Goal: Task Accomplishment & Management: Manage account settings

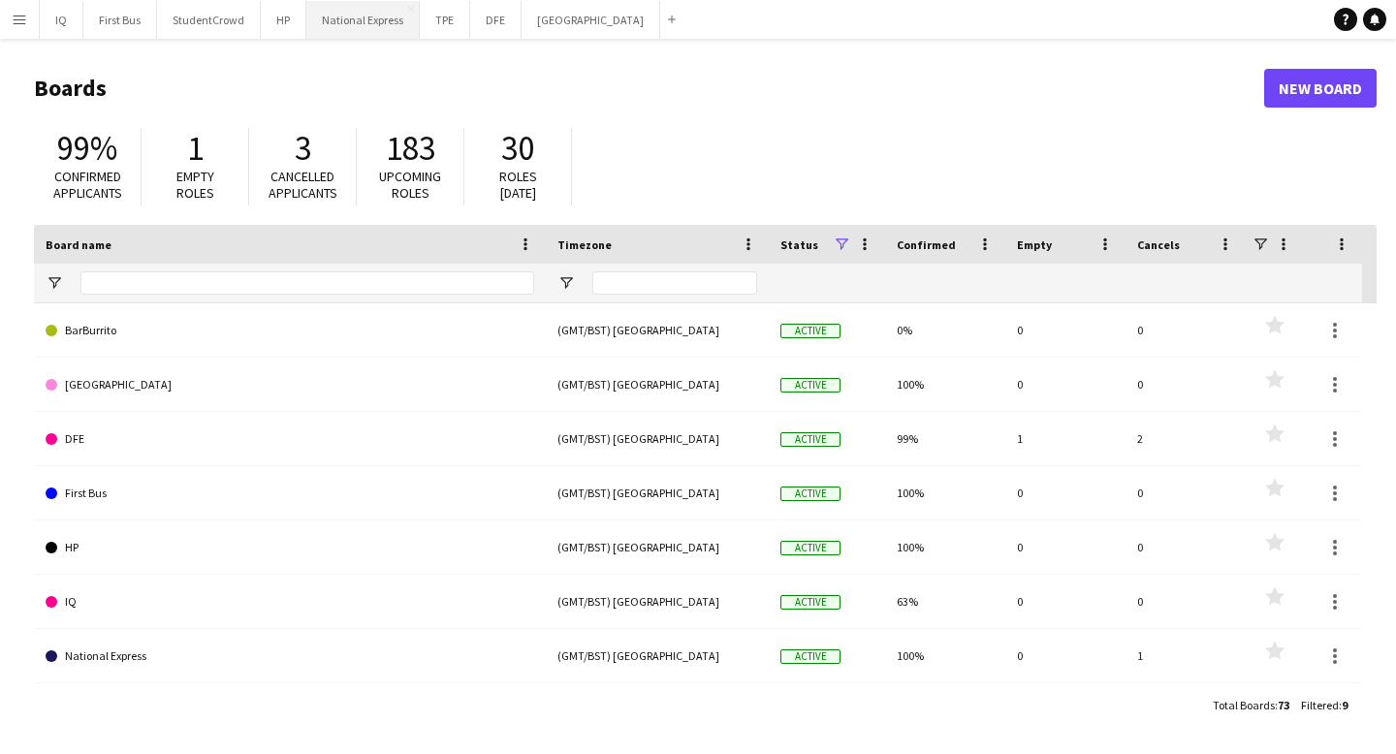
click at [360, 26] on button "National Express Close" at bounding box center [362, 20] width 113 height 38
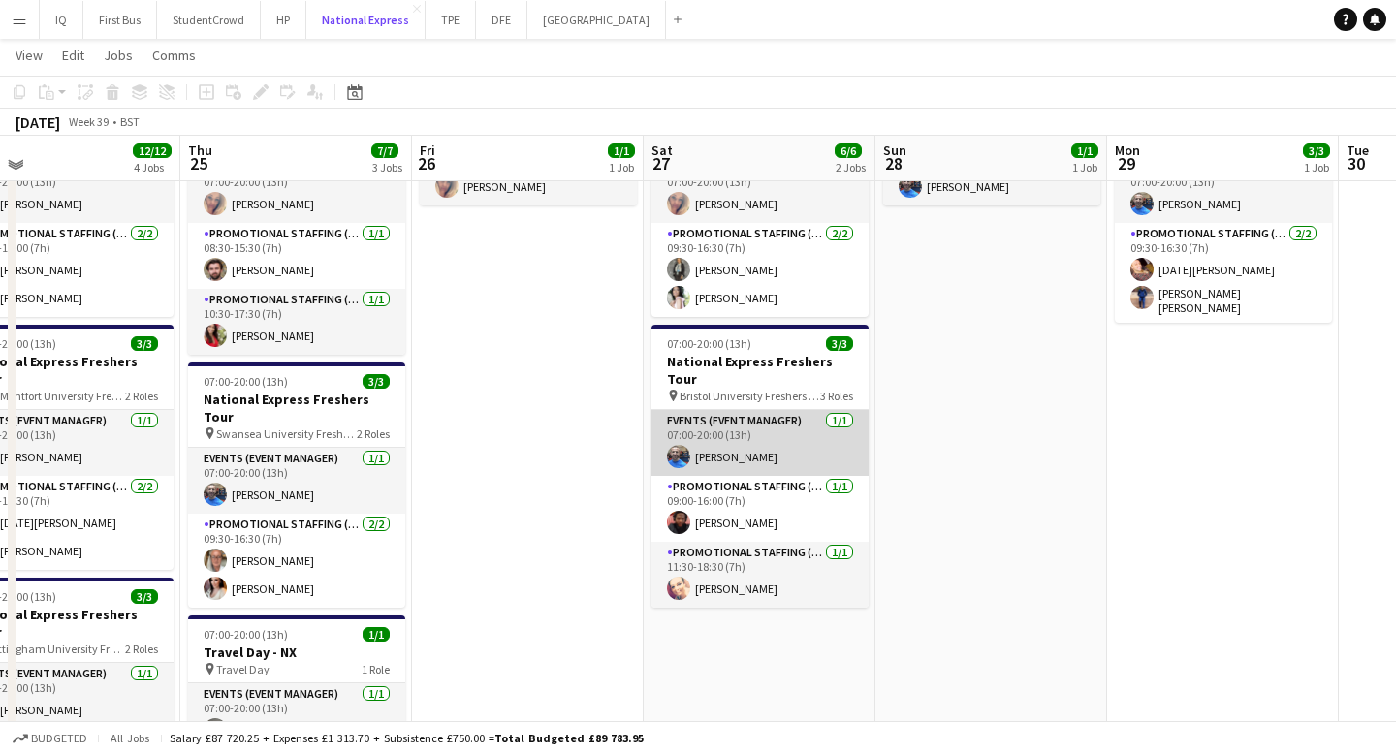
scroll to position [155, 0]
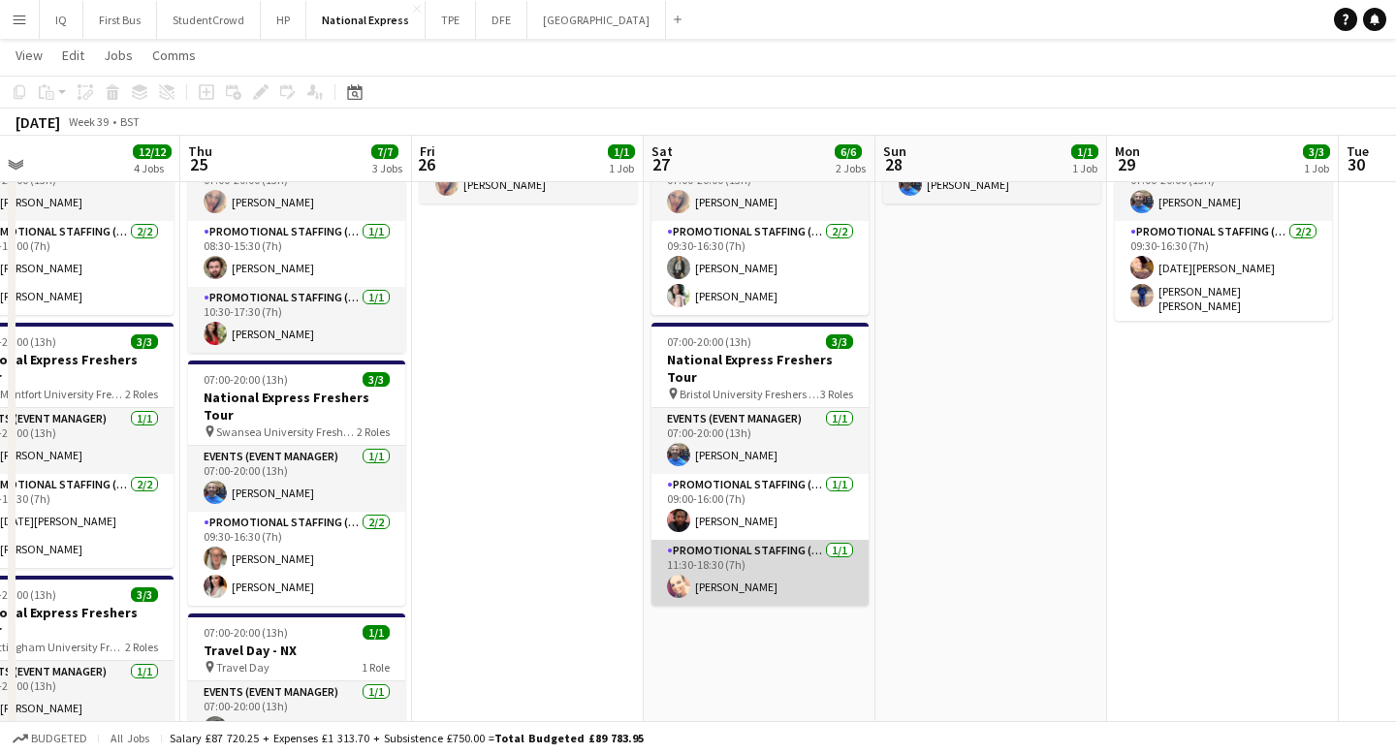
click at [752, 553] on app-card-role "Promotional Staffing (Brand Ambassadors) [DATE] 11:30-18:30 (7h) [PERSON_NAME]" at bounding box center [759, 573] width 217 height 66
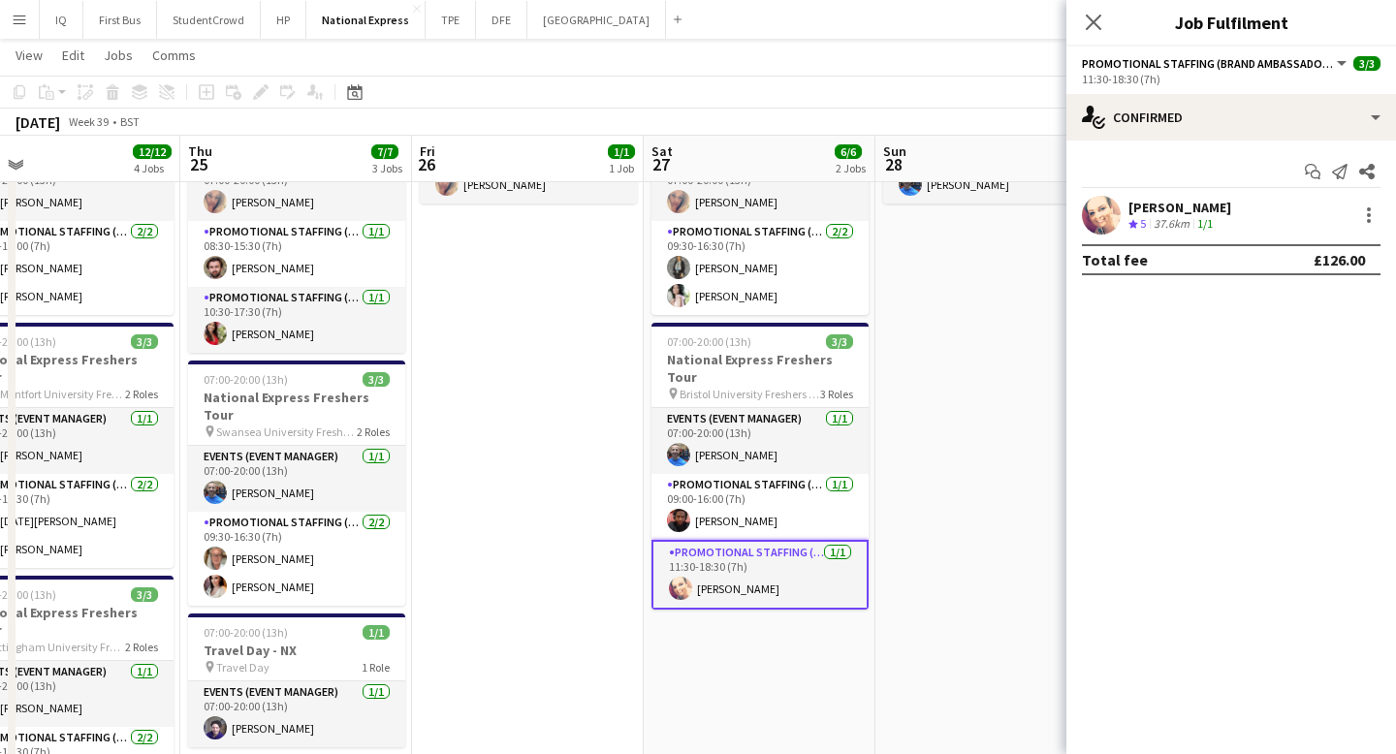
click at [1355, 209] on div at bounding box center [1366, 215] width 27 height 23
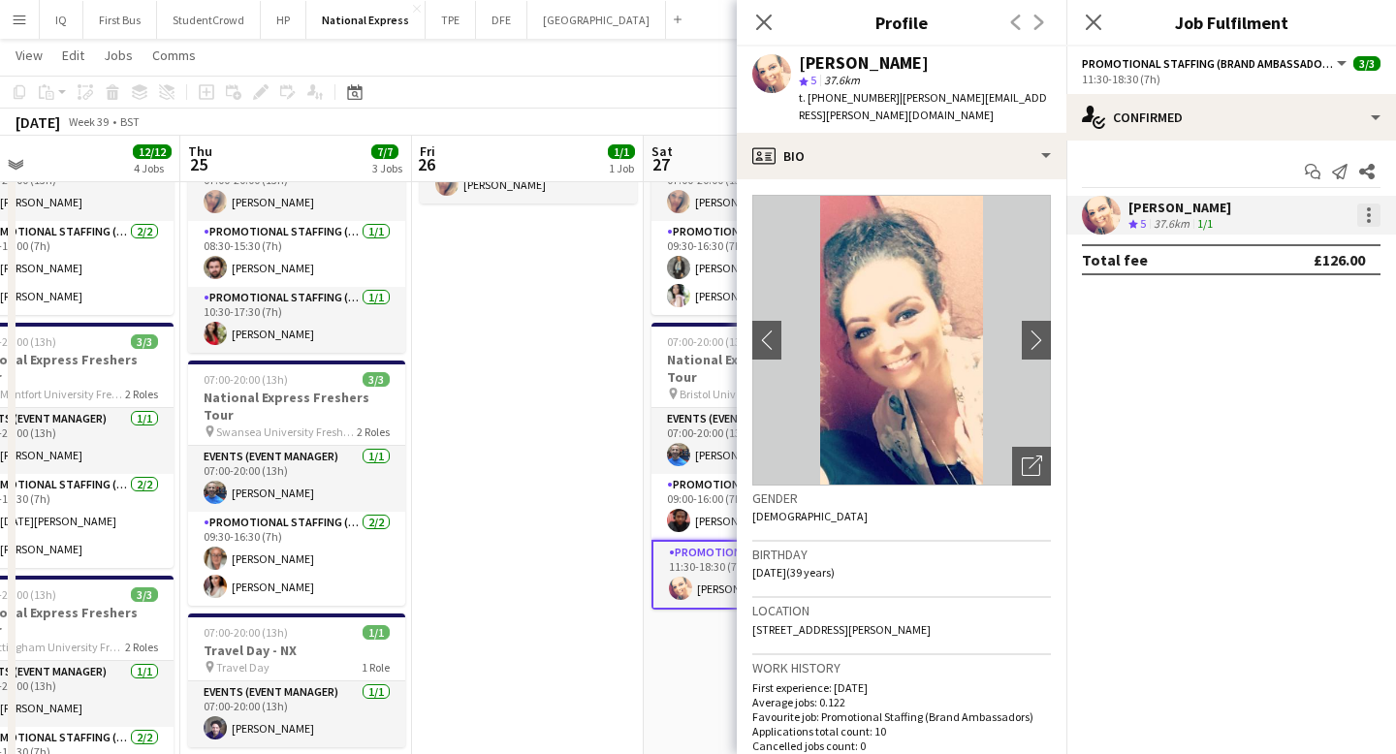
click at [1367, 220] on div at bounding box center [1369, 221] width 4 height 4
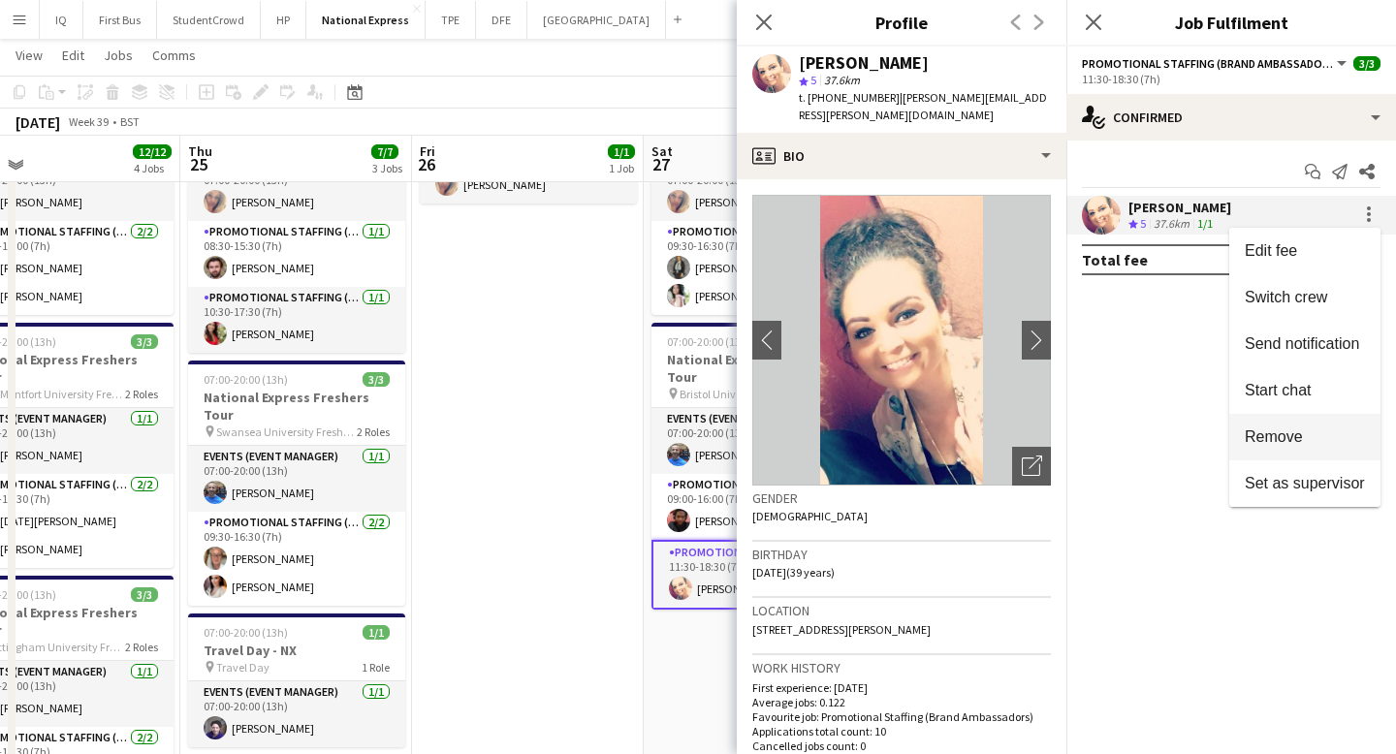
click at [1303, 442] on span "Remove" at bounding box center [1305, 436] width 120 height 17
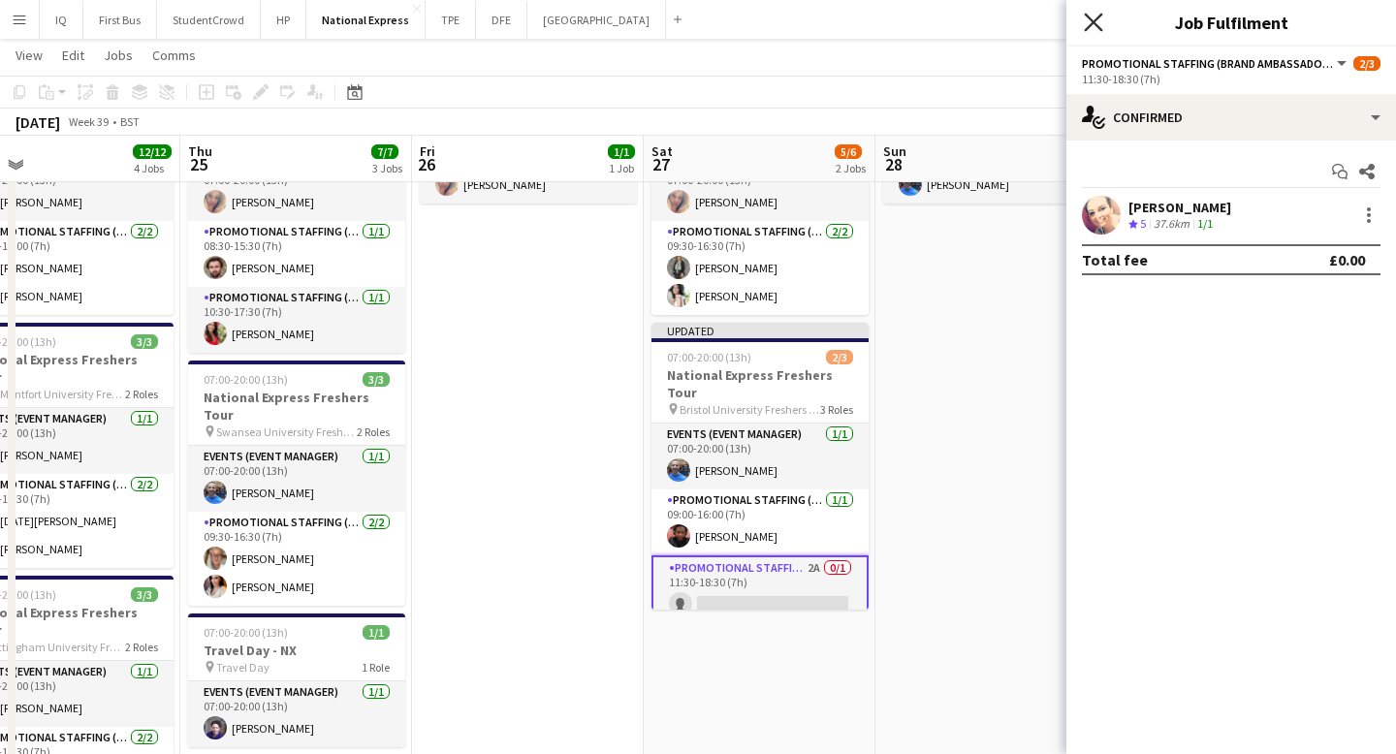
click at [1098, 27] on icon at bounding box center [1093, 22] width 18 height 18
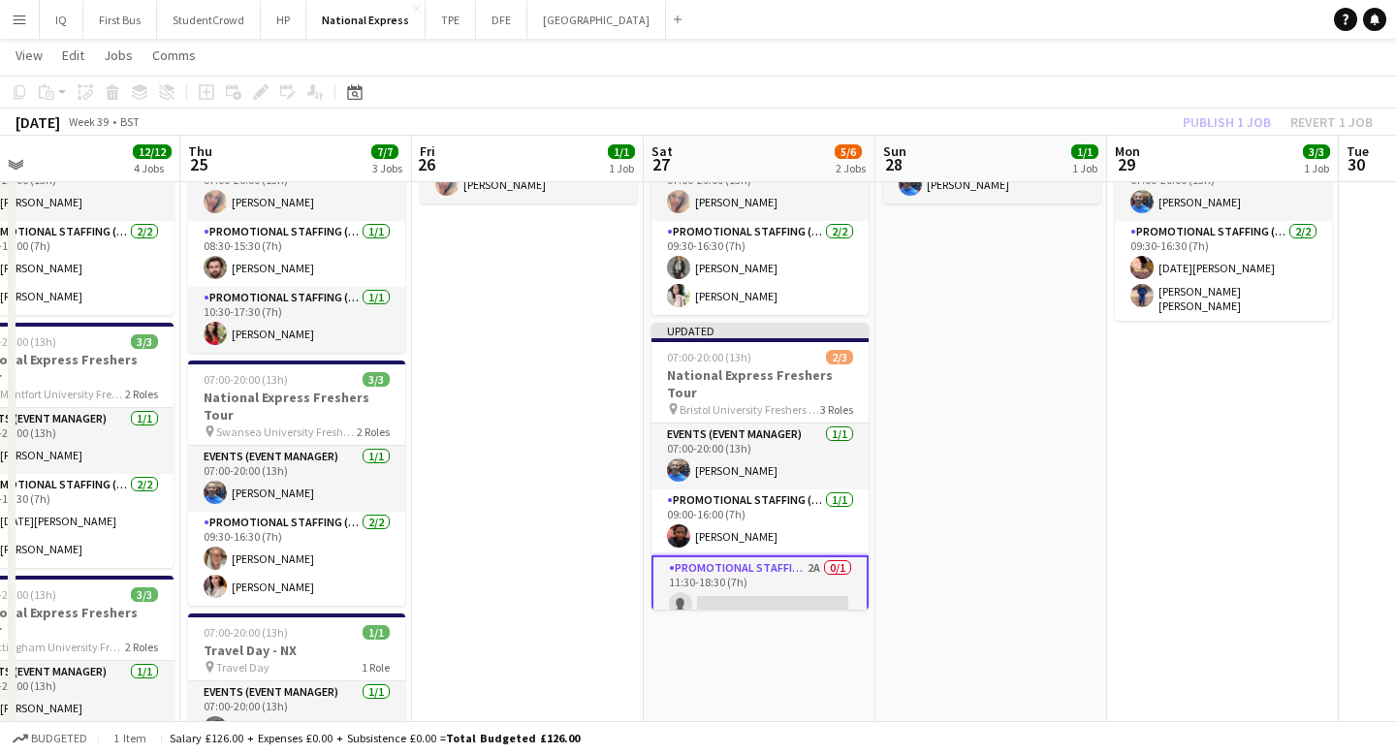
click at [1212, 125] on div "Publish 1 job Revert 1 job" at bounding box center [1277, 122] width 237 height 25
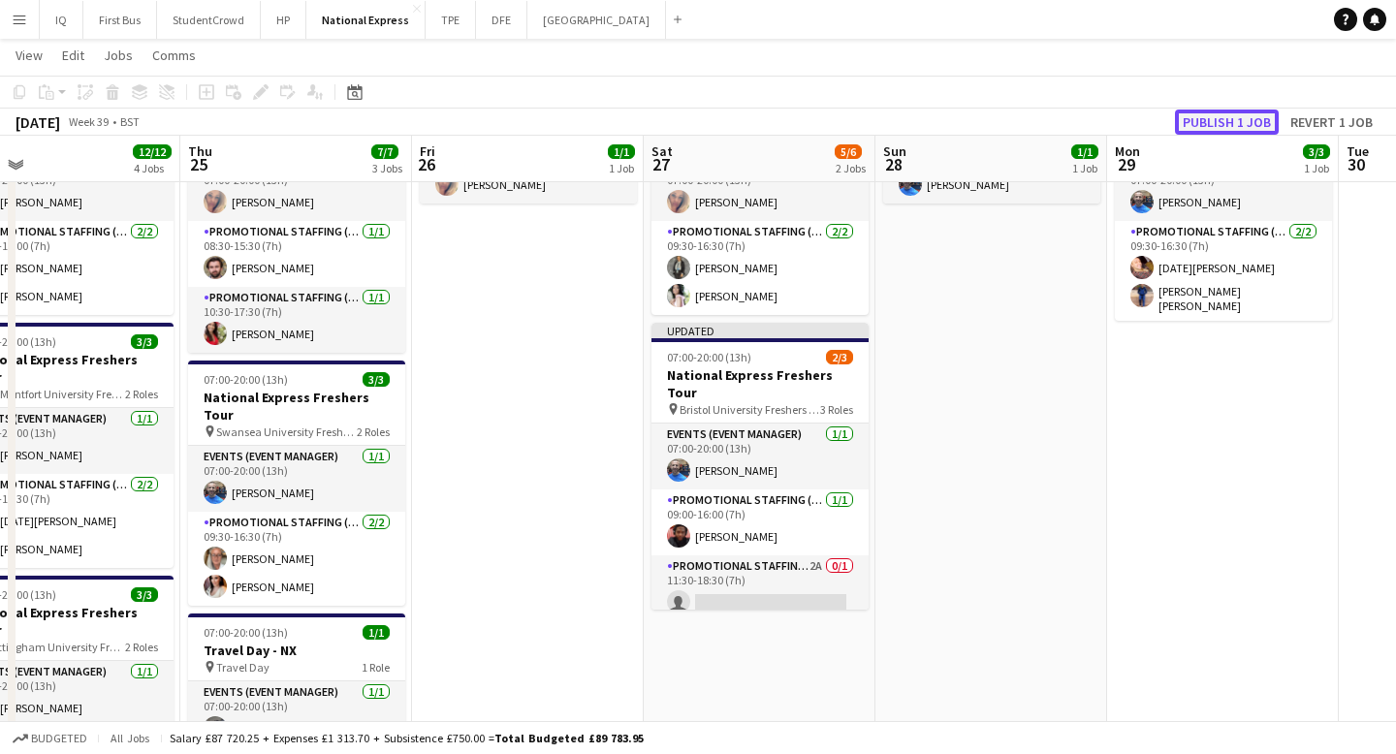
click at [1211, 126] on button "Publish 1 job" at bounding box center [1227, 122] width 104 height 25
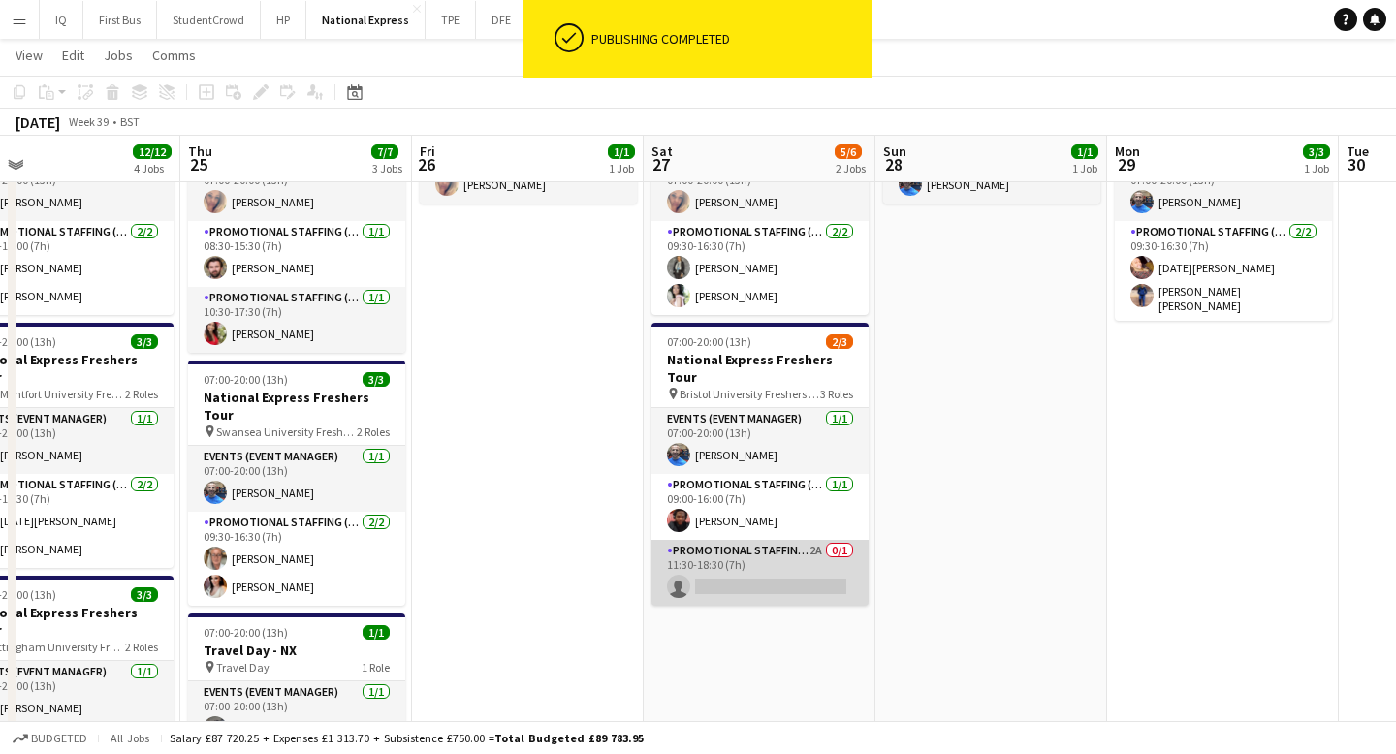
click at [722, 540] on app-card-role "Promotional Staffing (Brand Ambassadors) 2A 0/1 11:30-18:30 (7h) single-neutral…" at bounding box center [759, 573] width 217 height 66
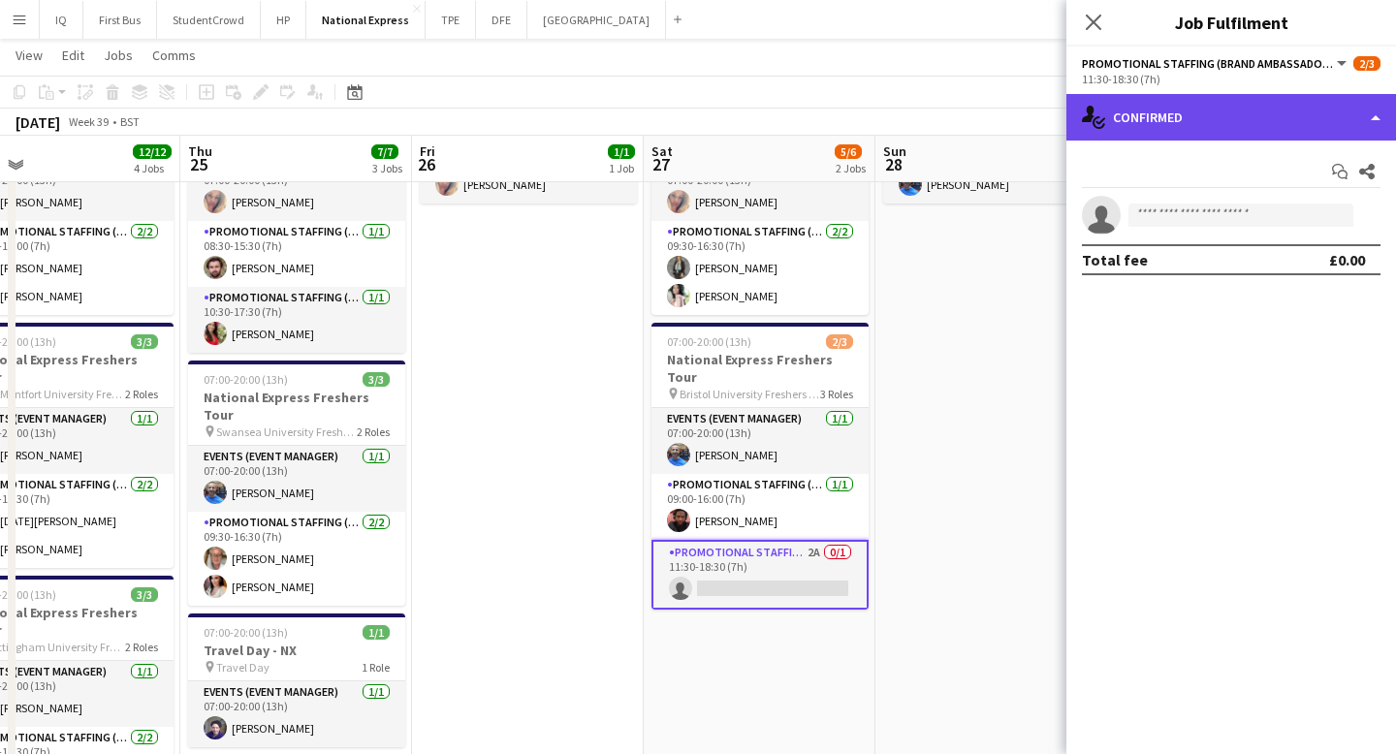
click at [1182, 101] on div "single-neutral-actions-check-2 Confirmed" at bounding box center [1231, 117] width 330 height 47
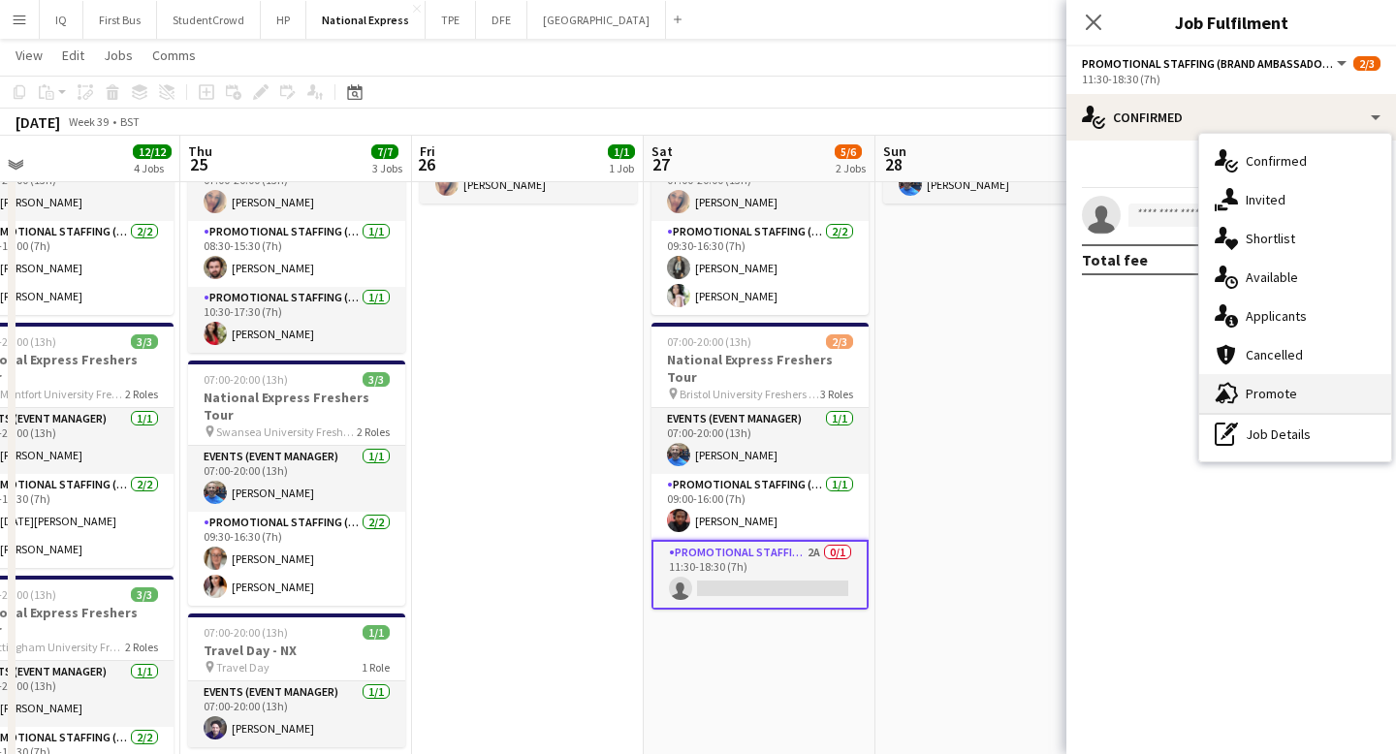
click at [1246, 395] on span "Promote" at bounding box center [1271, 393] width 51 height 17
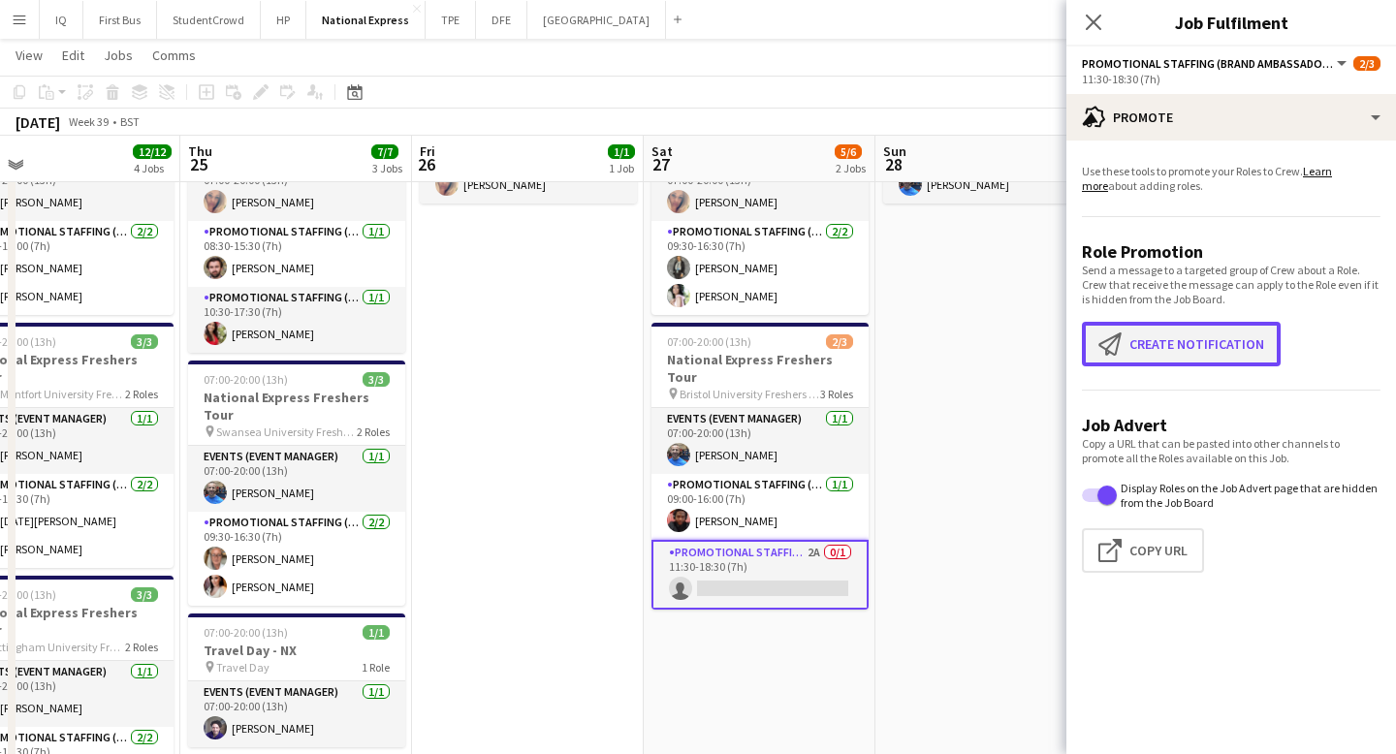
click at [1160, 344] on button "Create notification Create notification" at bounding box center [1181, 344] width 199 height 45
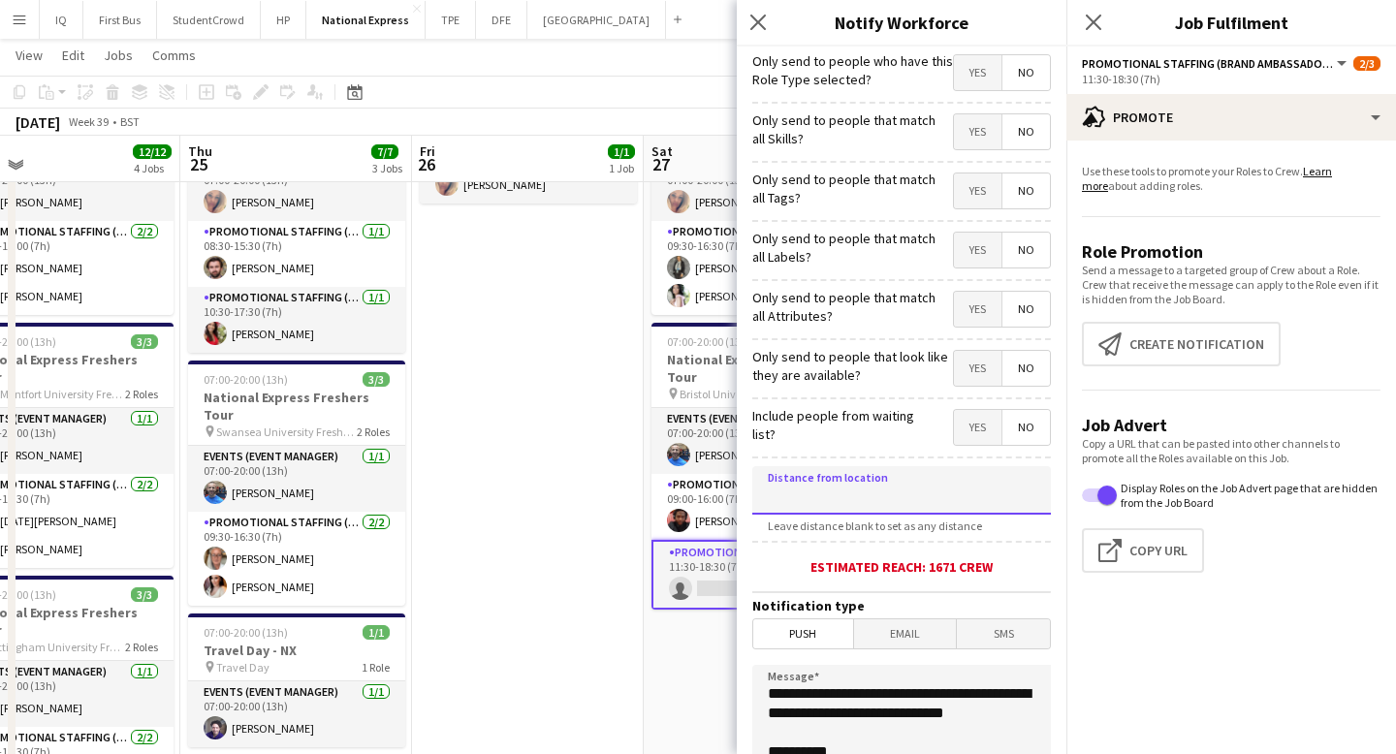
click at [816, 490] on input at bounding box center [901, 490] width 299 height 48
type input "****"
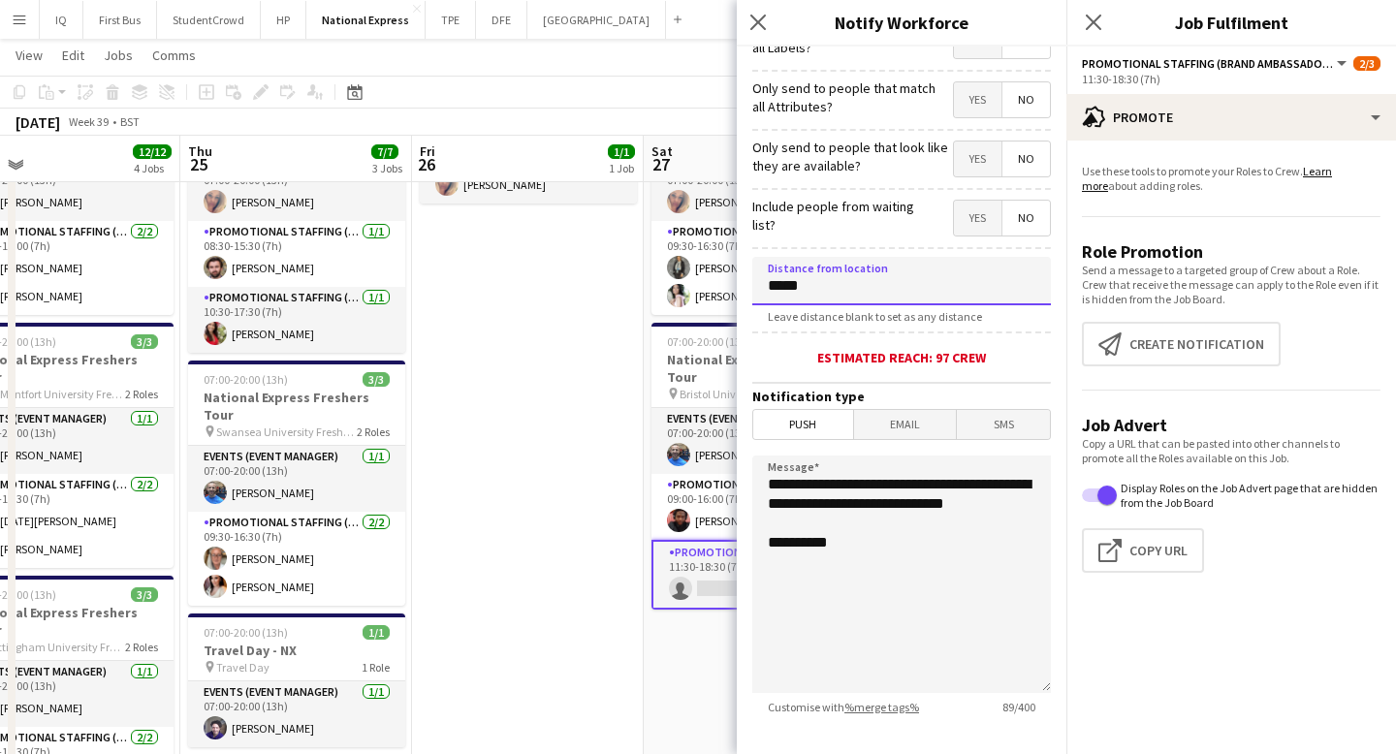
scroll to position [317, 0]
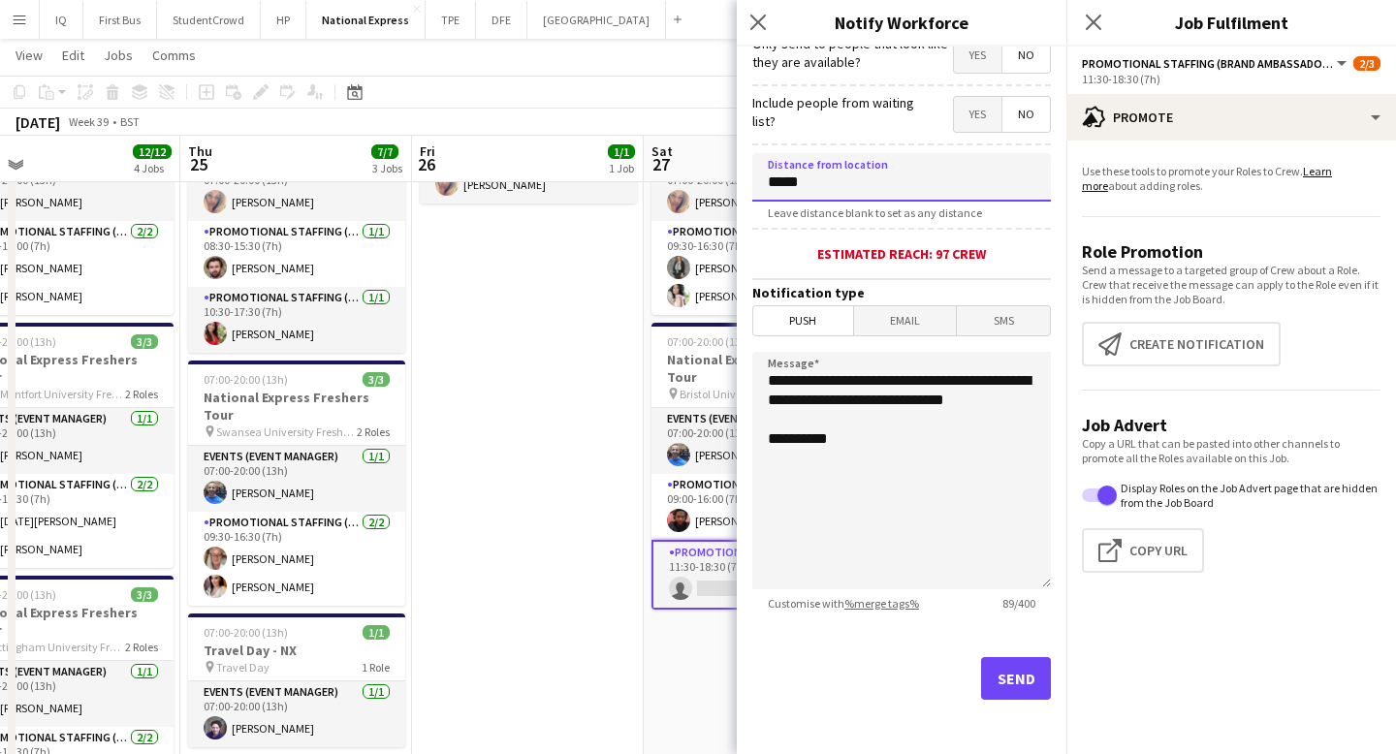
type input "*****"
click at [1012, 659] on button "Send" at bounding box center [1016, 678] width 70 height 43
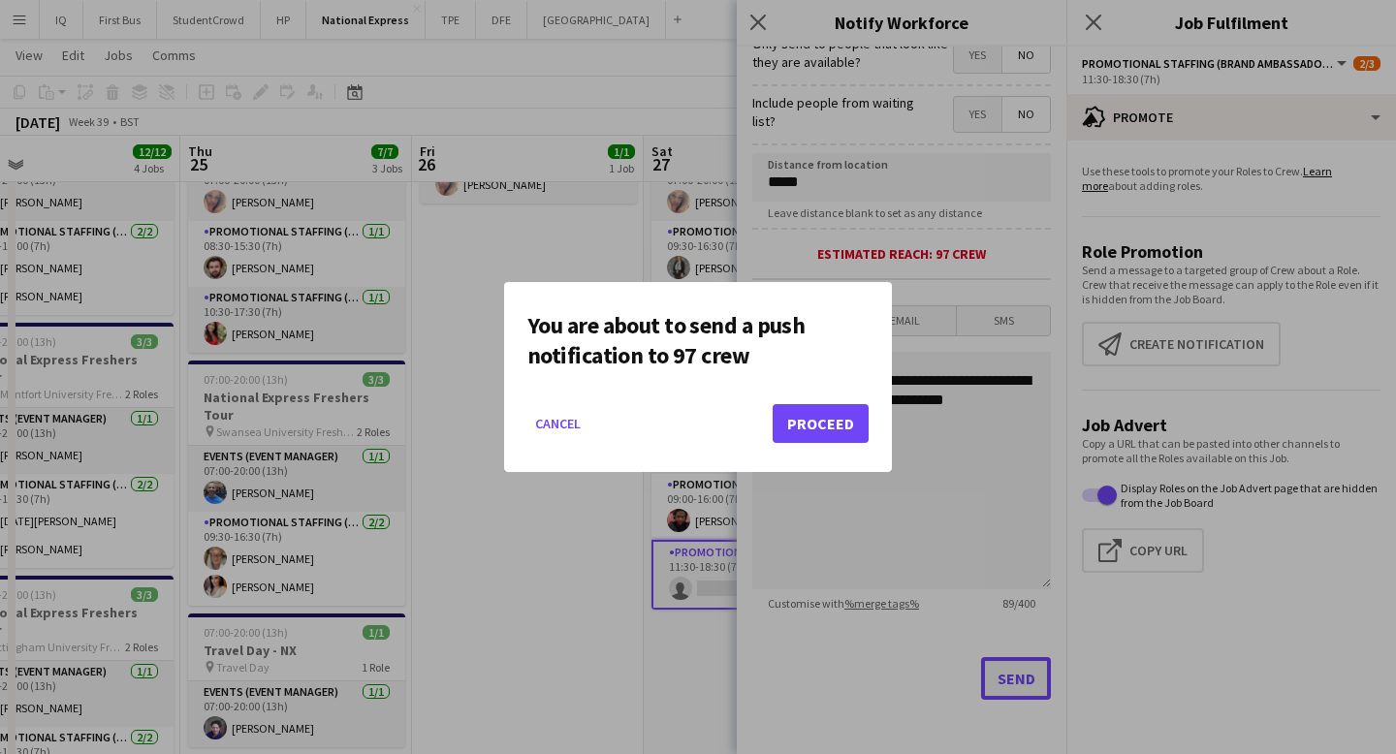
scroll to position [0, 0]
click at [837, 430] on button "Proceed" at bounding box center [821, 423] width 96 height 39
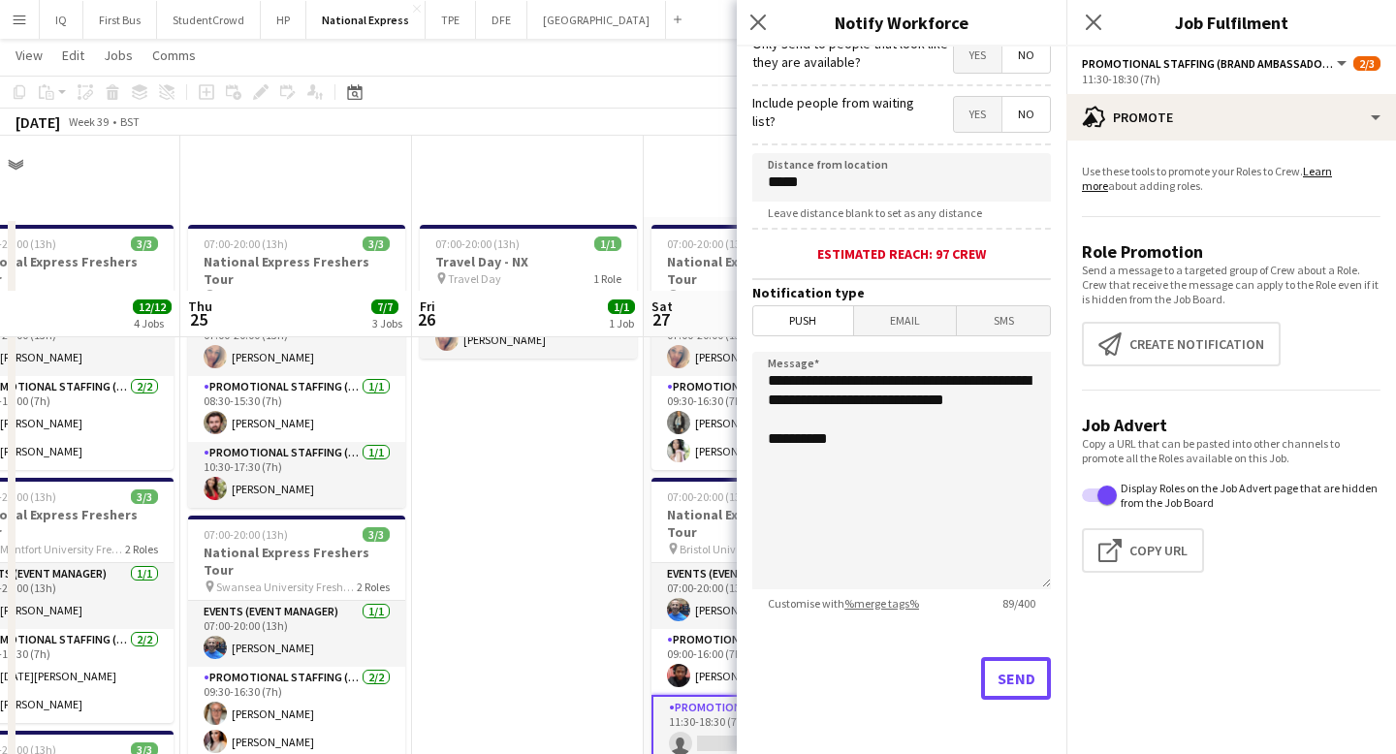
scroll to position [155, 0]
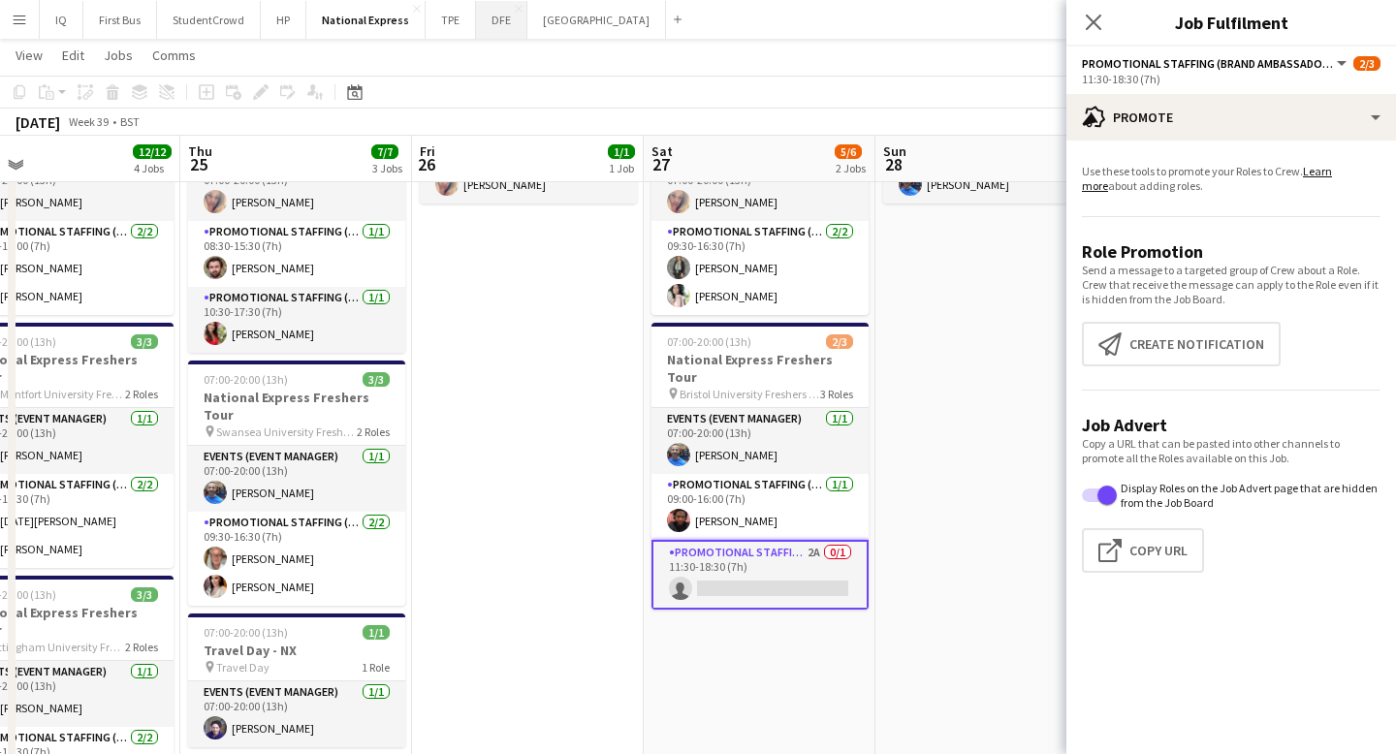
click at [487, 16] on button "DFE Close" at bounding box center [501, 20] width 51 height 38
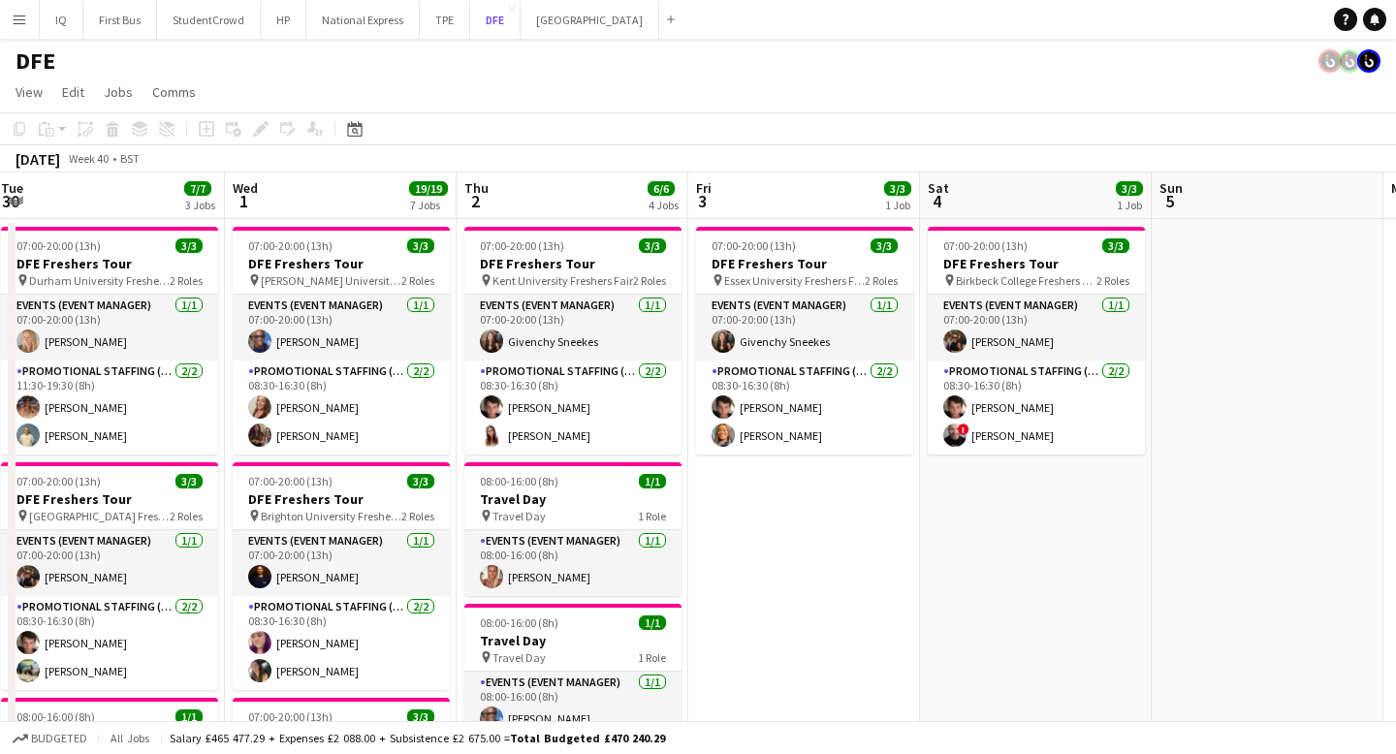
scroll to position [0, 717]
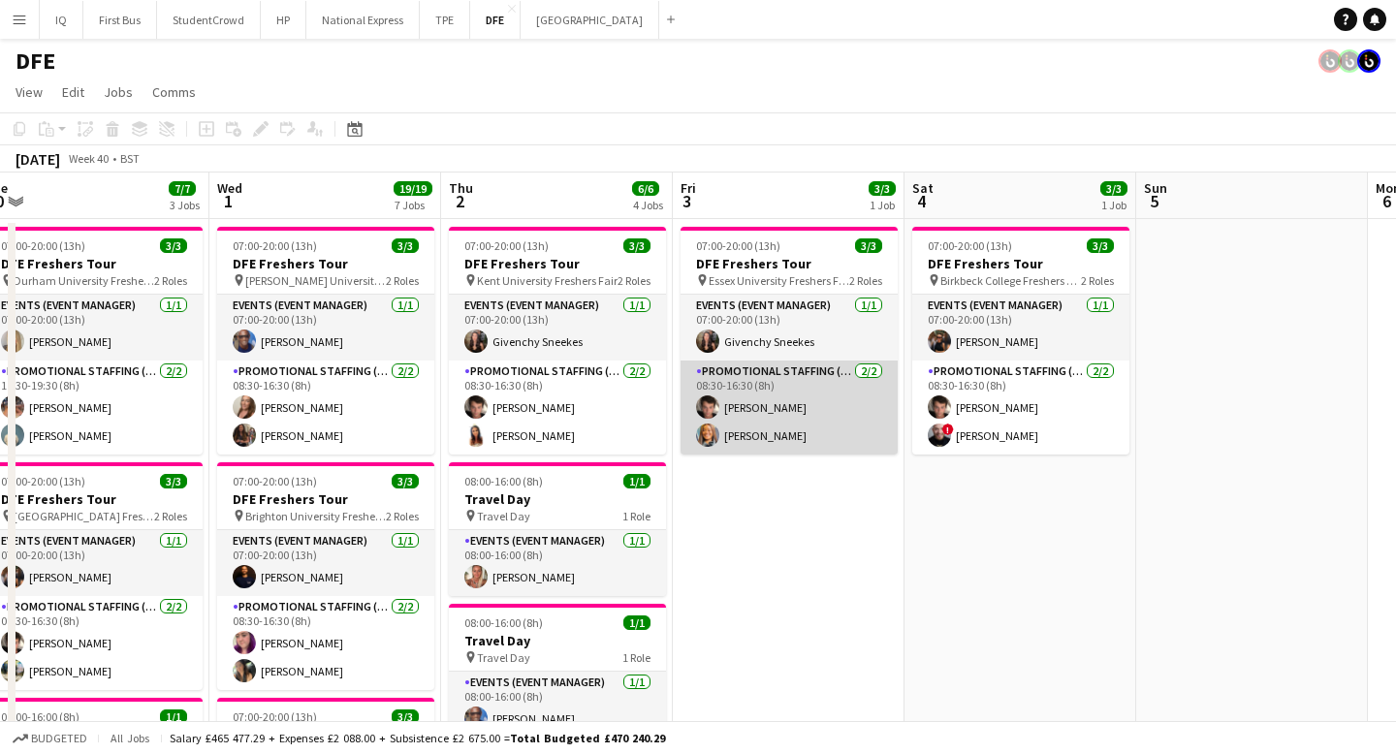
click at [784, 432] on app-card-role "Promotional Staffing (Brand Ambassadors) [DATE] 08:30-16:30 (8h) [PERSON_NAME] …" at bounding box center [788, 408] width 217 height 94
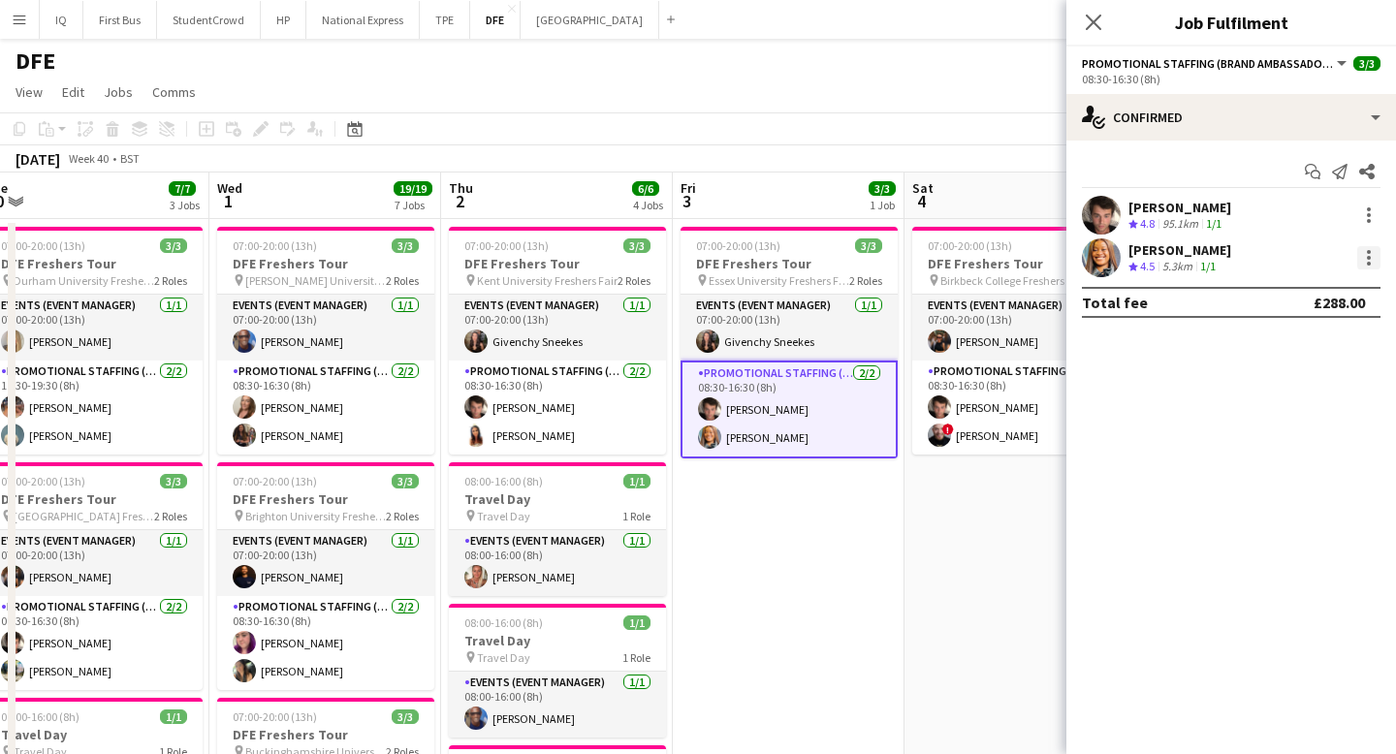
click at [1374, 260] on div at bounding box center [1368, 257] width 23 height 23
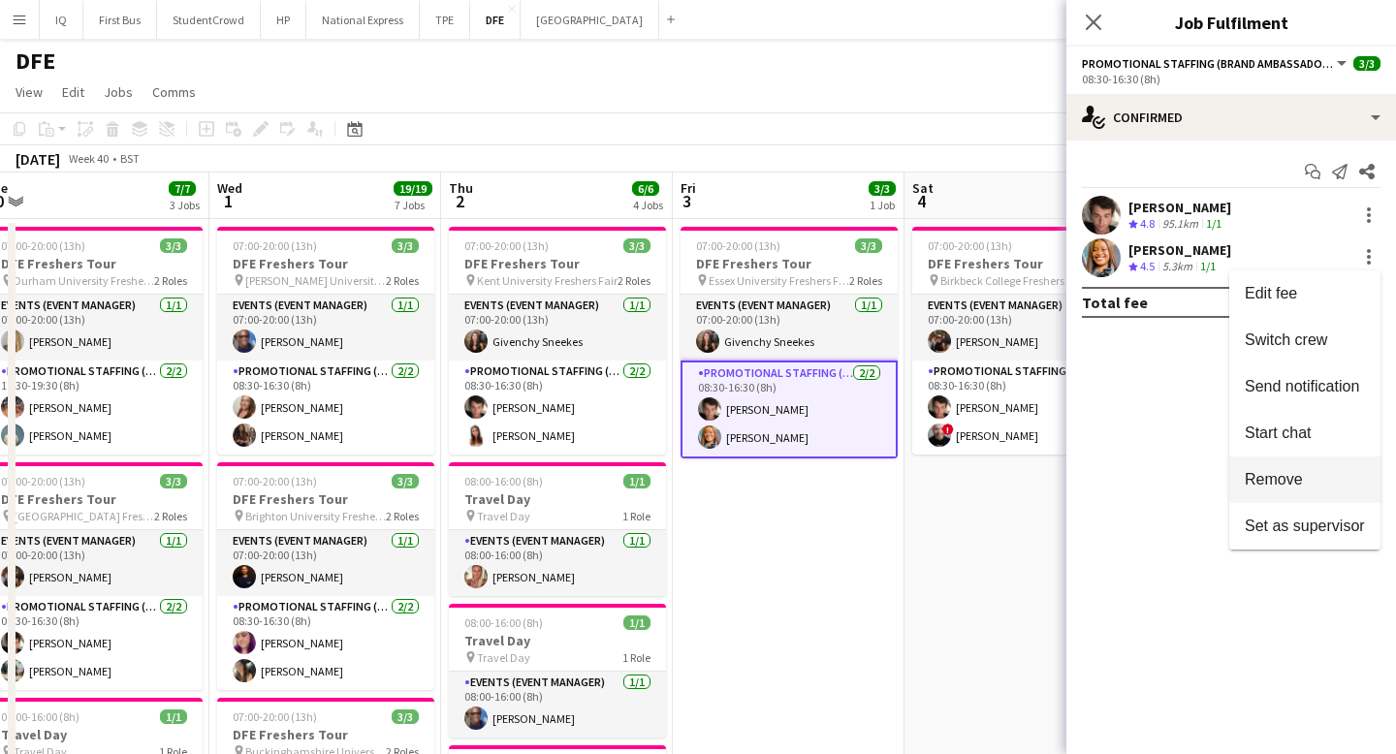
click at [1303, 477] on span "Remove" at bounding box center [1305, 479] width 120 height 17
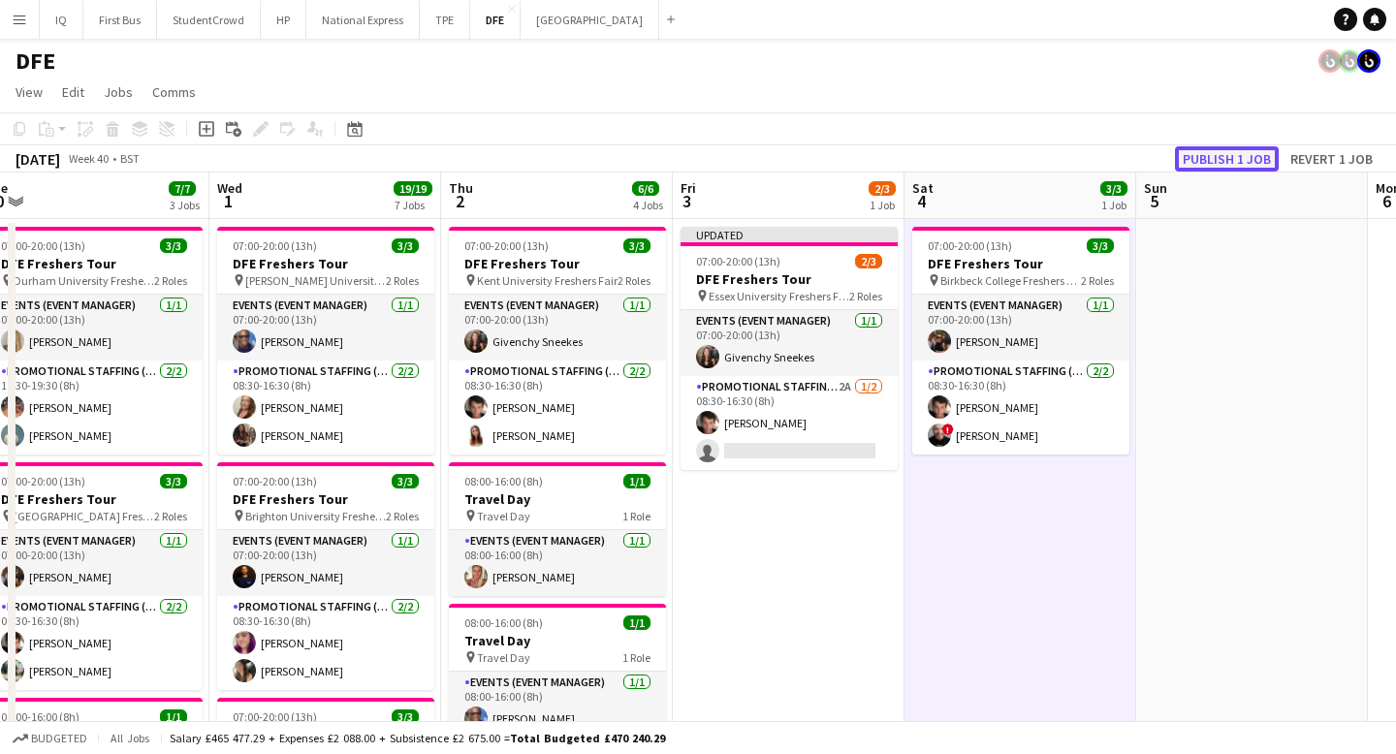
click at [1218, 152] on button "Publish 1 job" at bounding box center [1227, 158] width 104 height 25
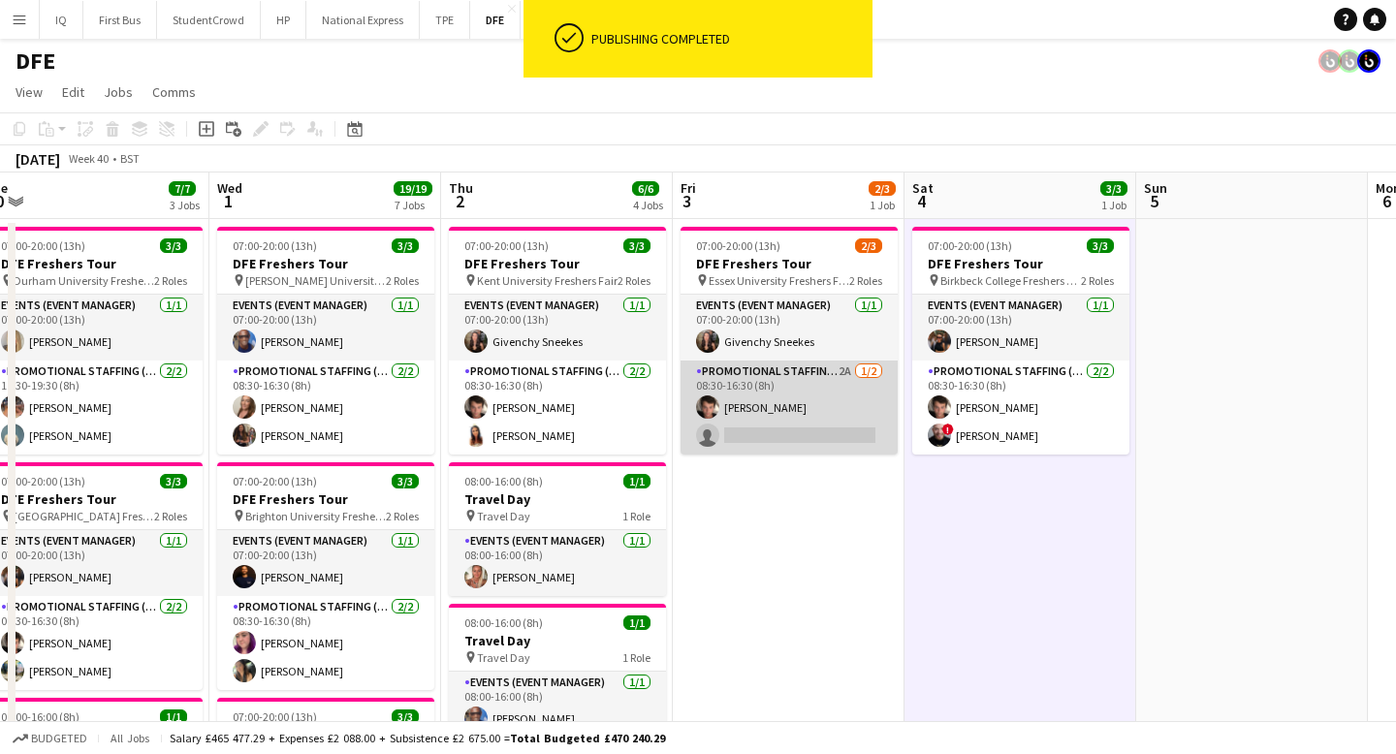
click at [807, 427] on app-card-role "Promotional Staffing (Brand Ambassadors) 2A [DATE] 08:30-16:30 (8h) [PERSON_NAM…" at bounding box center [788, 408] width 217 height 94
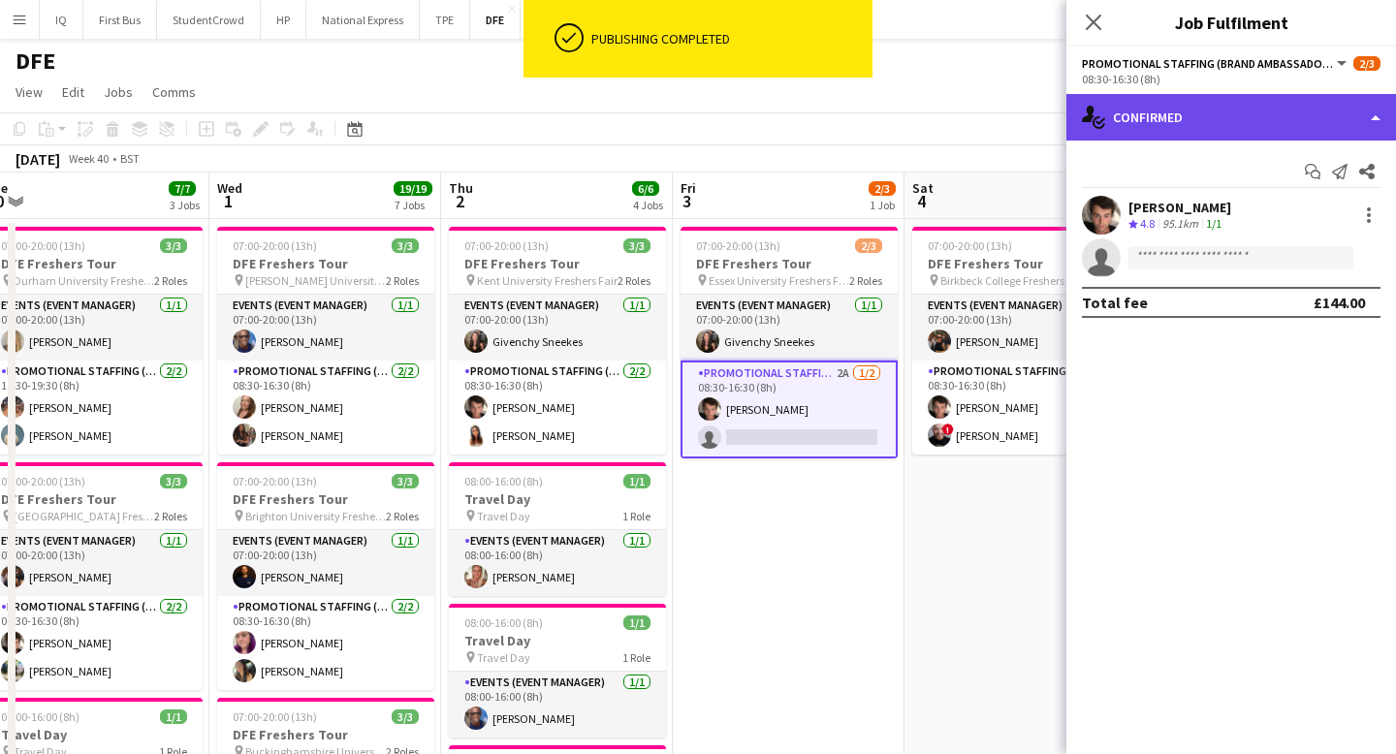
click at [1230, 128] on div "single-neutral-actions-check-2 Confirmed" at bounding box center [1231, 117] width 330 height 47
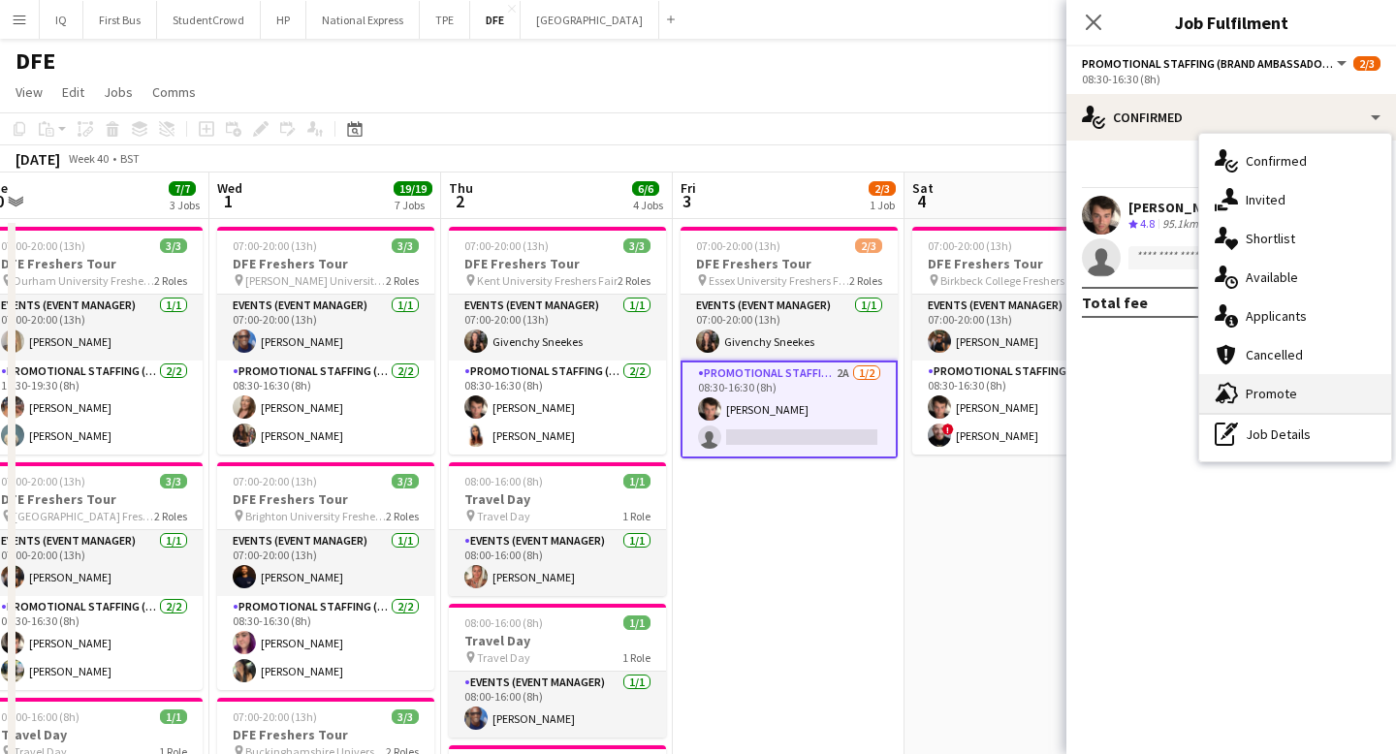
click at [1266, 401] on span "Promote" at bounding box center [1271, 393] width 51 height 17
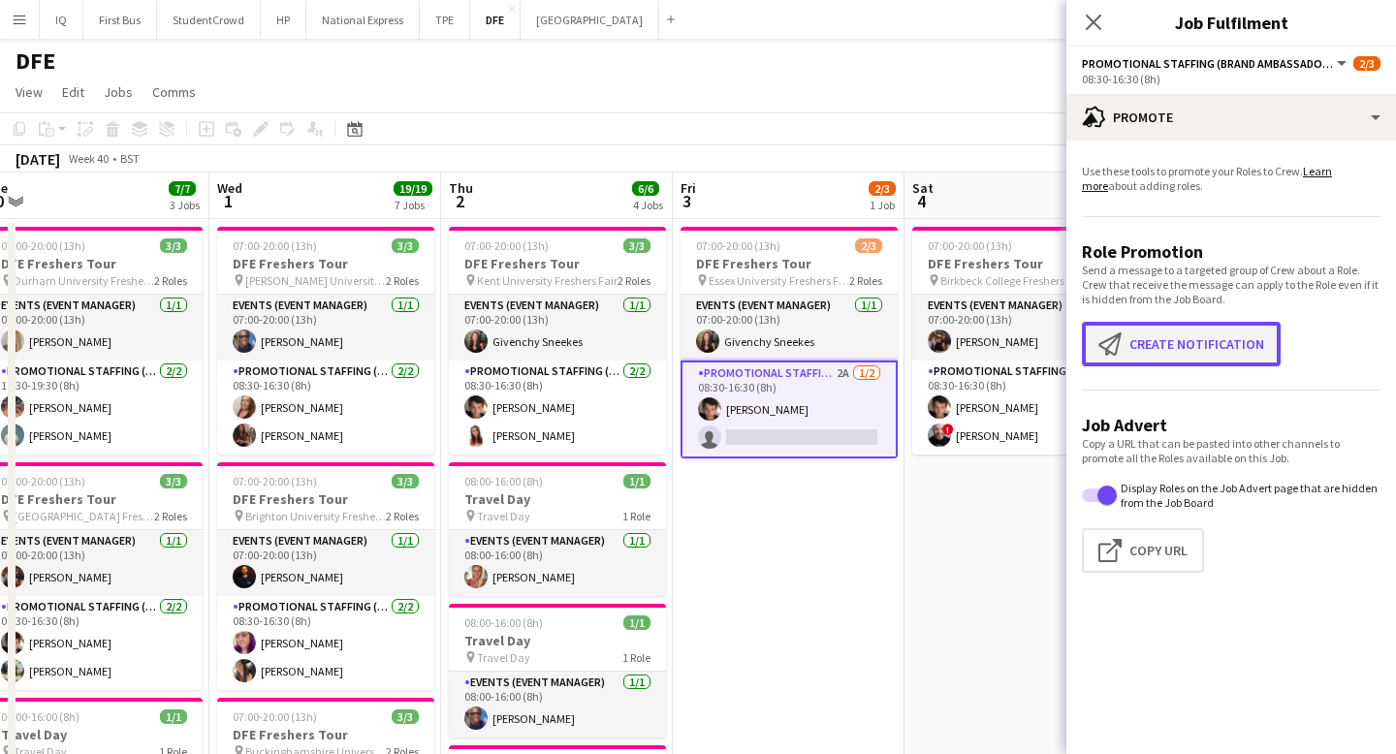
click at [1191, 332] on button "Create notification Create notification" at bounding box center [1181, 344] width 199 height 45
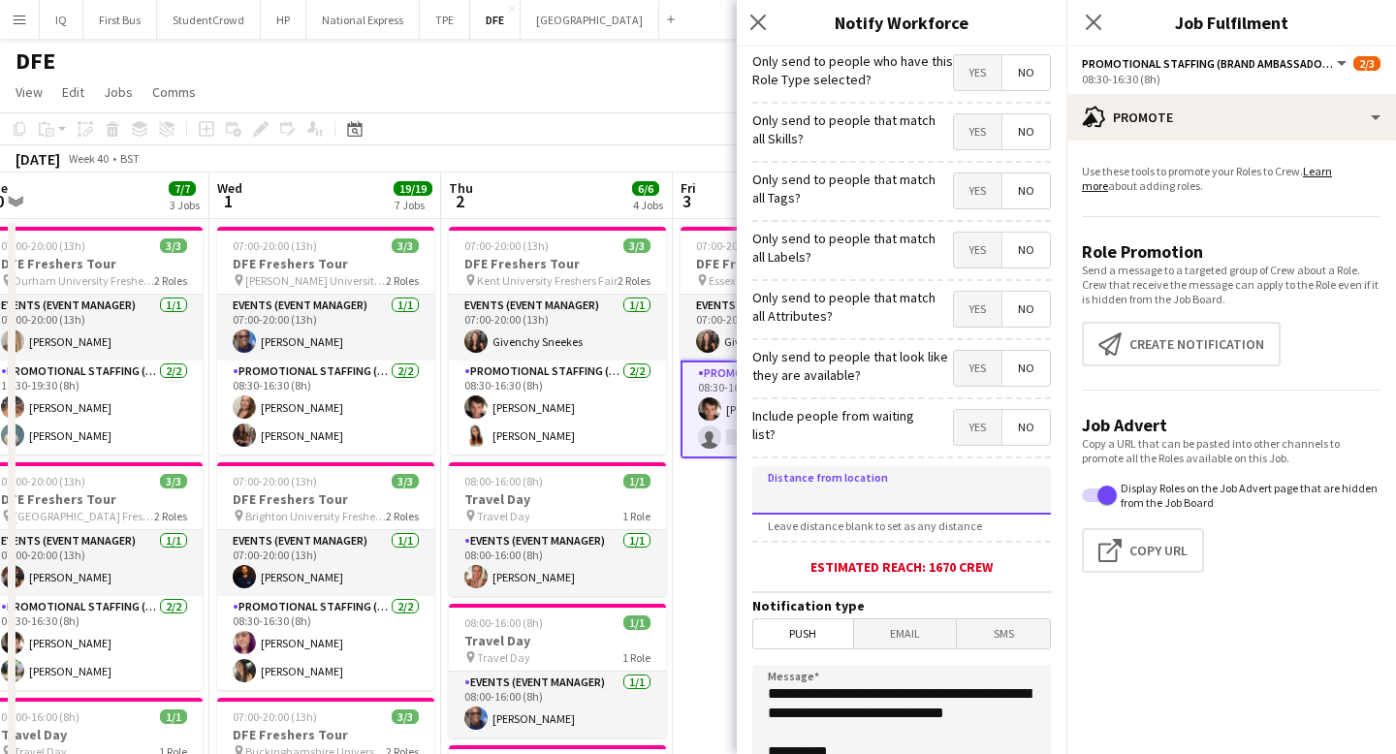
click at [882, 483] on input at bounding box center [901, 490] width 299 height 48
type input "****"
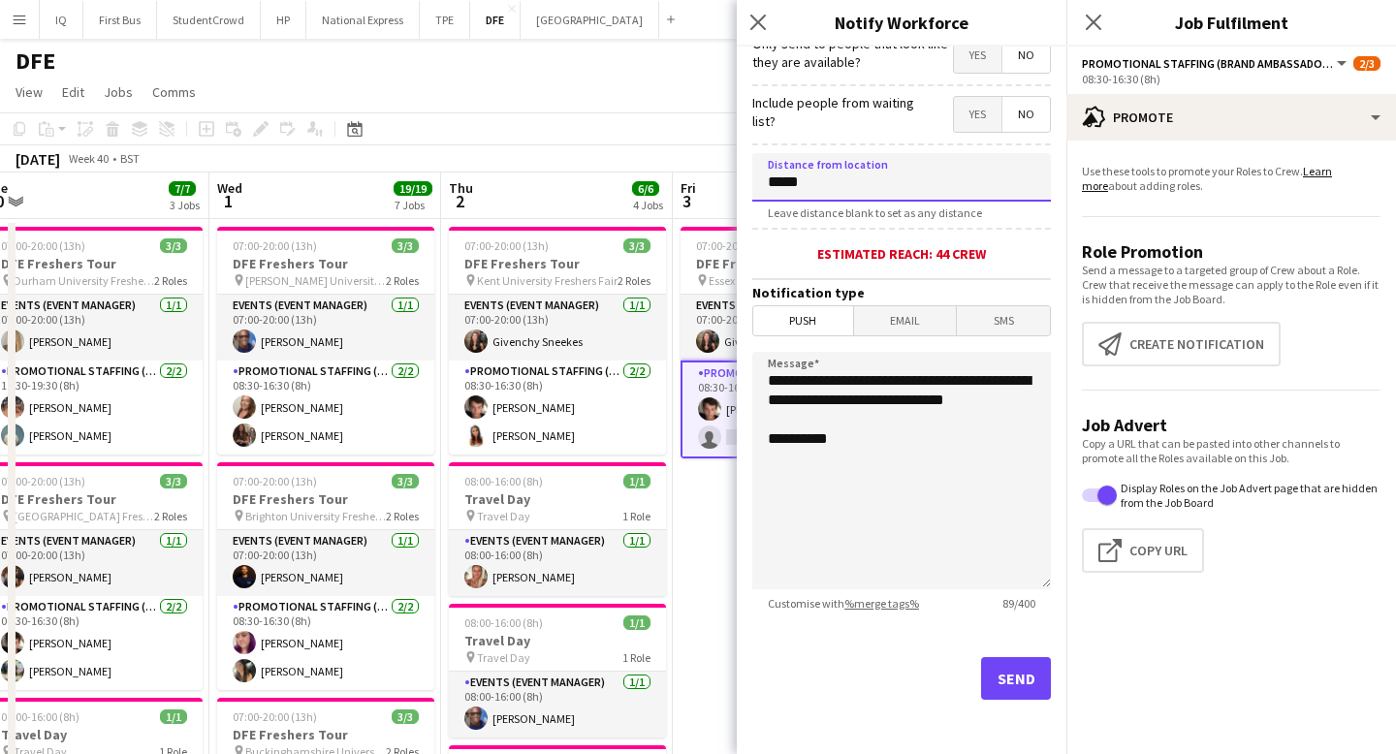
type input "*****"
click at [1011, 675] on button "Send" at bounding box center [1016, 678] width 70 height 43
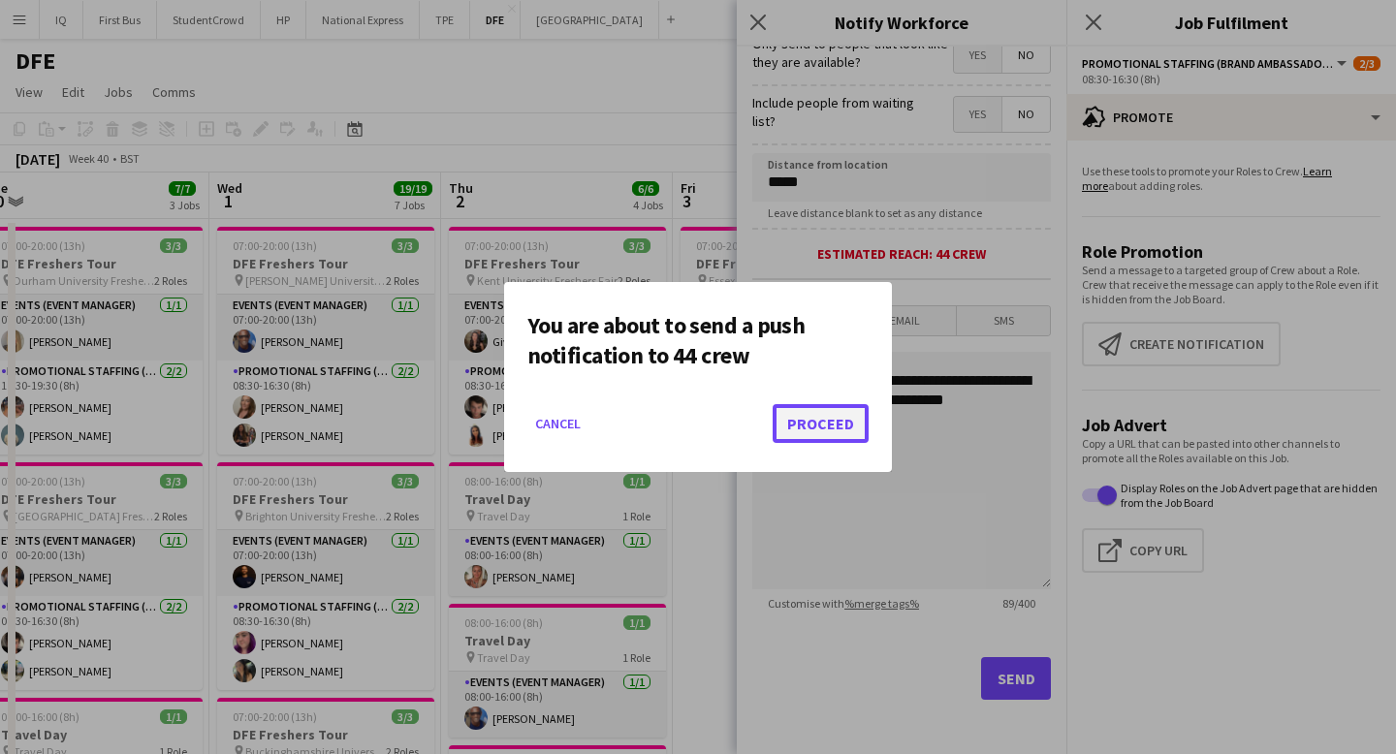
click at [828, 428] on button "Proceed" at bounding box center [821, 423] width 96 height 39
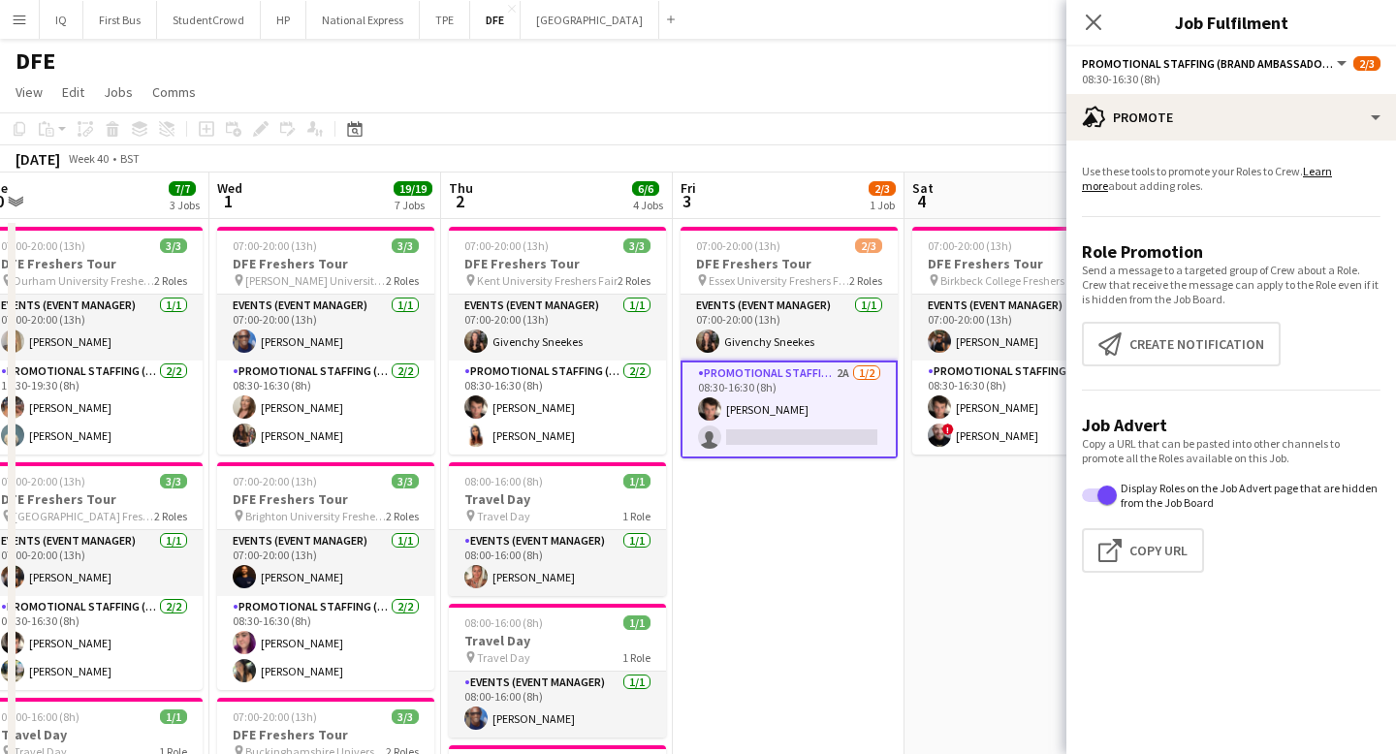
click at [845, 69] on div "DFE" at bounding box center [698, 57] width 1396 height 37
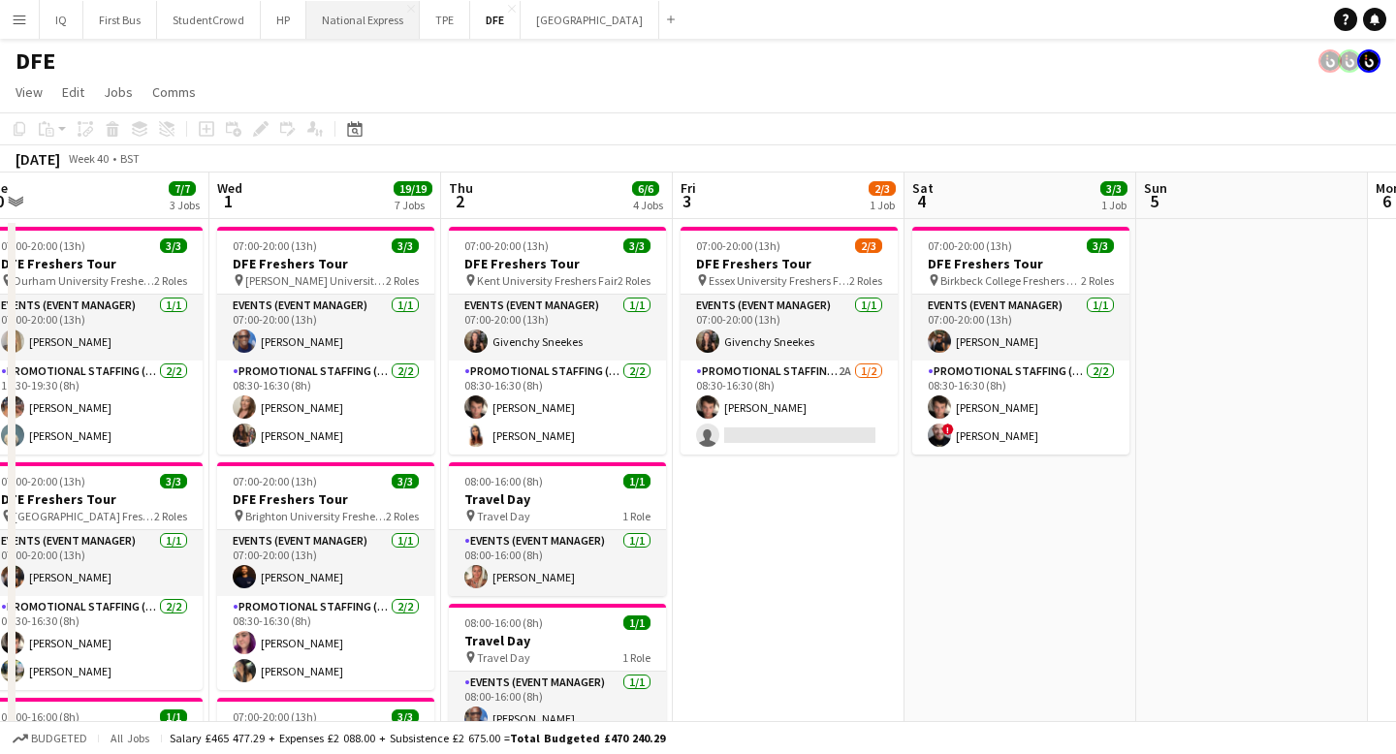
click at [367, 17] on button "National Express Close" at bounding box center [362, 20] width 113 height 38
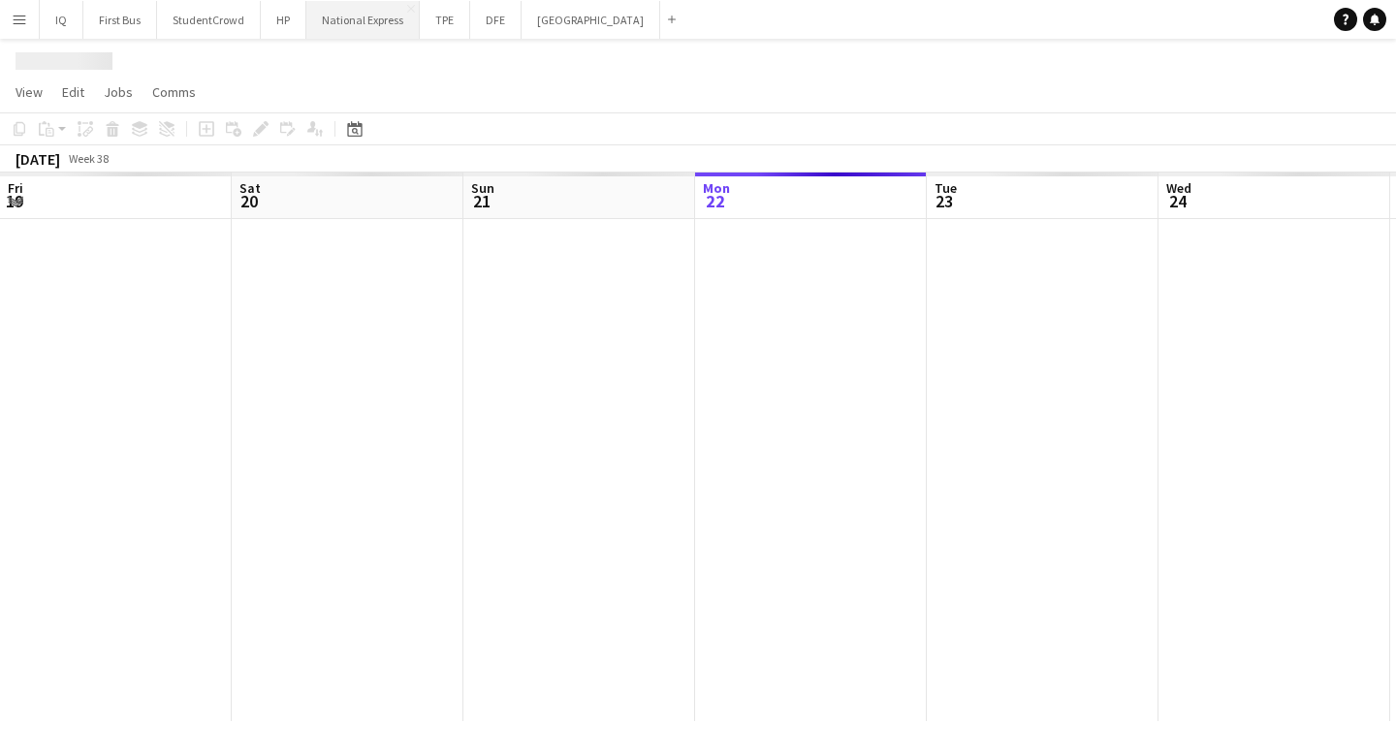
scroll to position [0, 463]
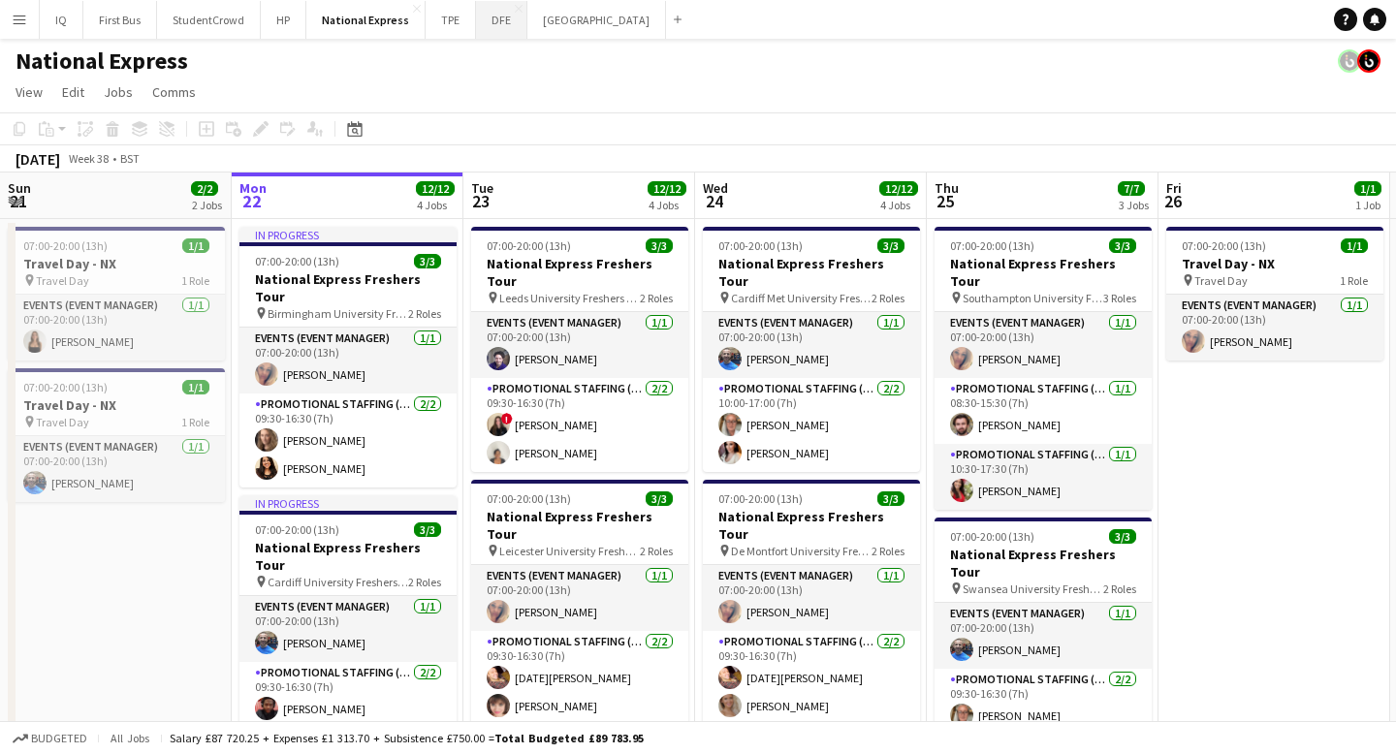
click at [513, 20] on button "DFE Close" at bounding box center [501, 20] width 51 height 38
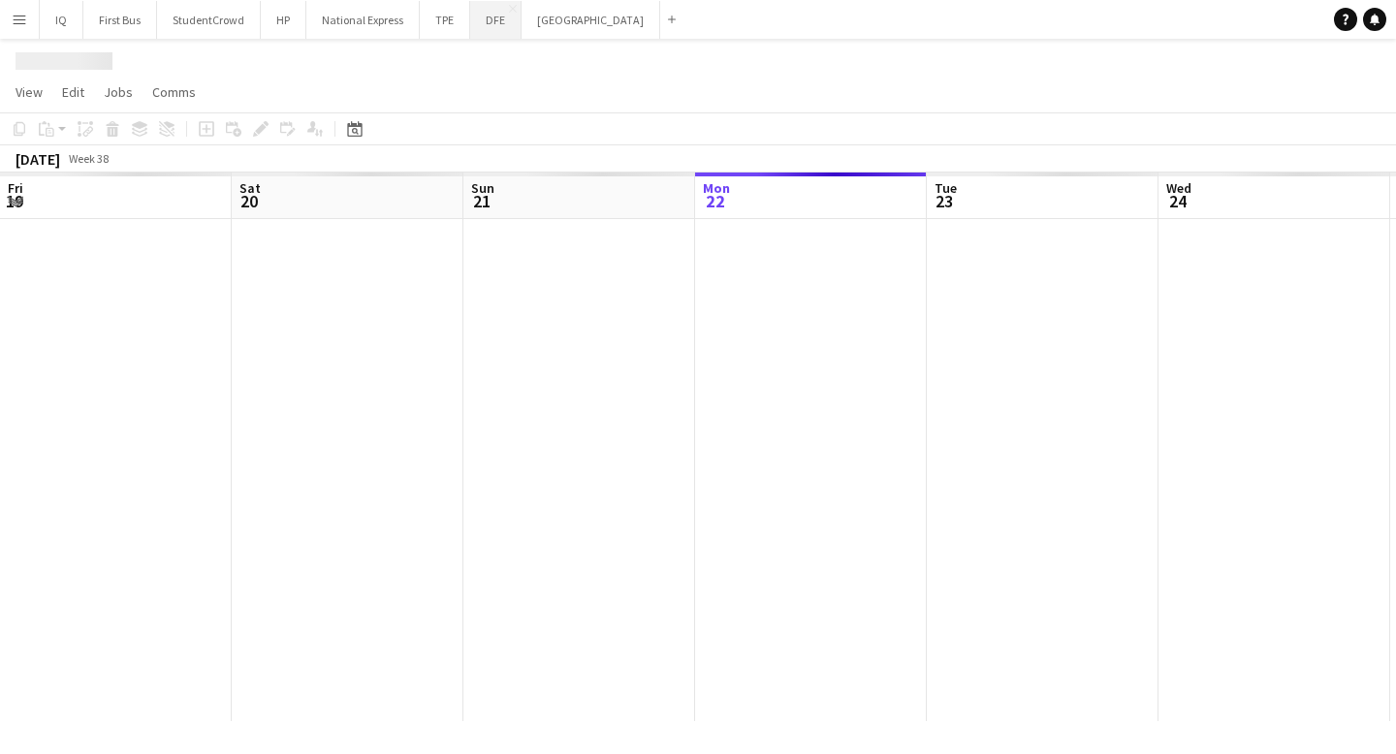
scroll to position [0, 463]
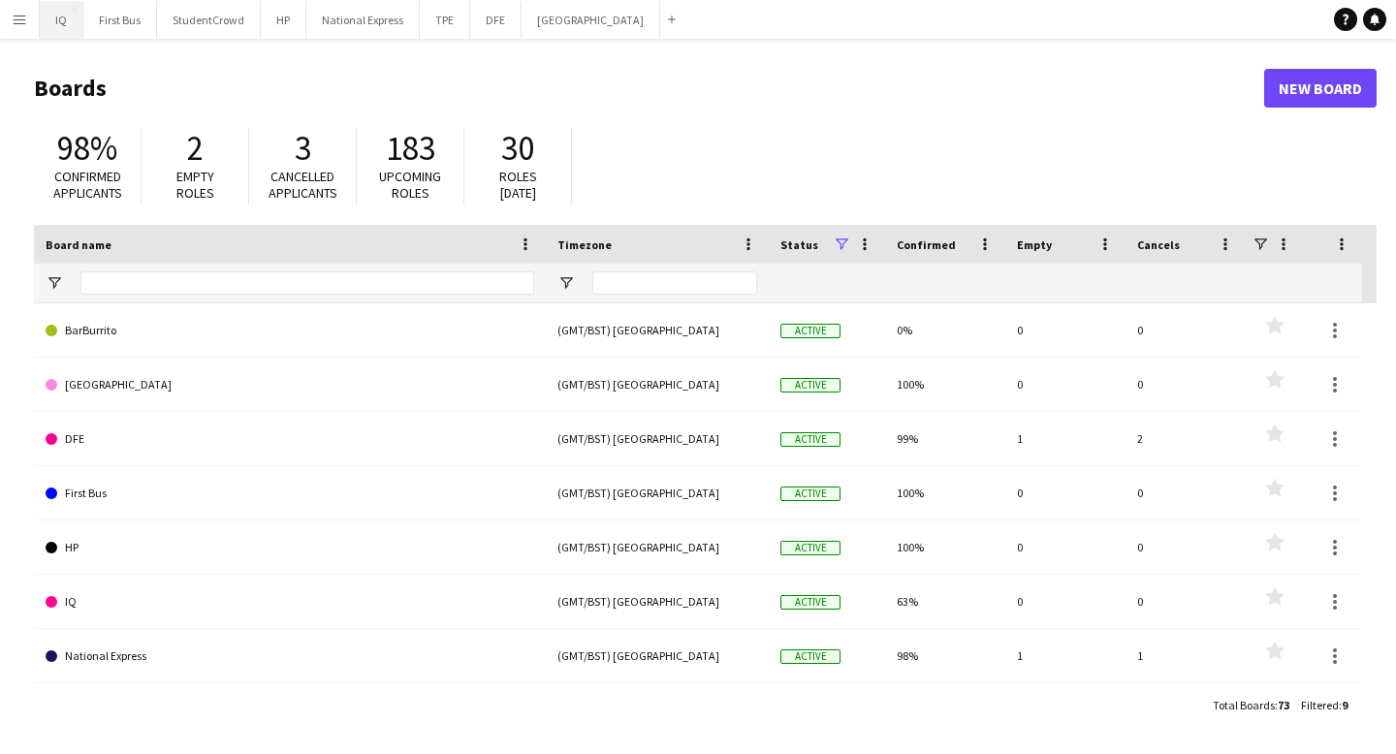
click at [55, 16] on button "IQ Close" at bounding box center [62, 20] width 44 height 38
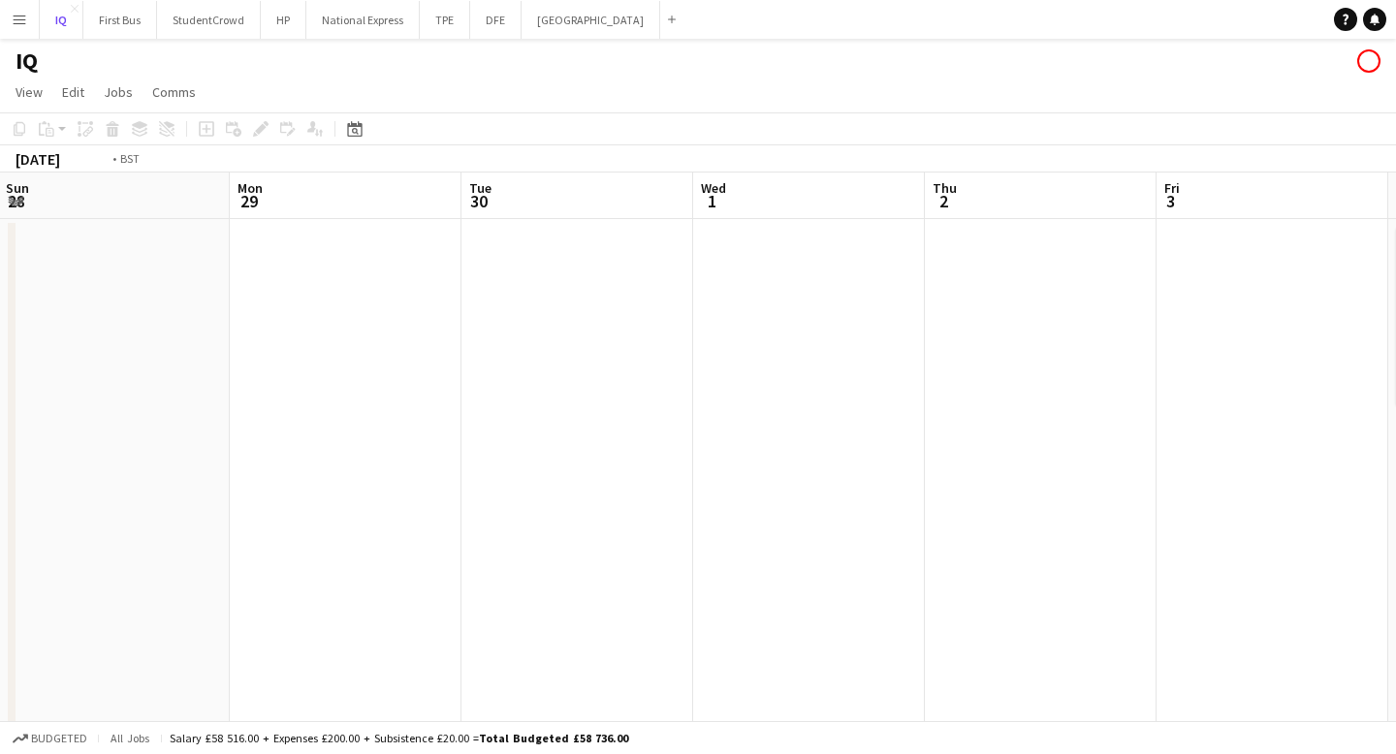
scroll to position [0, 792]
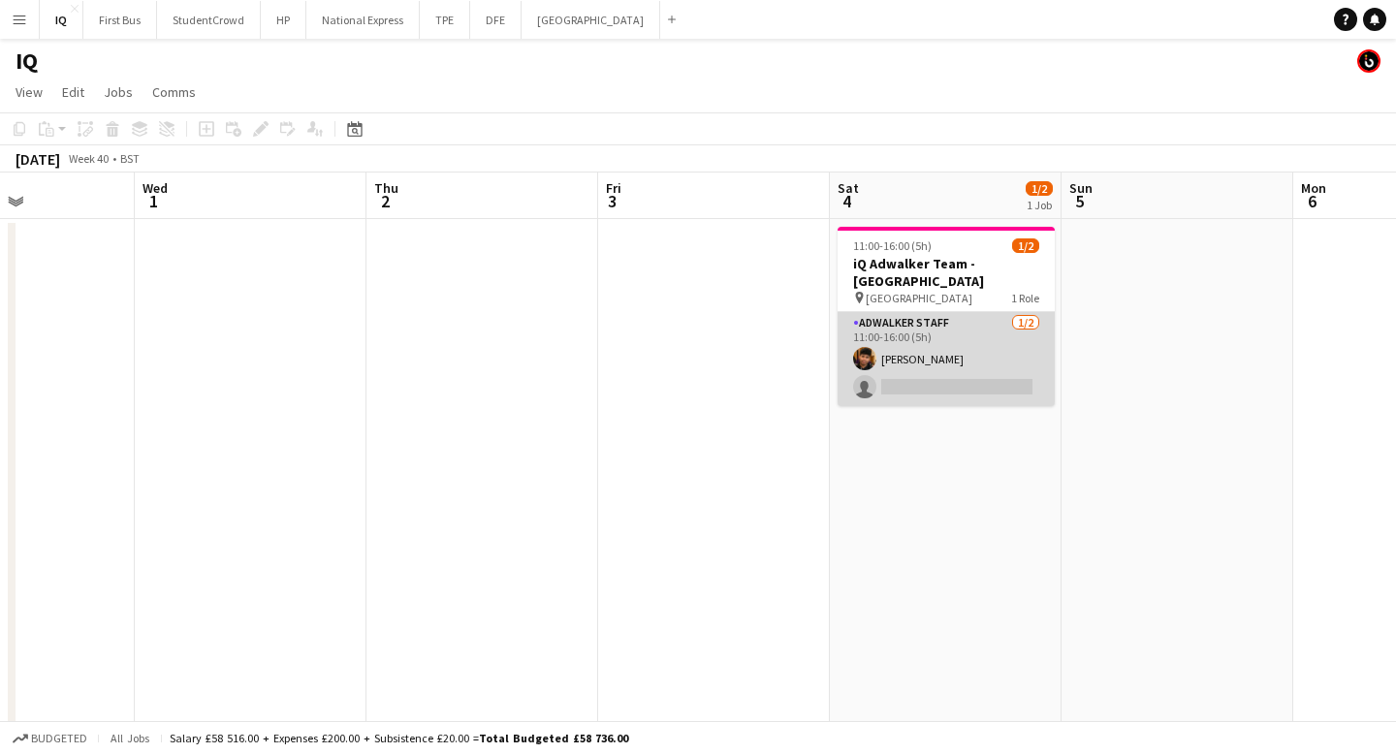
click at [935, 393] on app-card-role "Adwalker Staff 1/2 11:00-16:00 (5h) Sebastian Cardenas Jaramillo single-neutral…" at bounding box center [945, 359] width 217 height 94
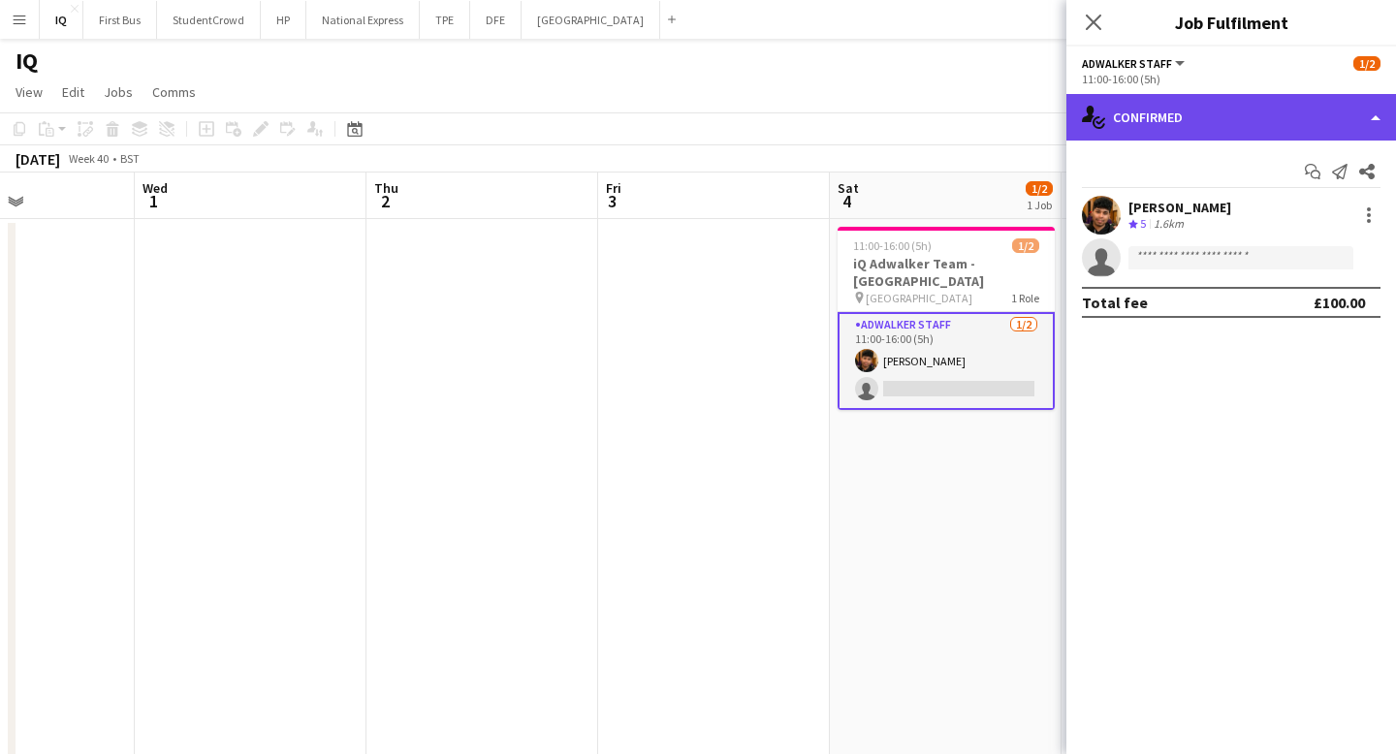
click at [1248, 110] on div "single-neutral-actions-check-2 Confirmed" at bounding box center [1231, 117] width 330 height 47
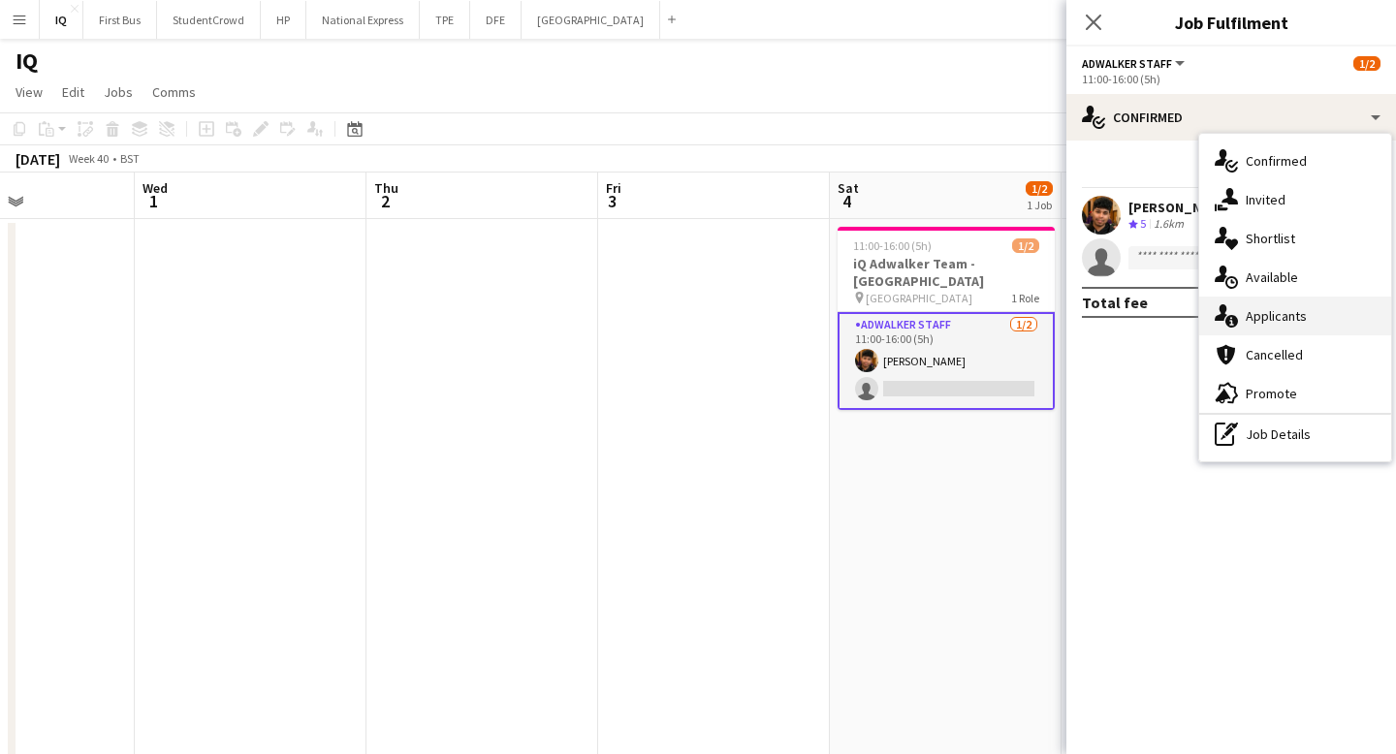
click at [1304, 300] on div "single-neutral-actions-information Applicants" at bounding box center [1295, 316] width 192 height 39
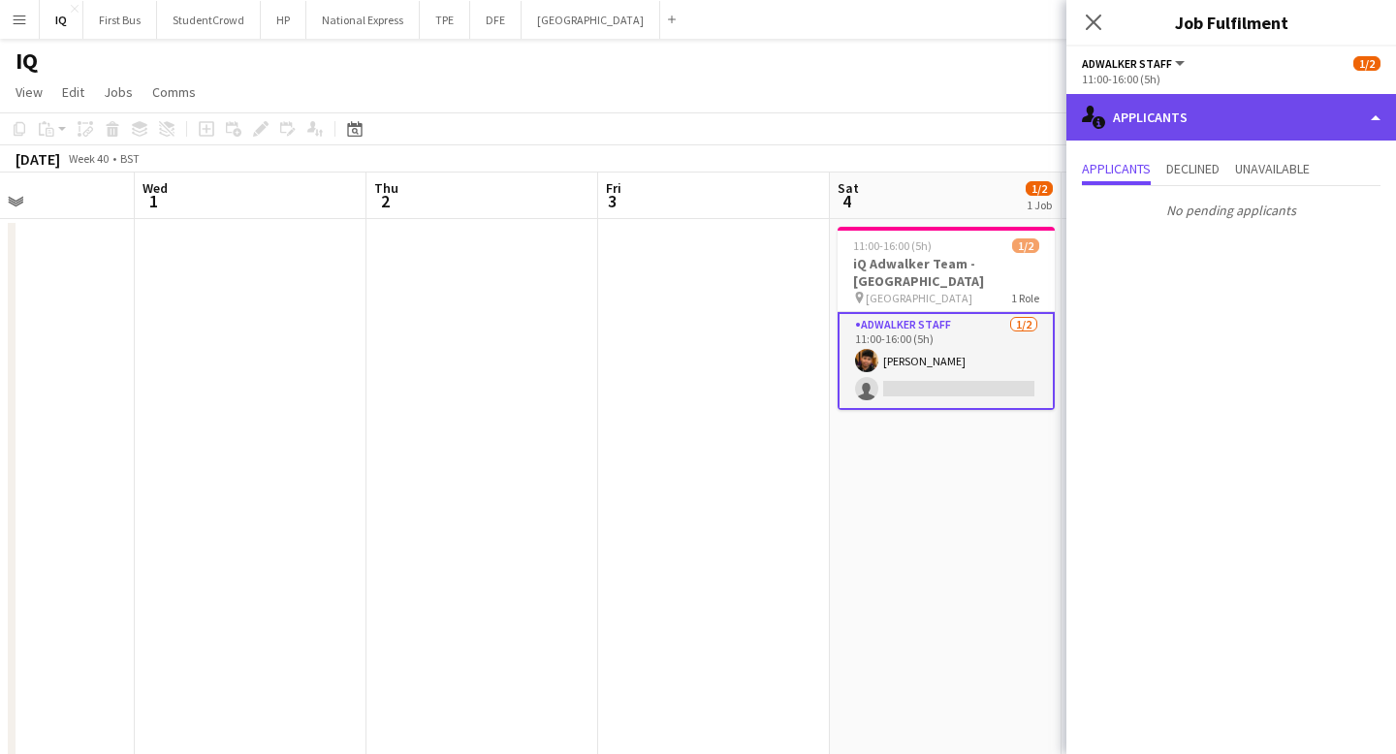
click at [1164, 127] on div "single-neutral-actions-information Applicants" at bounding box center [1231, 117] width 330 height 47
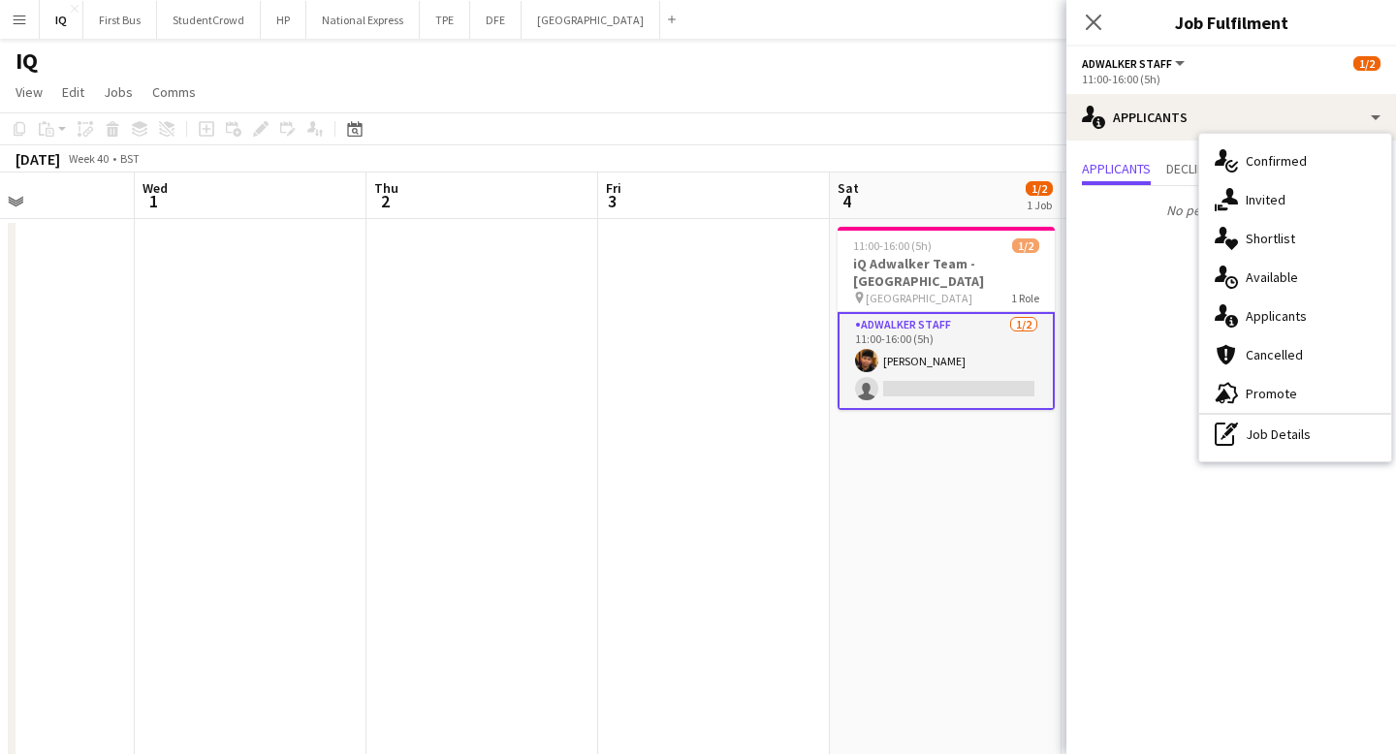
click at [995, 385] on app-card-role "Adwalker Staff 1/2 11:00-16:00 (5h) Sebastian Cardenas Jaramillo single-neutral…" at bounding box center [945, 361] width 217 height 98
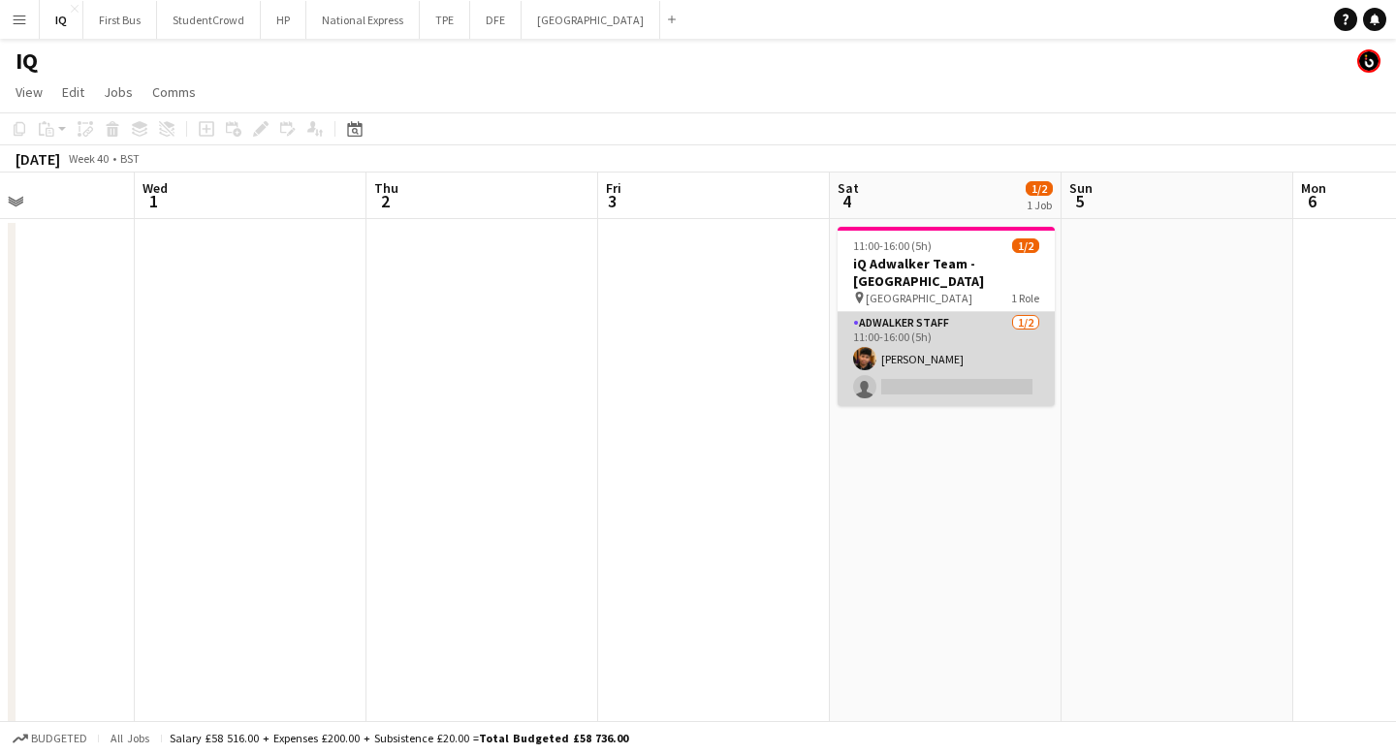
click at [923, 372] on app-card-role "Adwalker Staff 1/2 11:00-16:00 (5h) Sebastian Cardenas Jaramillo single-neutral…" at bounding box center [945, 359] width 217 height 94
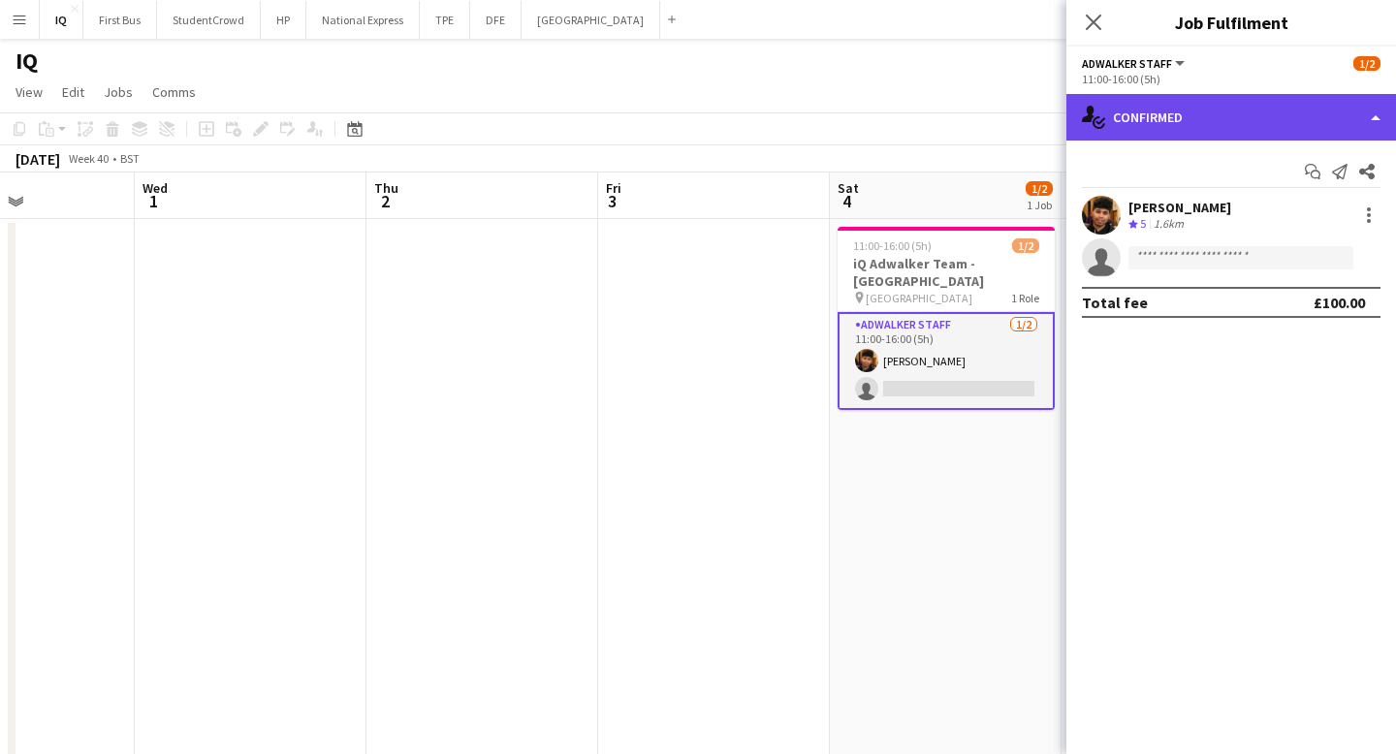
click at [1202, 126] on div "single-neutral-actions-check-2 Confirmed" at bounding box center [1231, 117] width 330 height 47
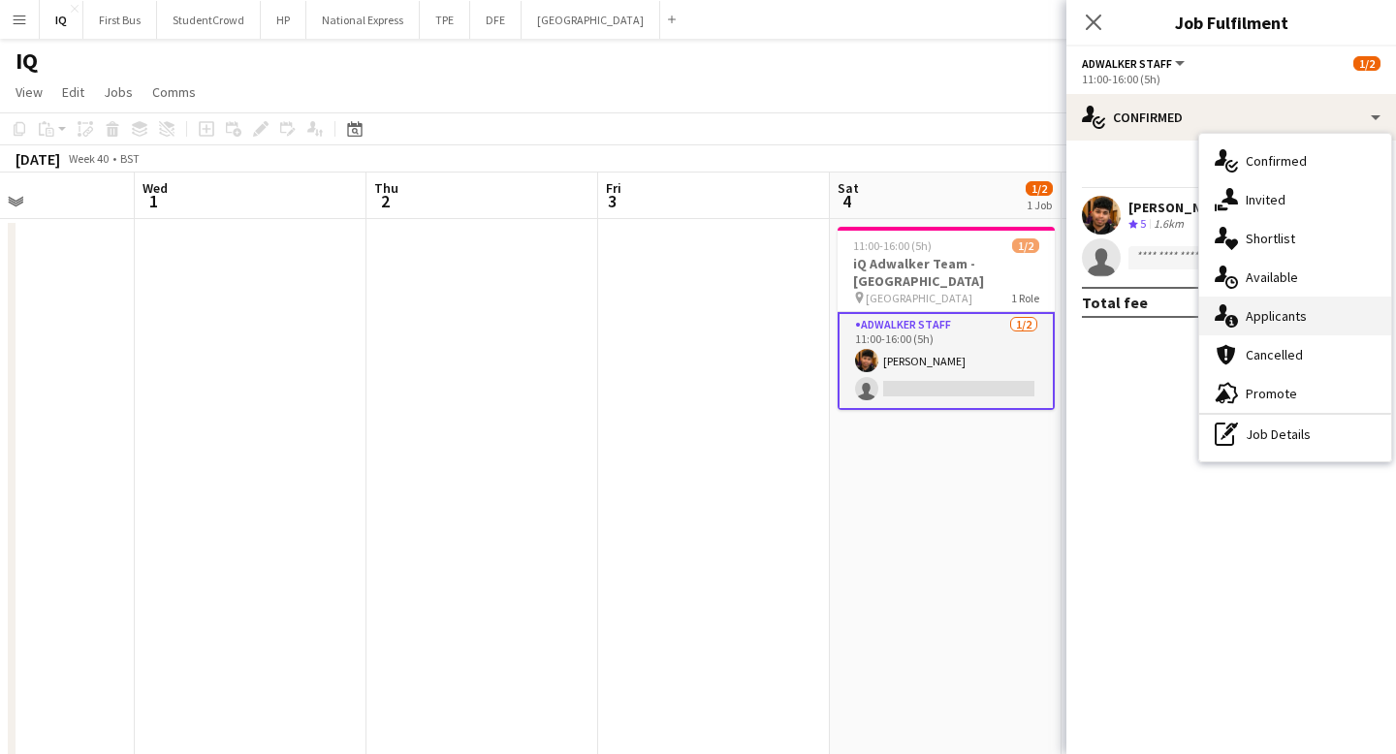
click at [1265, 313] on span "Applicants" at bounding box center [1276, 315] width 61 height 17
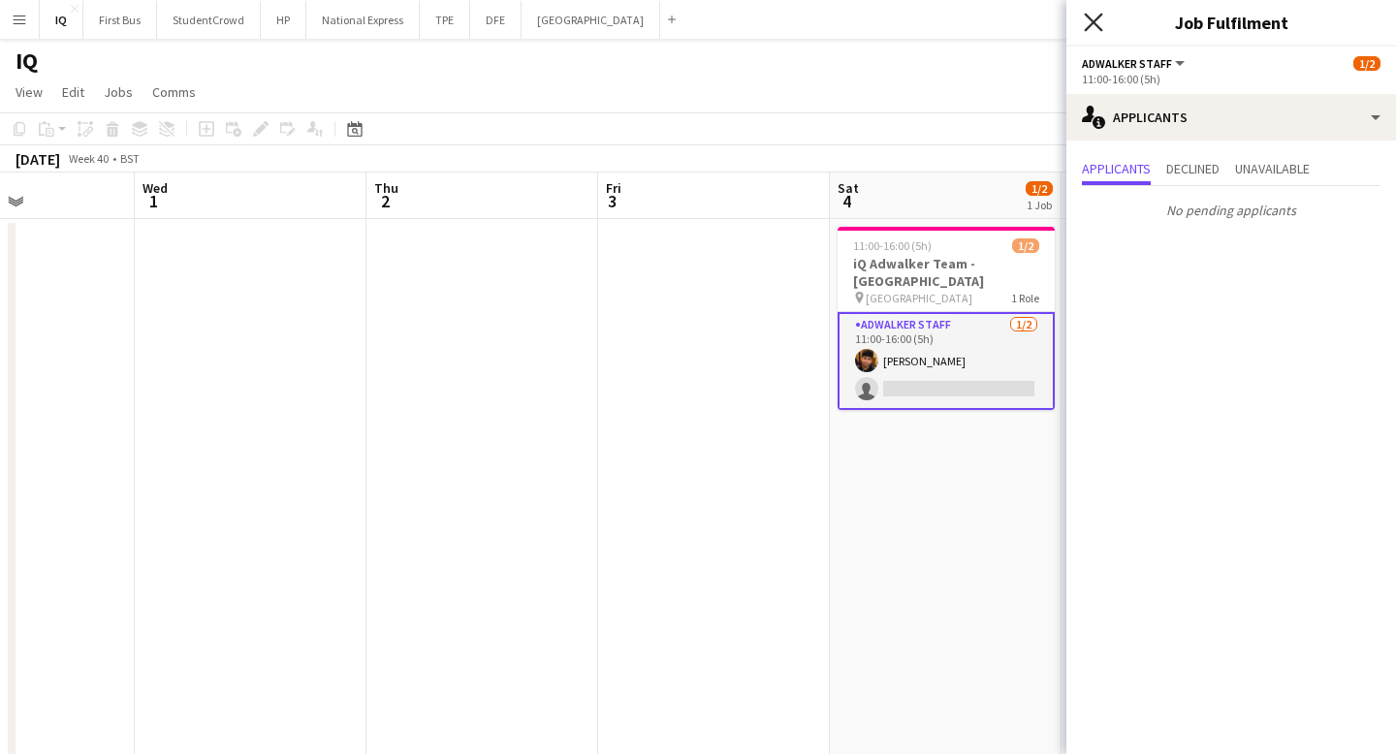
click at [1095, 17] on icon "Close pop-in" at bounding box center [1093, 22] width 18 height 18
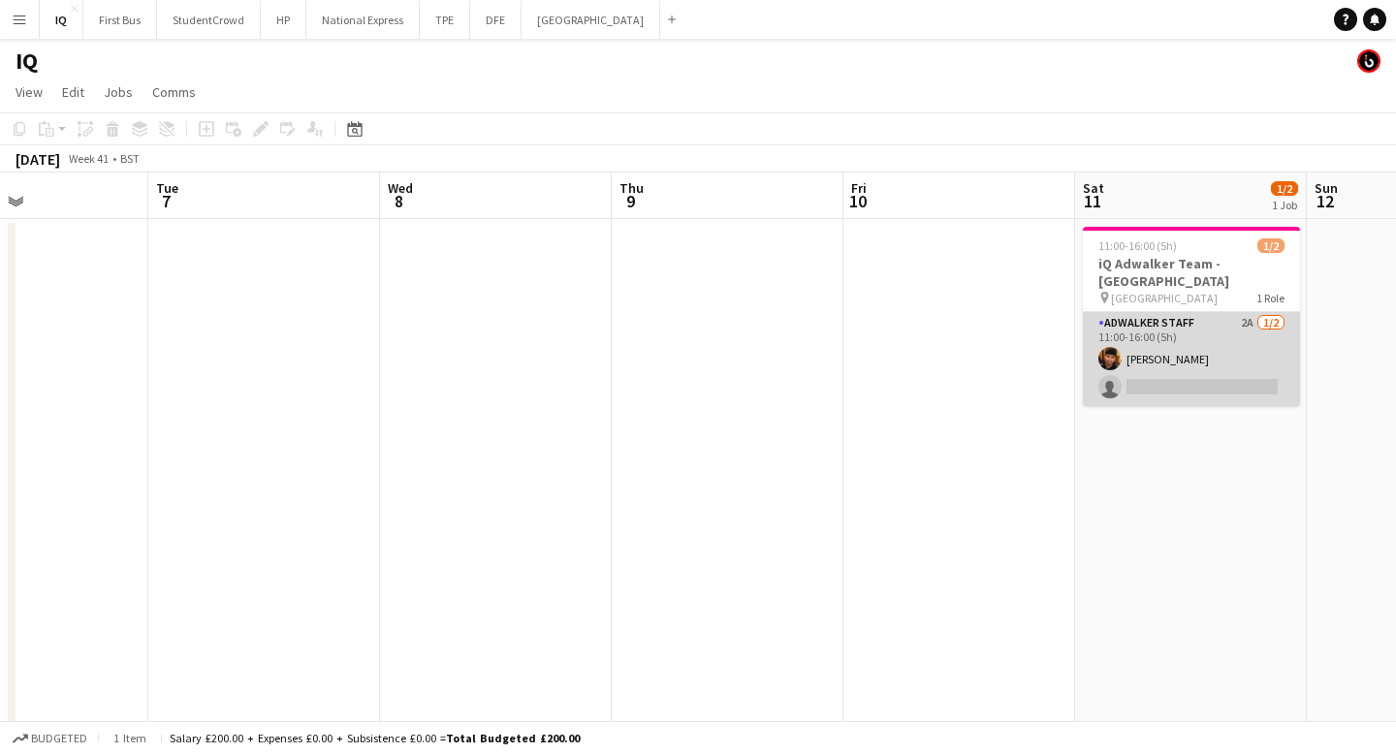
scroll to position [0, 940]
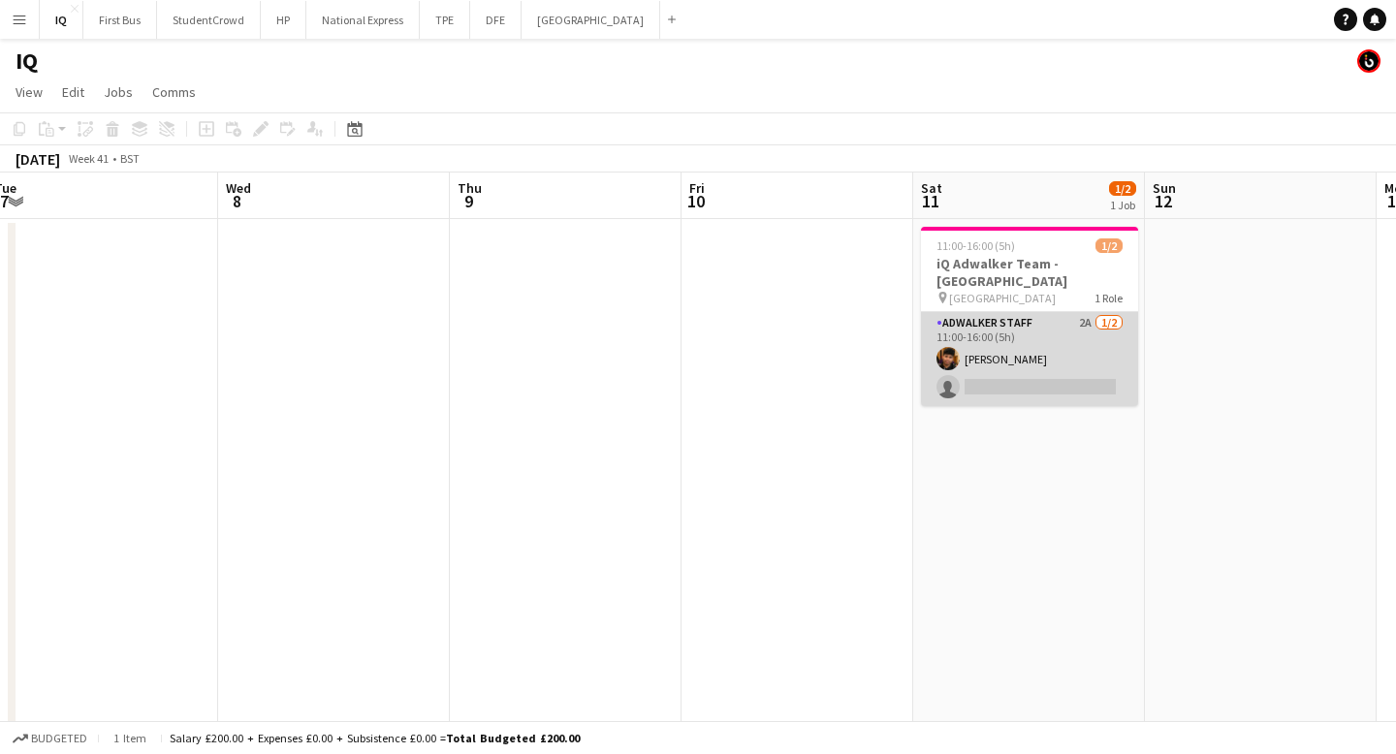
click at [1053, 385] on app-card-role "Adwalker Staff 2A 1/2 11:00-16:00 (5h) Sebastian Cardenas Jaramillo single-neut…" at bounding box center [1029, 359] width 217 height 94
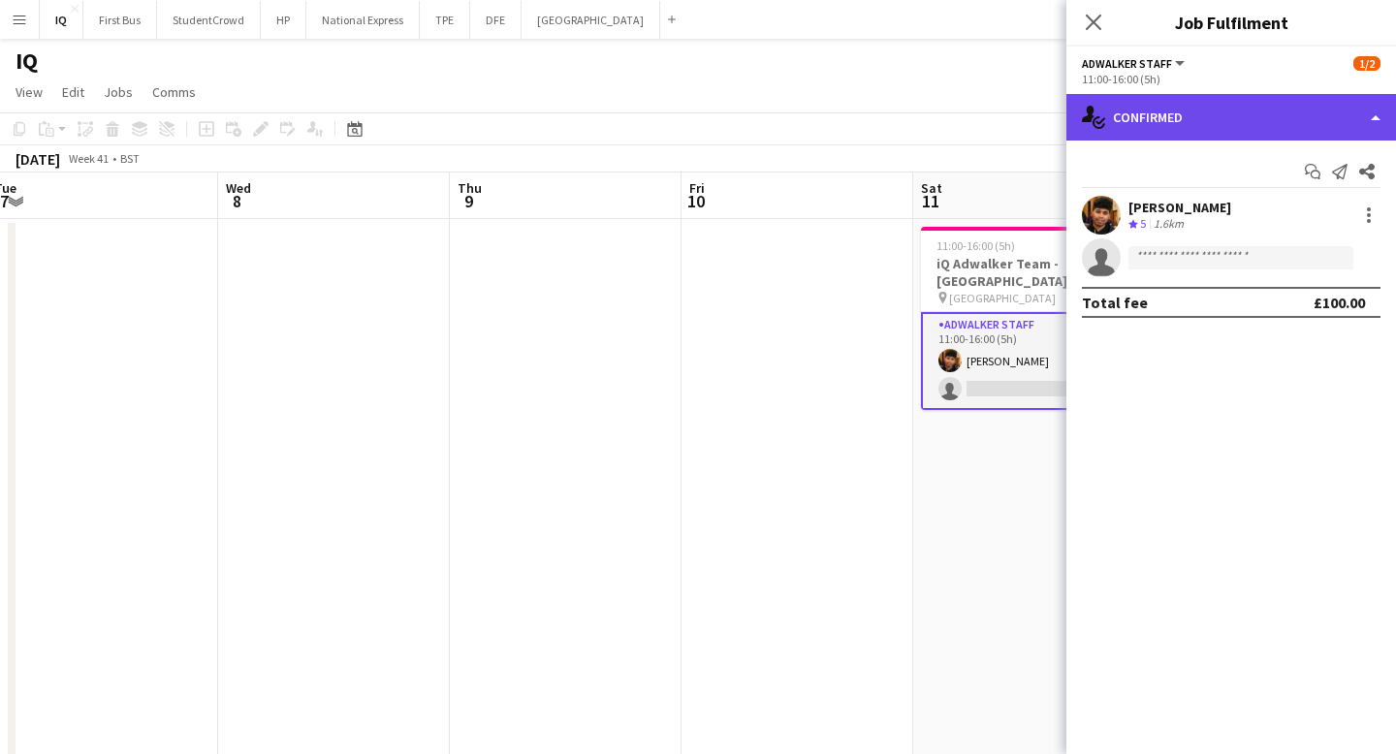
click at [1187, 115] on div "single-neutral-actions-check-2 Confirmed" at bounding box center [1231, 117] width 330 height 47
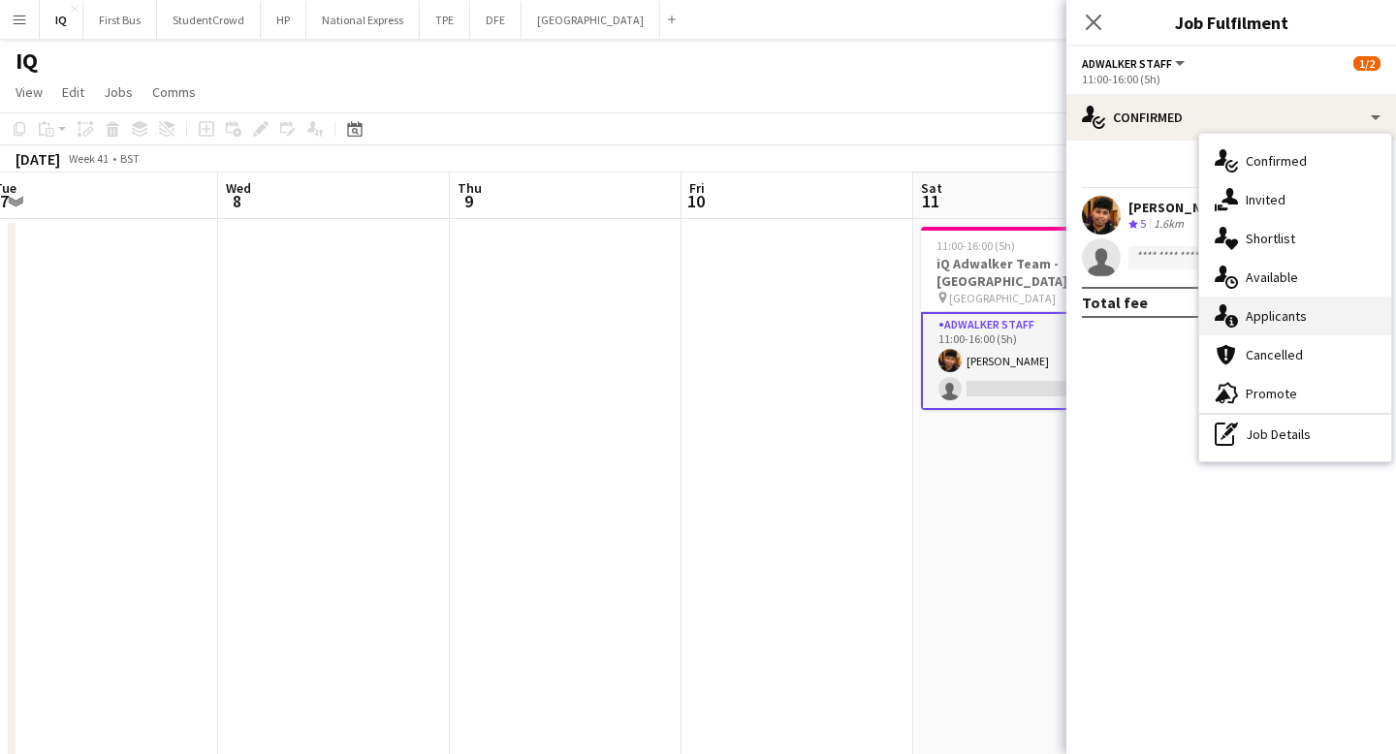
click at [1256, 314] on span "Applicants" at bounding box center [1276, 315] width 61 height 17
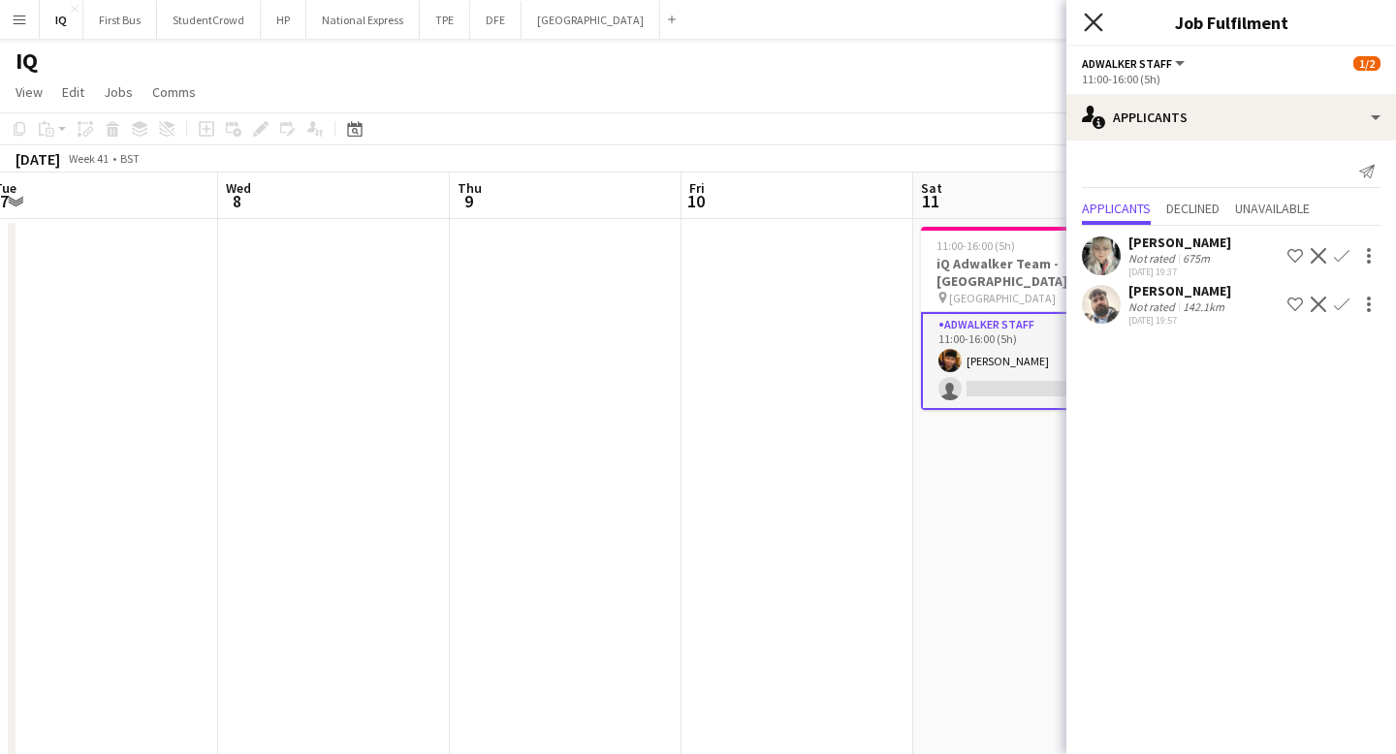
click at [1097, 23] on icon "Close pop-in" at bounding box center [1093, 22] width 18 height 18
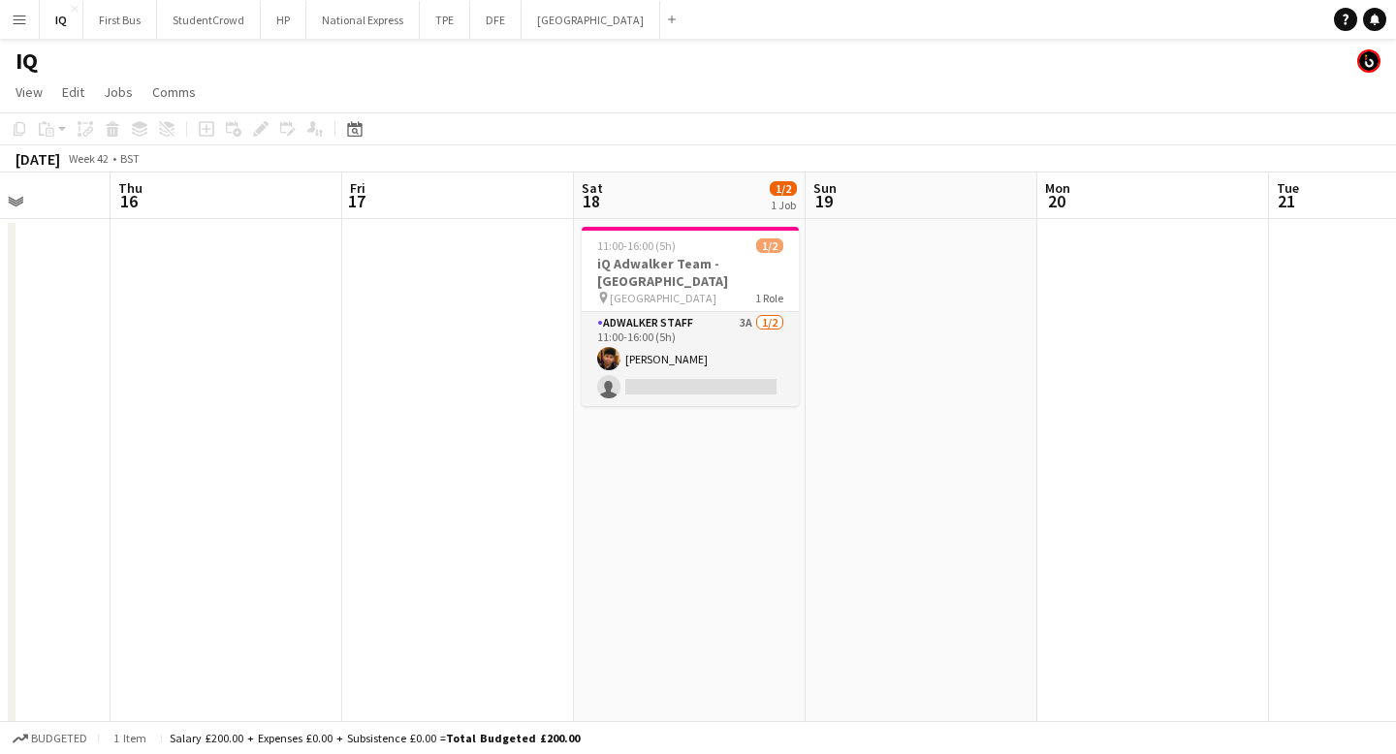
scroll to position [0, 612]
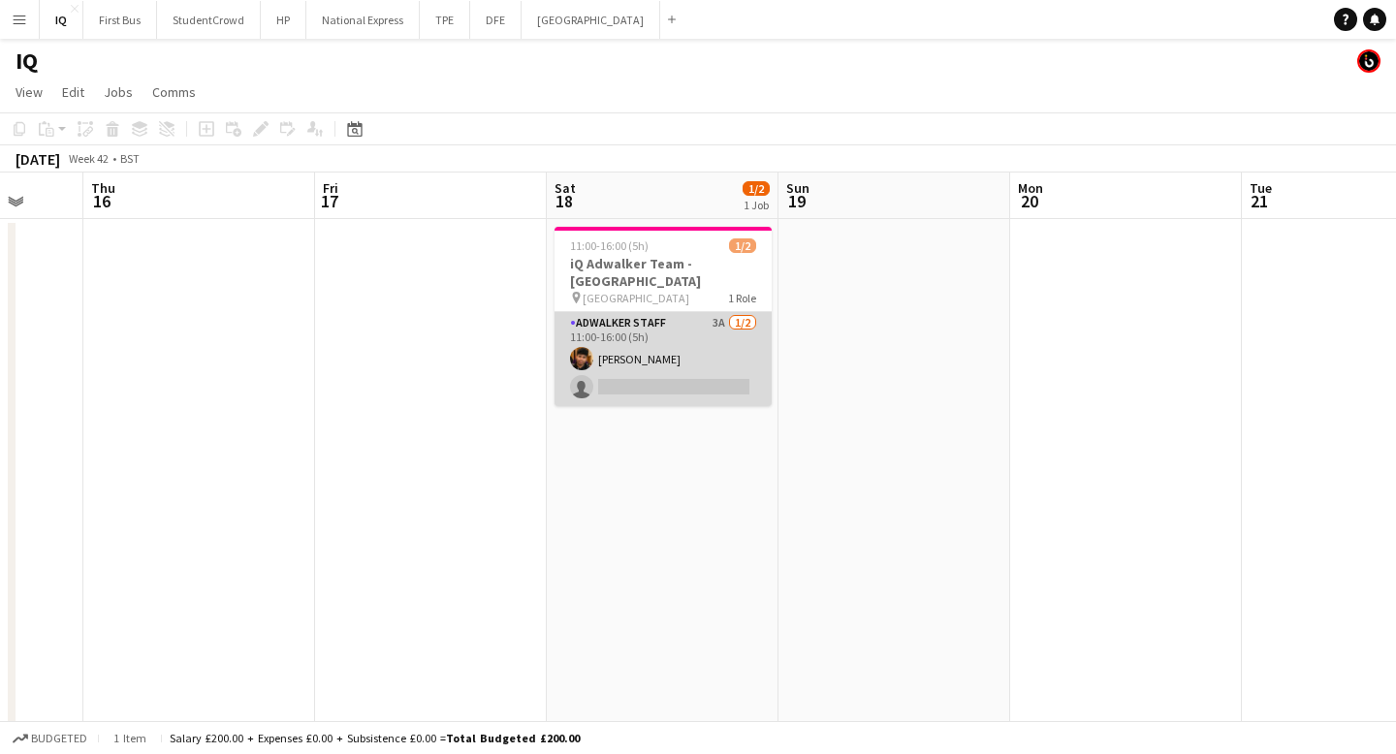
click at [690, 389] on app-card-role "Adwalker Staff 3A 1/2 11:00-16:00 (5h) Sebastian Cardenas Jaramillo single-neut…" at bounding box center [662, 359] width 217 height 94
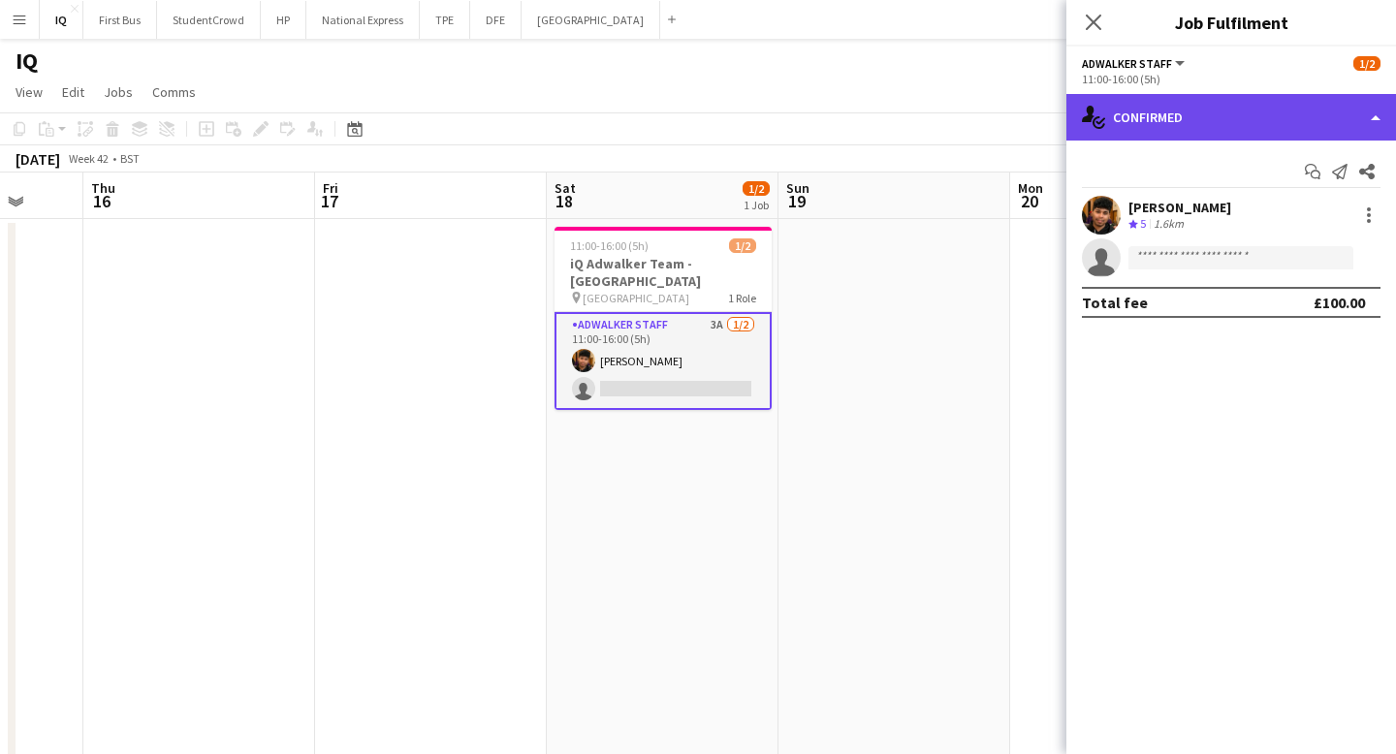
click at [1190, 121] on div "single-neutral-actions-check-2 Confirmed" at bounding box center [1231, 117] width 330 height 47
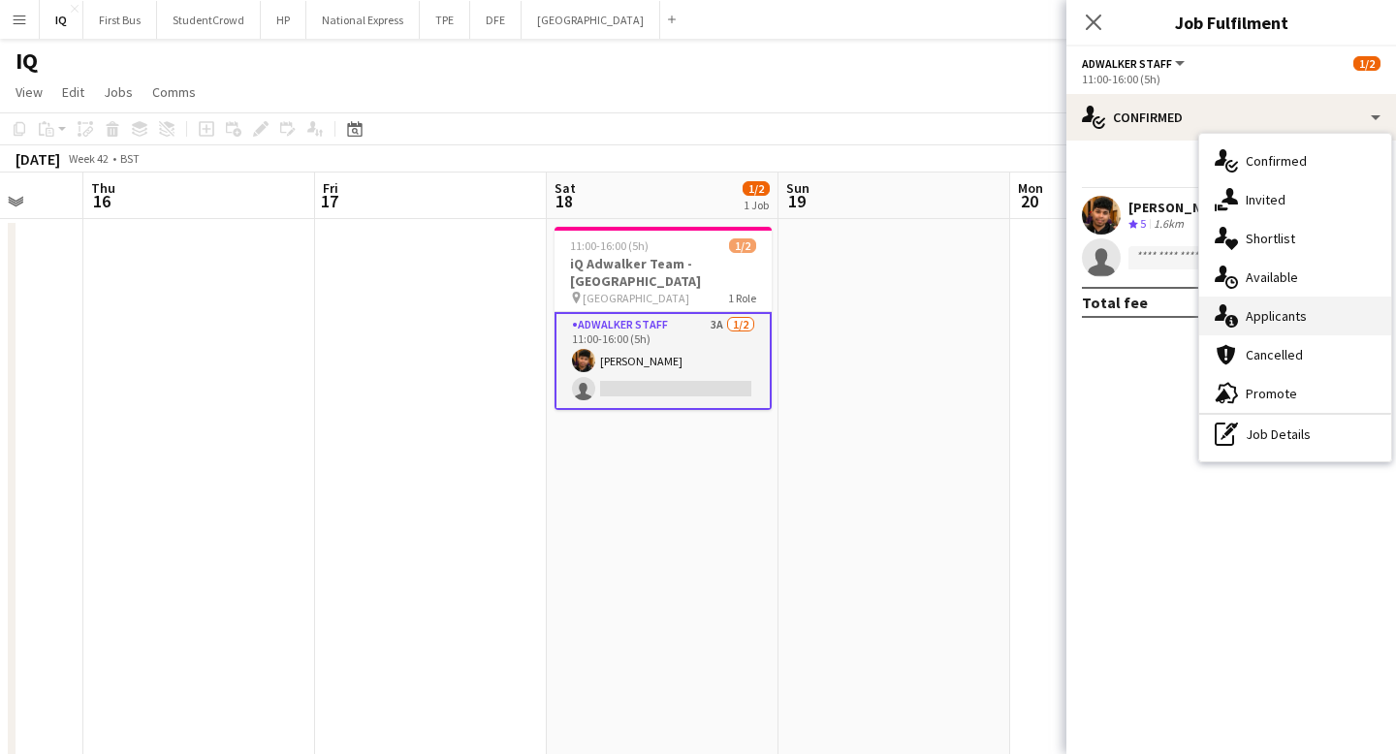
click at [1279, 310] on span "Applicants" at bounding box center [1276, 315] width 61 height 17
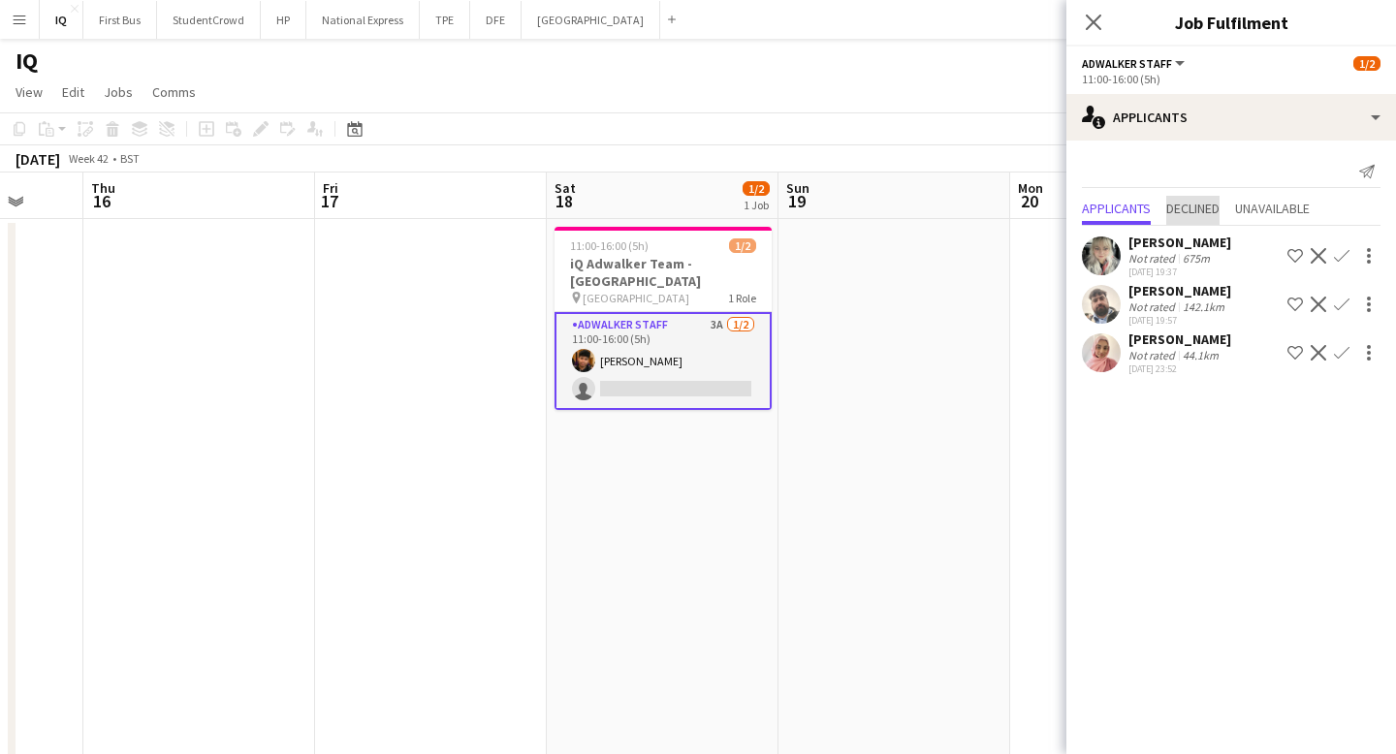
click at [1199, 204] on span "Declined" at bounding box center [1192, 209] width 53 height 14
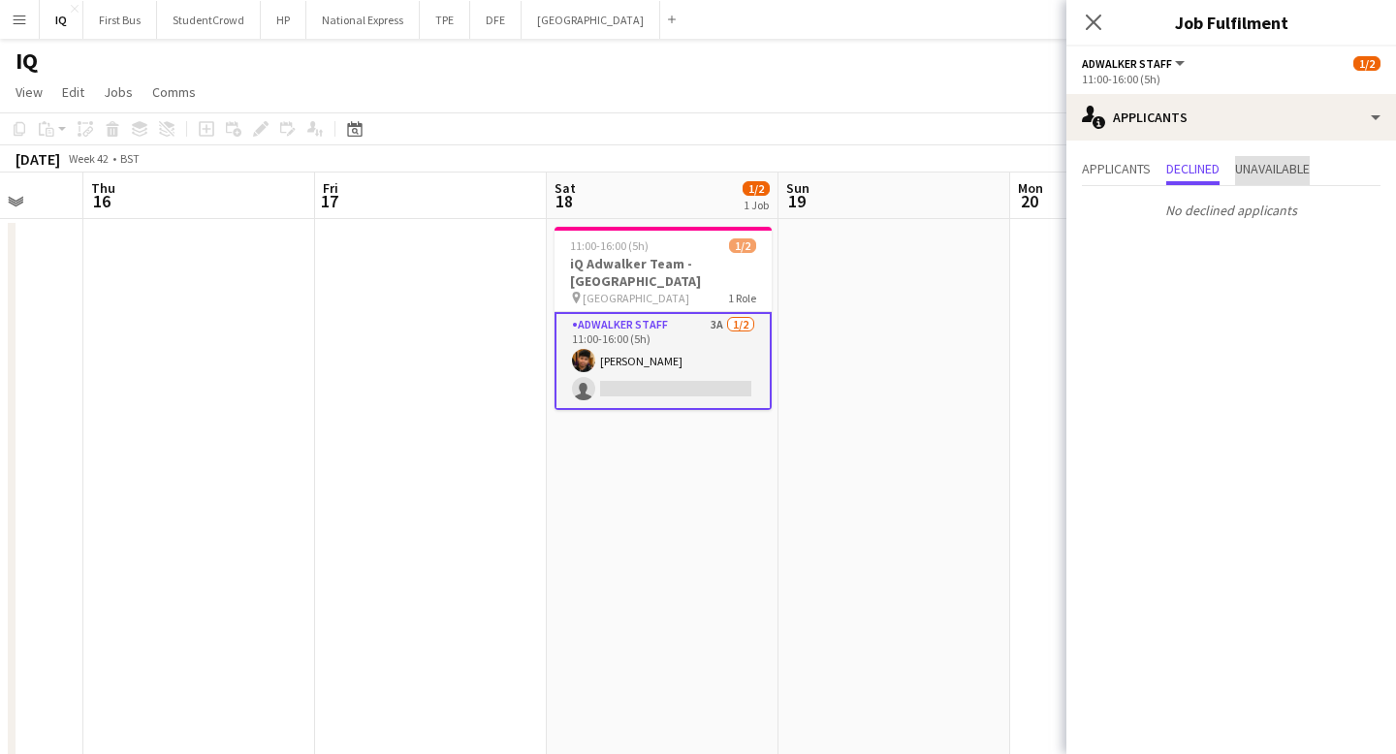
click at [1290, 171] on span "Unavailable" at bounding box center [1272, 169] width 75 height 14
click at [1106, 180] on span "Applicants" at bounding box center [1116, 170] width 69 height 29
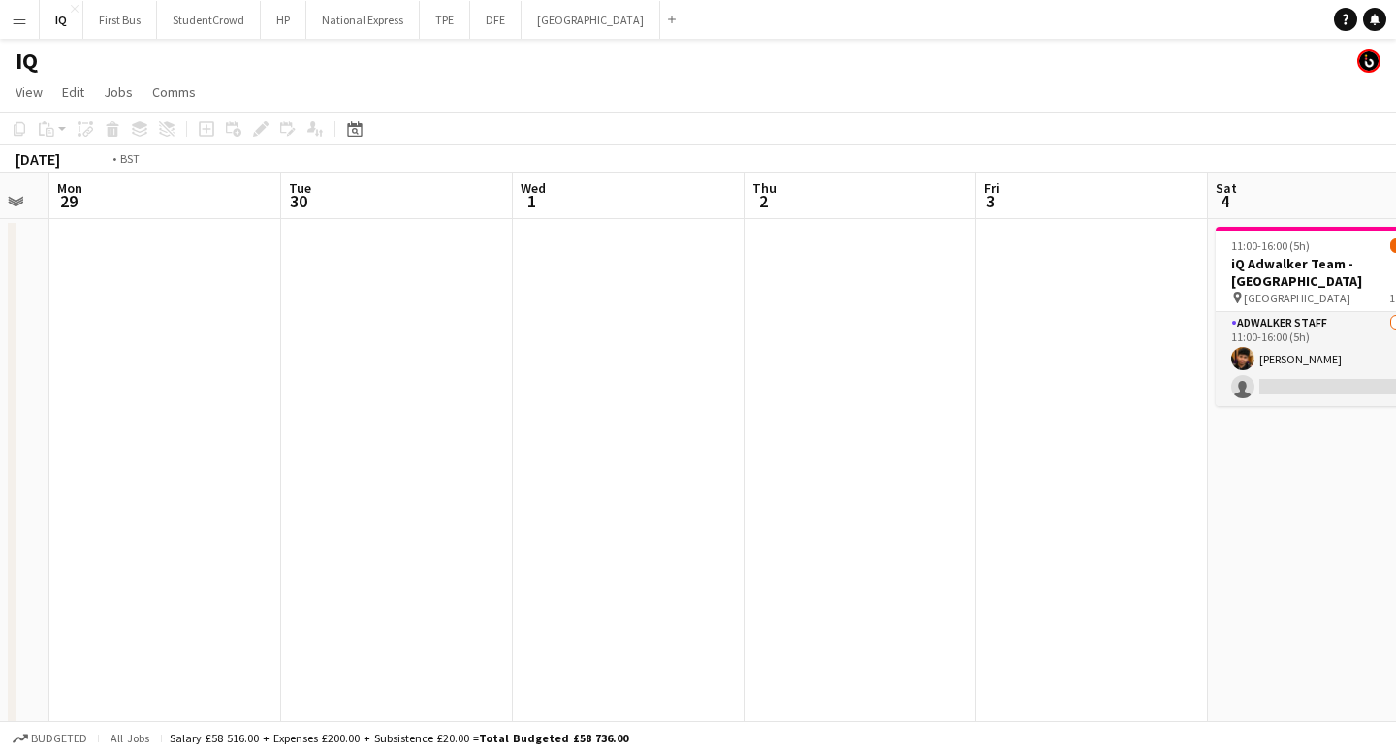
scroll to position [0, 748]
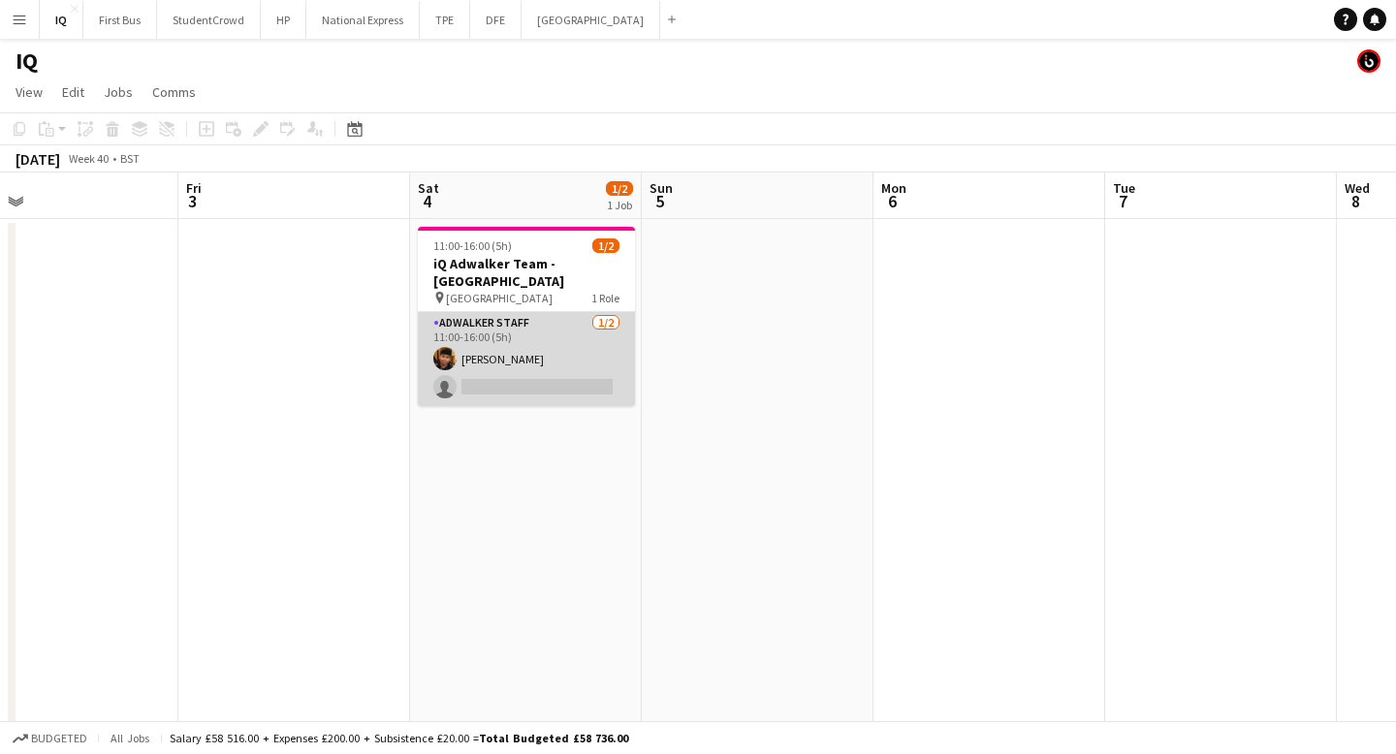
click at [560, 378] on app-card-role "Adwalker Staff 1/2 11:00-16:00 (5h) Sebastian Cardenas Jaramillo single-neutral…" at bounding box center [526, 359] width 217 height 94
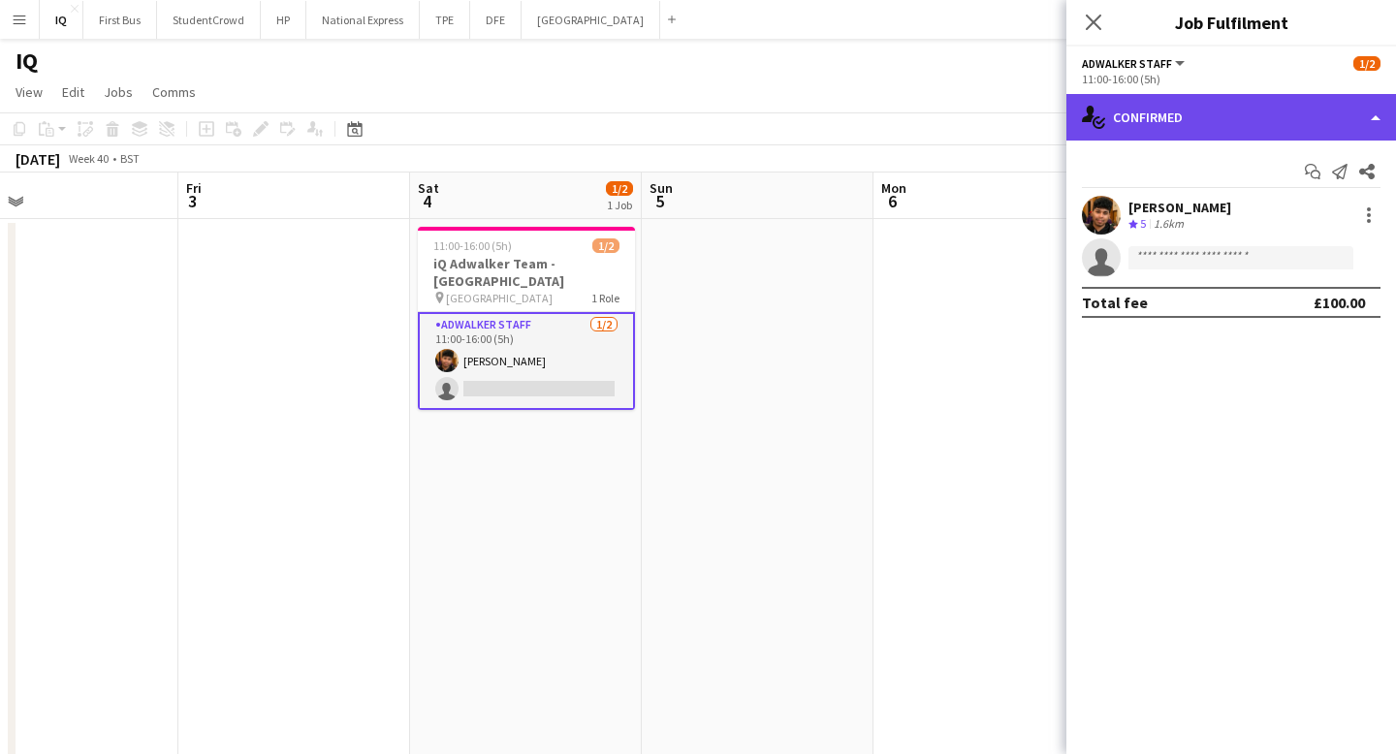
click at [1168, 110] on div "single-neutral-actions-check-2 Confirmed" at bounding box center [1231, 117] width 330 height 47
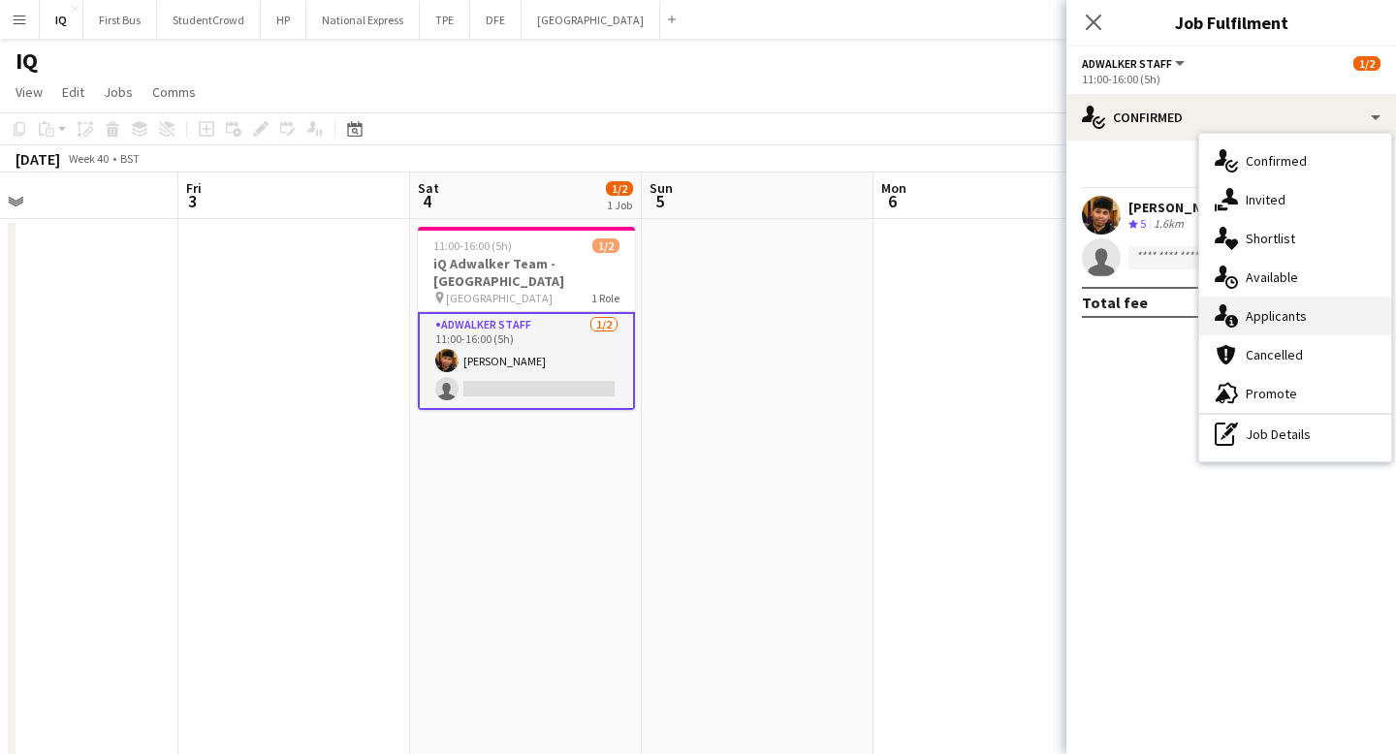
click at [1277, 323] on span "Applicants" at bounding box center [1276, 315] width 61 height 17
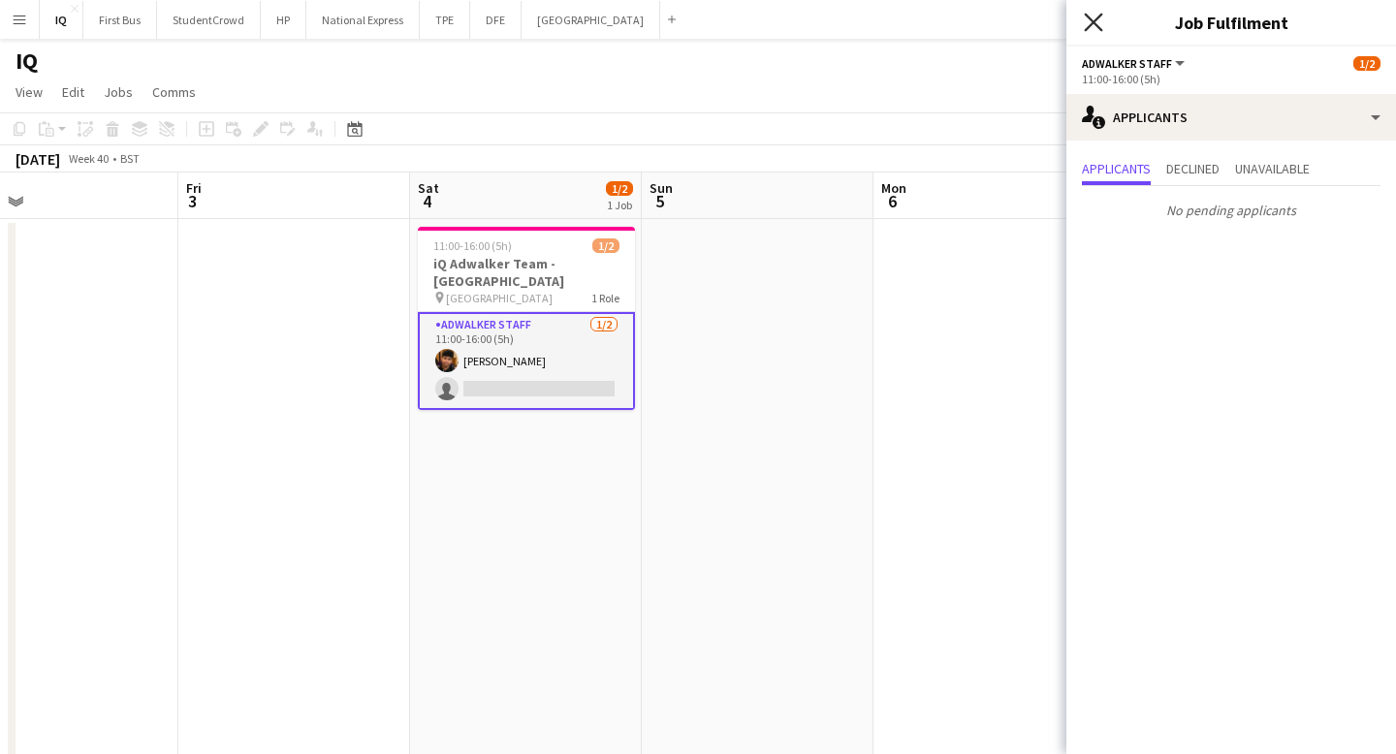
click at [1096, 22] on icon "Close pop-in" at bounding box center [1093, 22] width 18 height 18
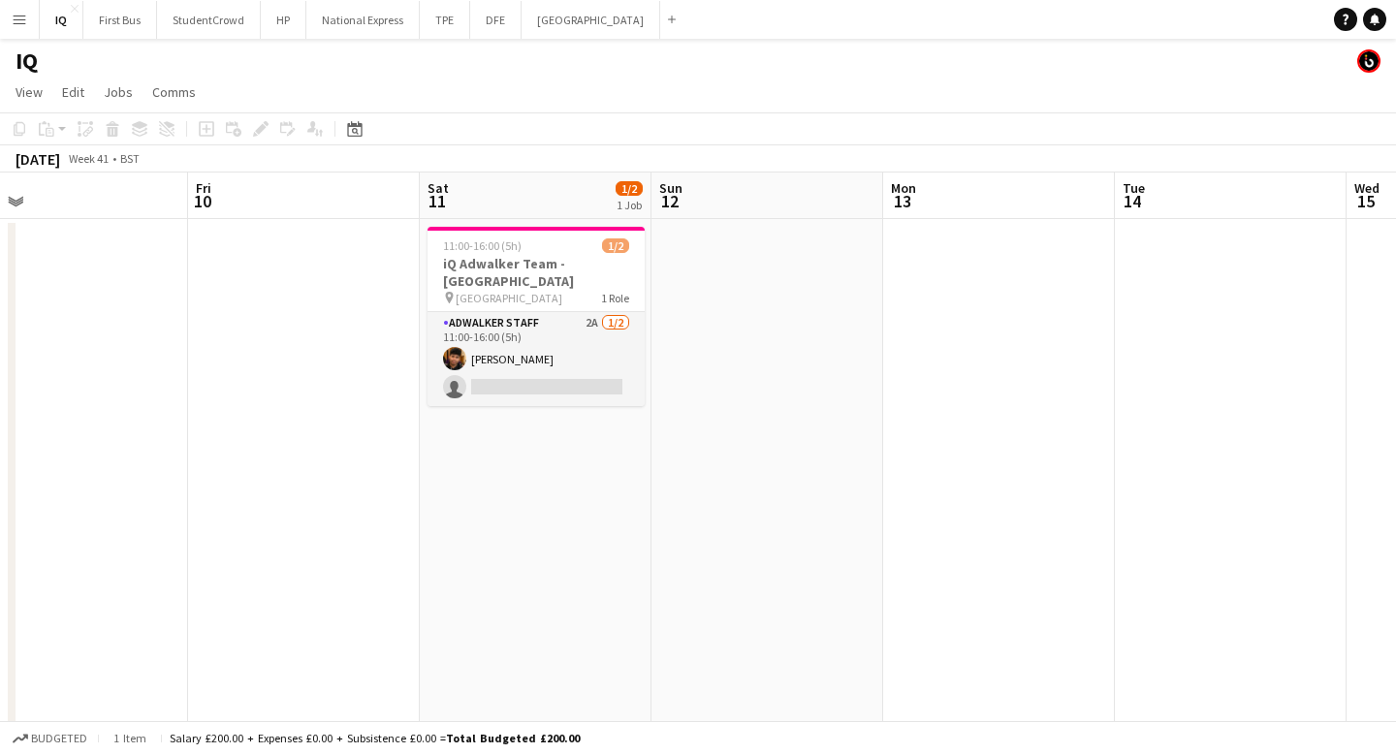
scroll to position [0, 665]
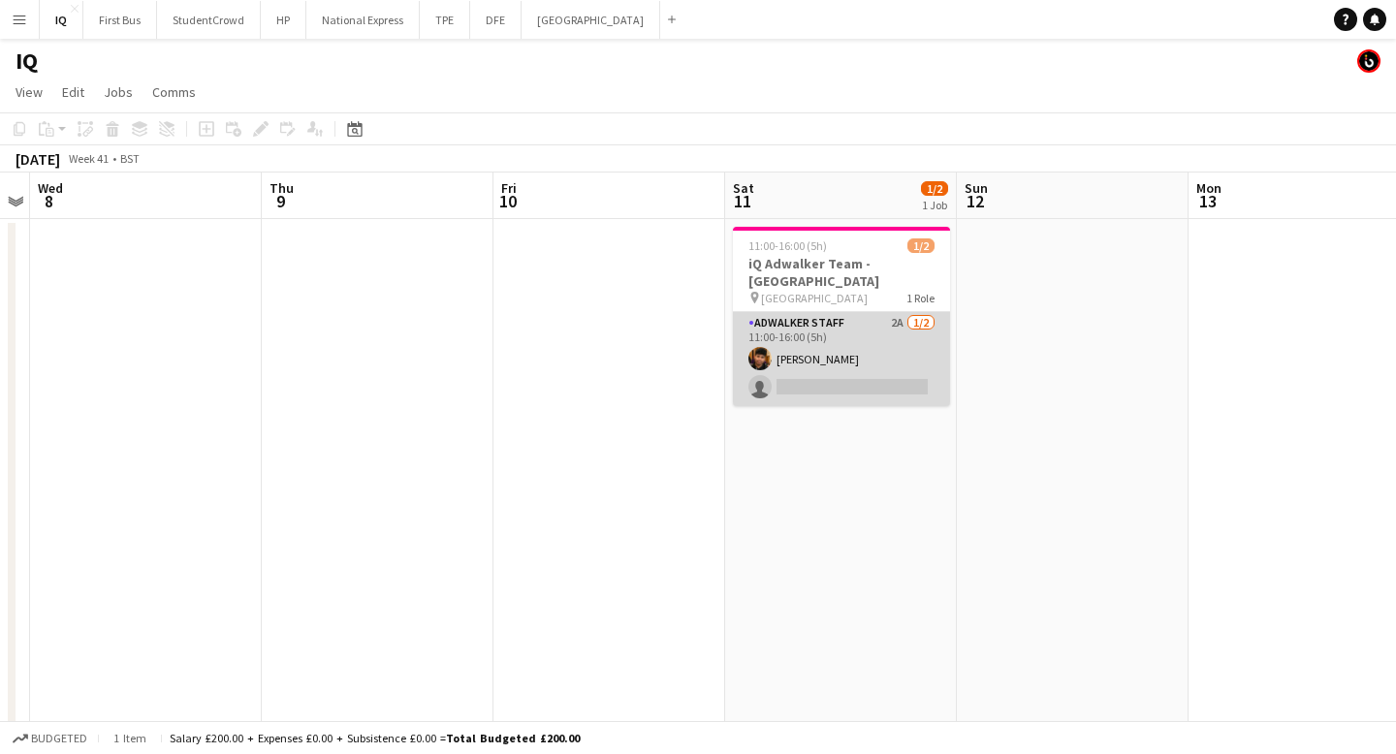
click at [809, 385] on app-card-role "Adwalker Staff 2A 1/2 11:00-16:00 (5h) Sebastian Cardenas Jaramillo single-neut…" at bounding box center [841, 359] width 217 height 94
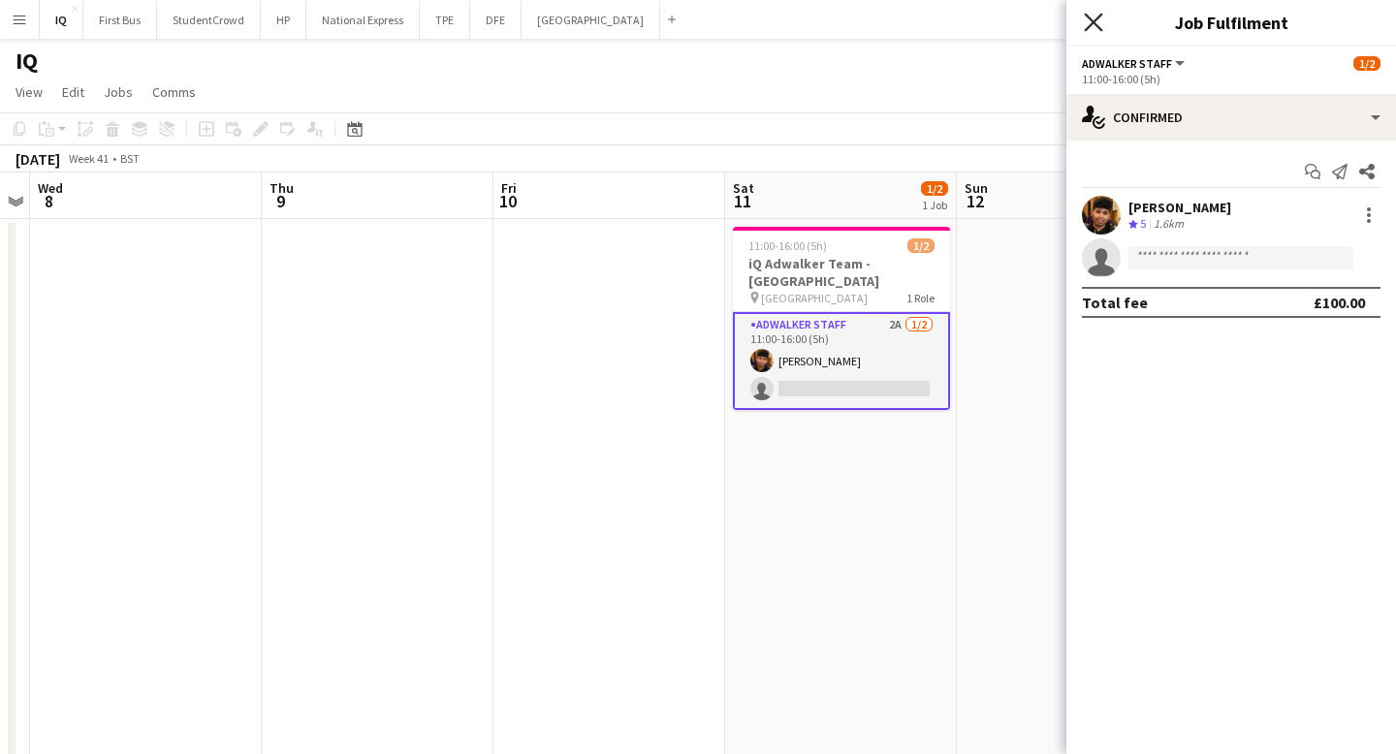
click at [1097, 20] on icon "Close pop-in" at bounding box center [1093, 22] width 18 height 18
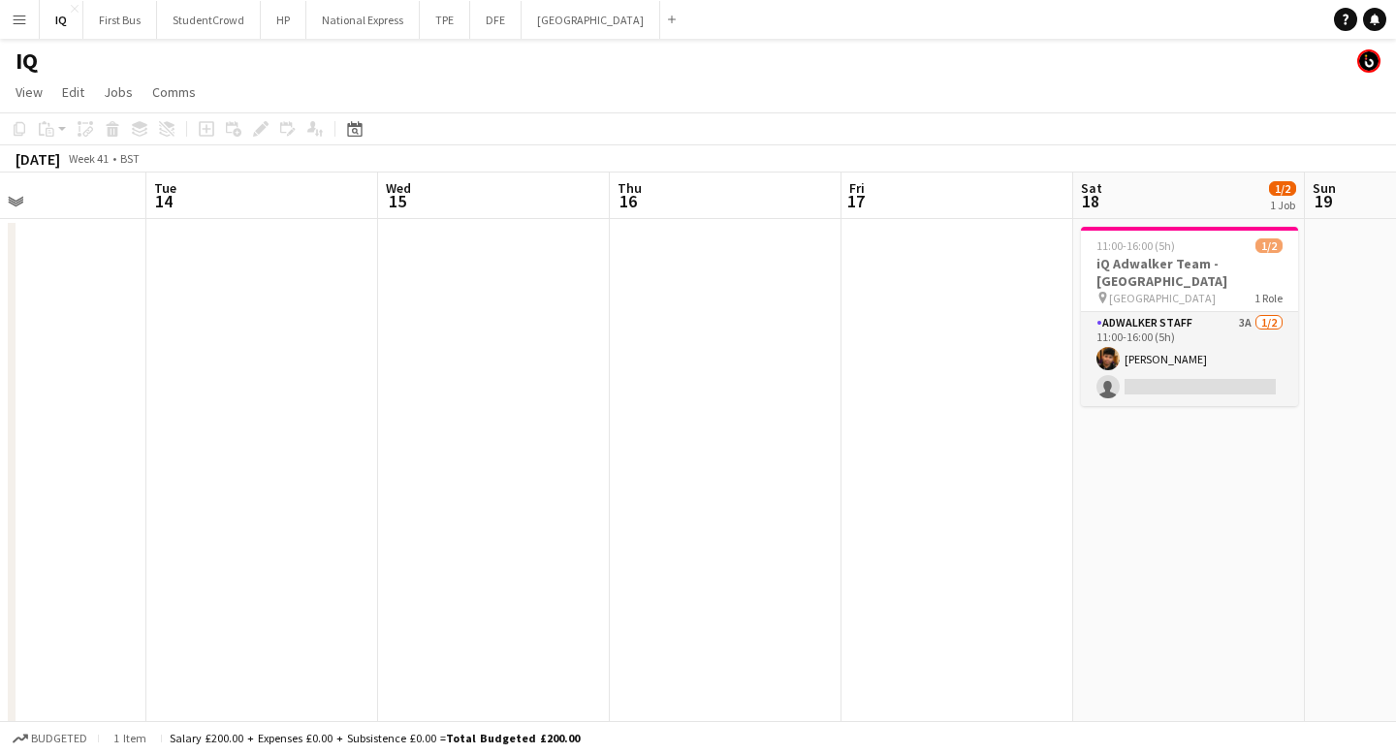
scroll to position [0, 584]
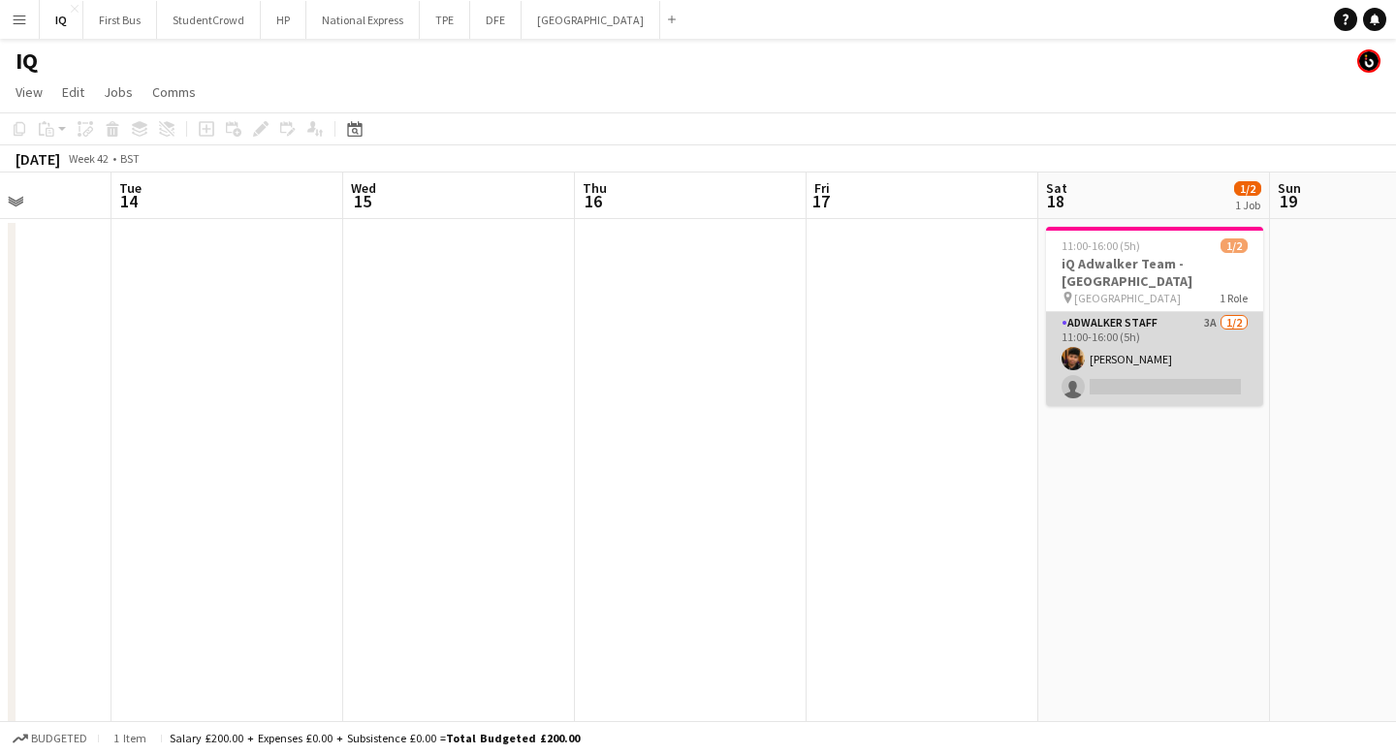
click at [1151, 361] on app-card-role "Adwalker Staff 3A 1/2 11:00-16:00 (5h) Sebastian Cardenas Jaramillo single-neut…" at bounding box center [1154, 359] width 217 height 94
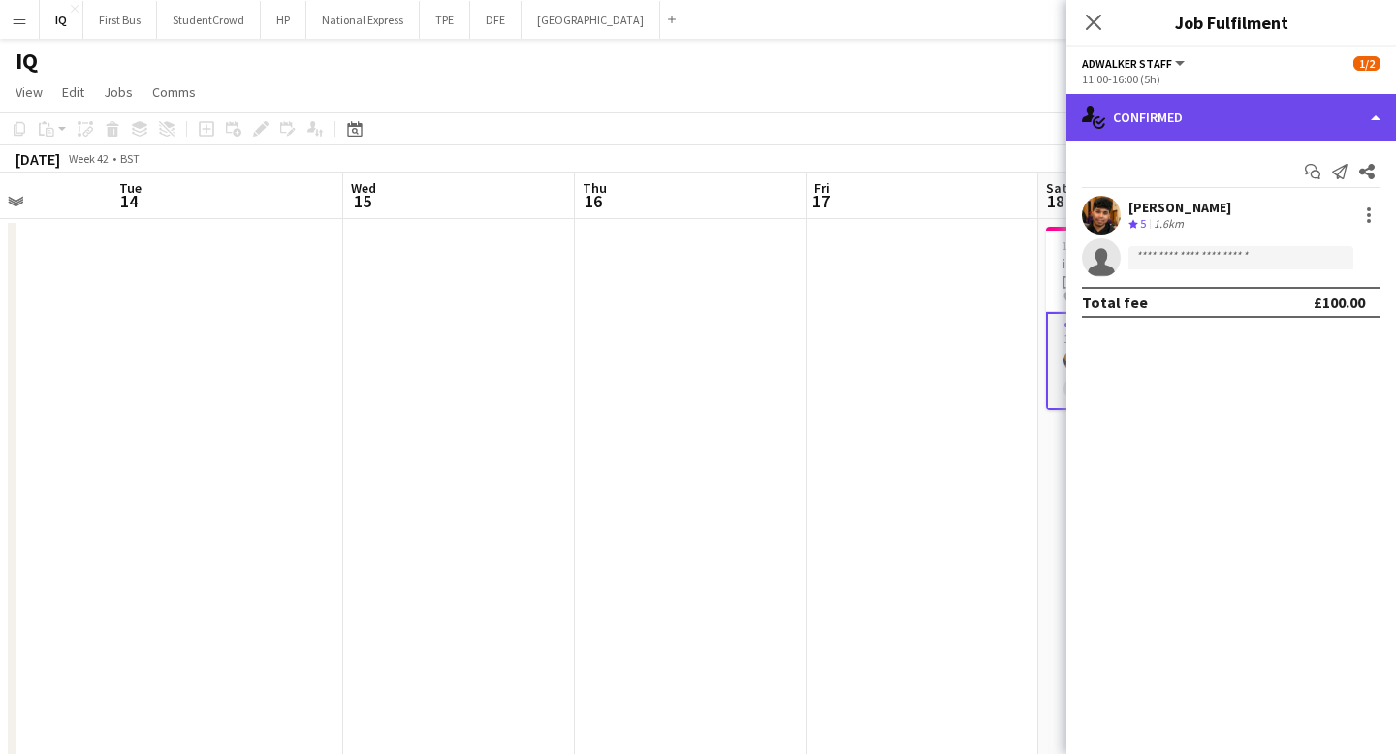
click at [1225, 113] on div "single-neutral-actions-check-2 Confirmed" at bounding box center [1231, 117] width 330 height 47
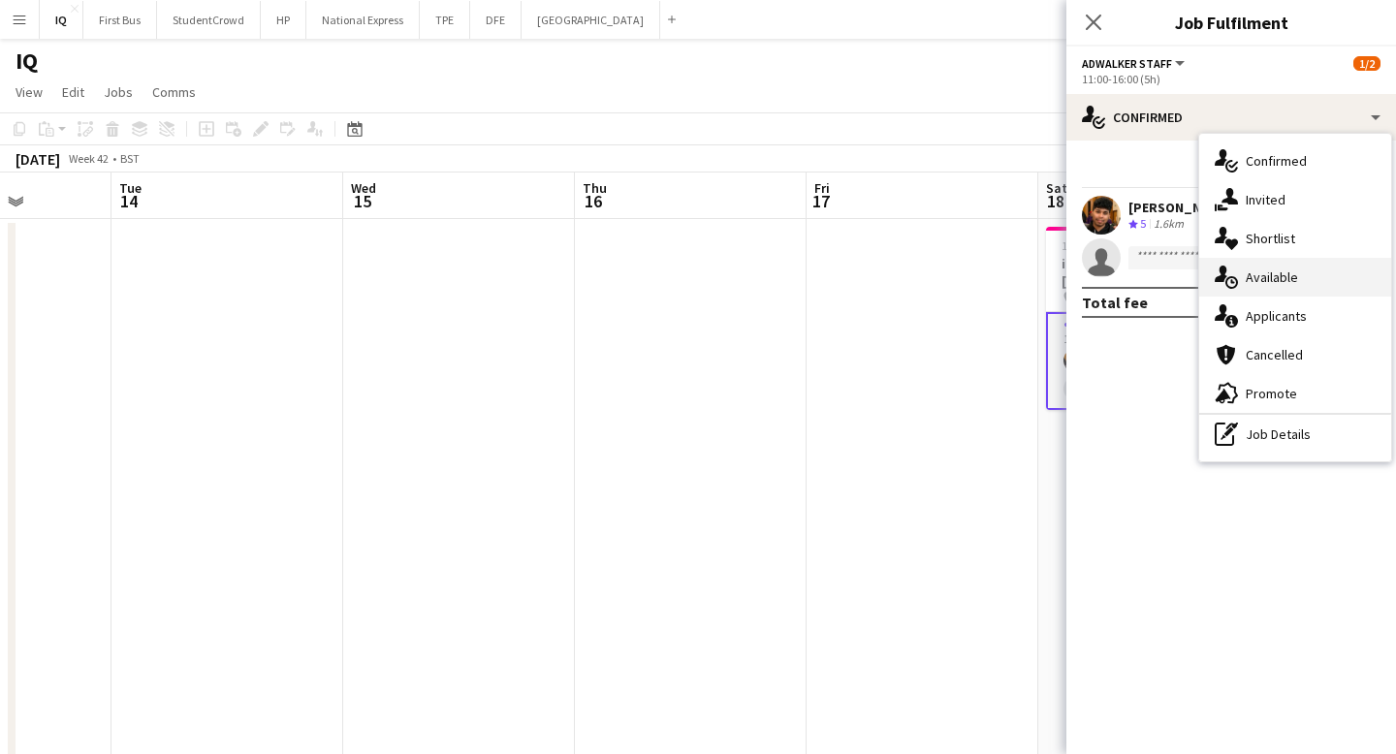
click at [1289, 280] on span "Available" at bounding box center [1272, 277] width 52 height 17
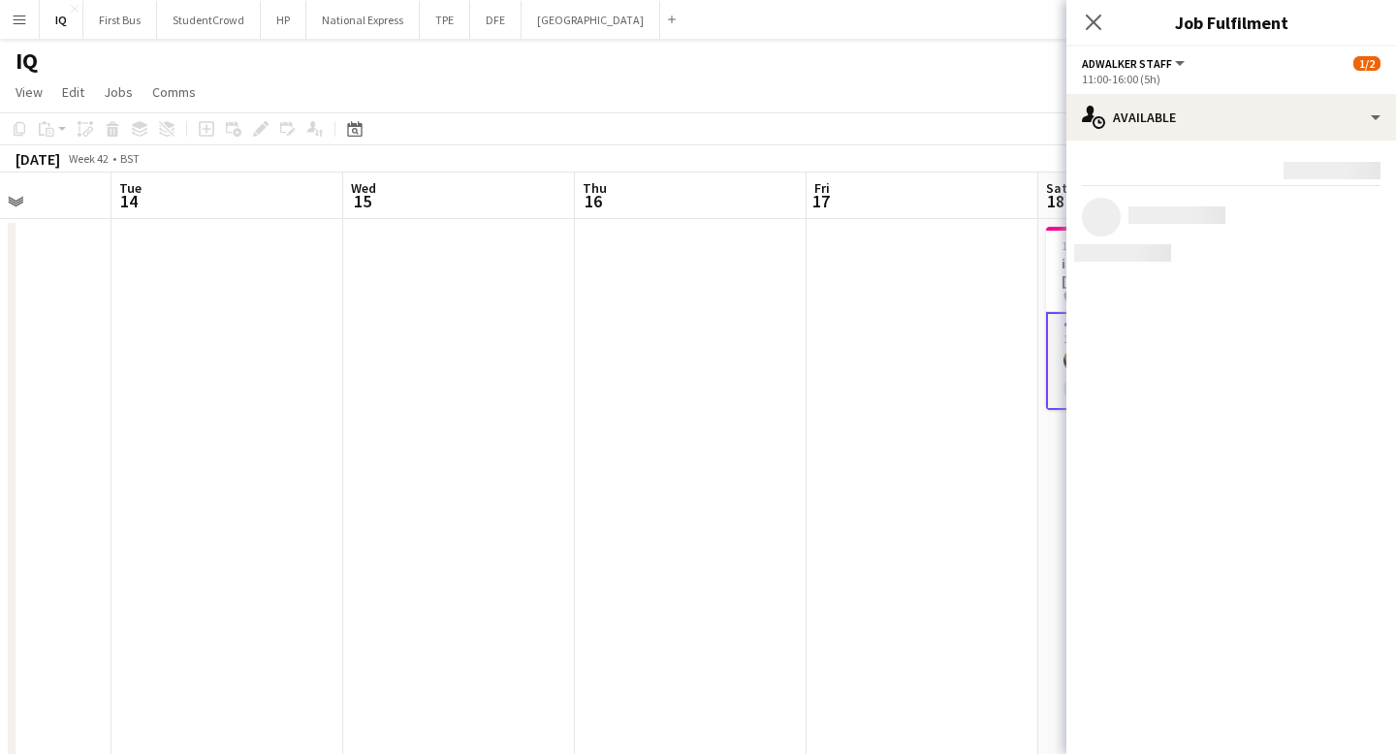
click at [1289, 280] on mat-expansion-panel "users Available Rating: 0 - 5 0 5 Distance: 1km - 1001km+ 1001km+ To use matche…" at bounding box center [1231, 448] width 330 height 614
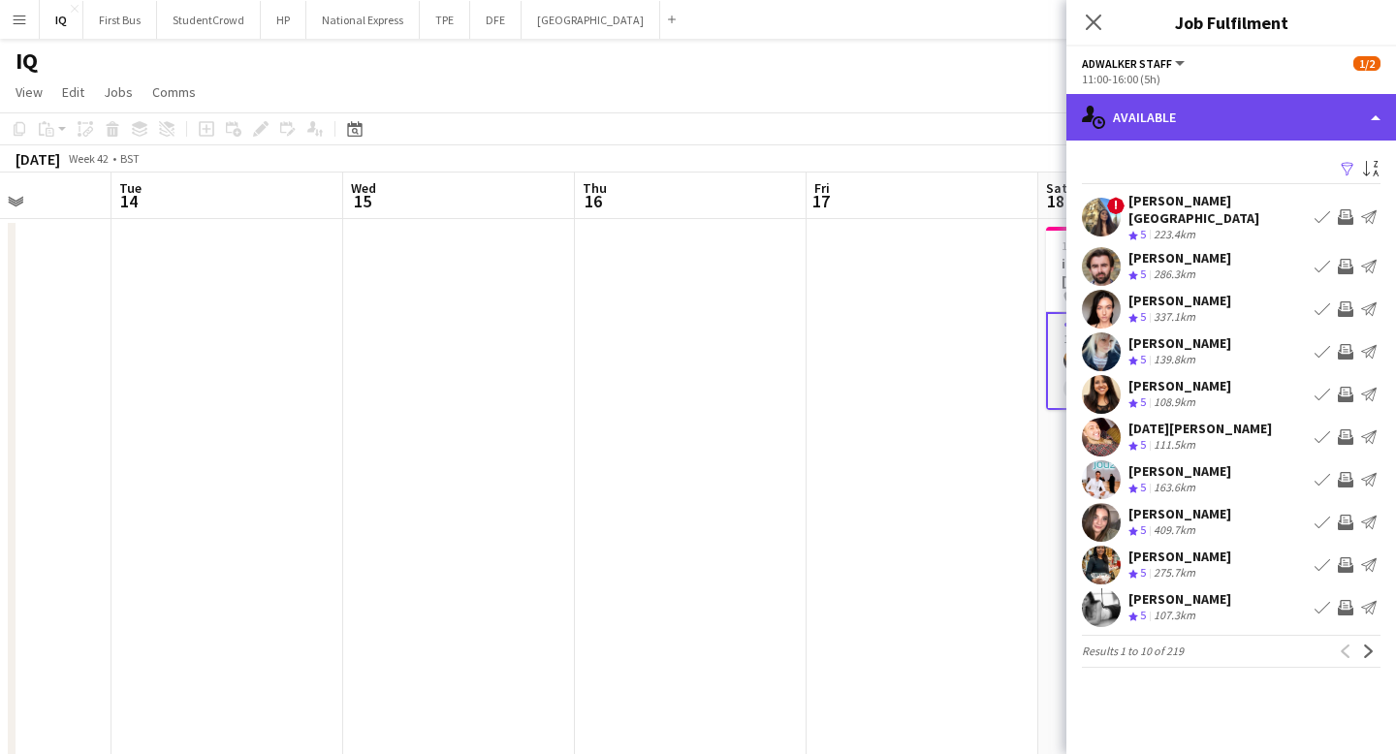
click at [1247, 109] on div "single-neutral-actions-upload Available" at bounding box center [1231, 117] width 330 height 47
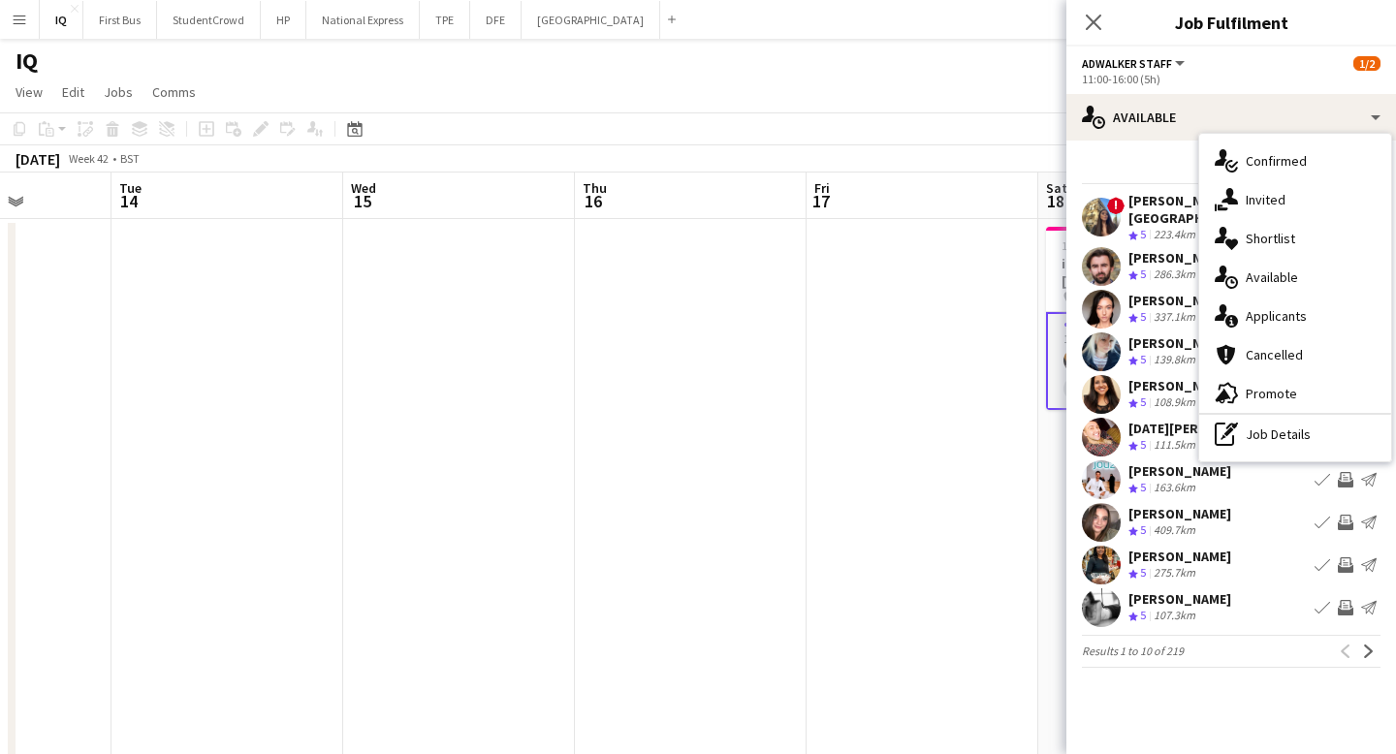
click at [983, 409] on app-date-cell at bounding box center [922, 519] width 232 height 600
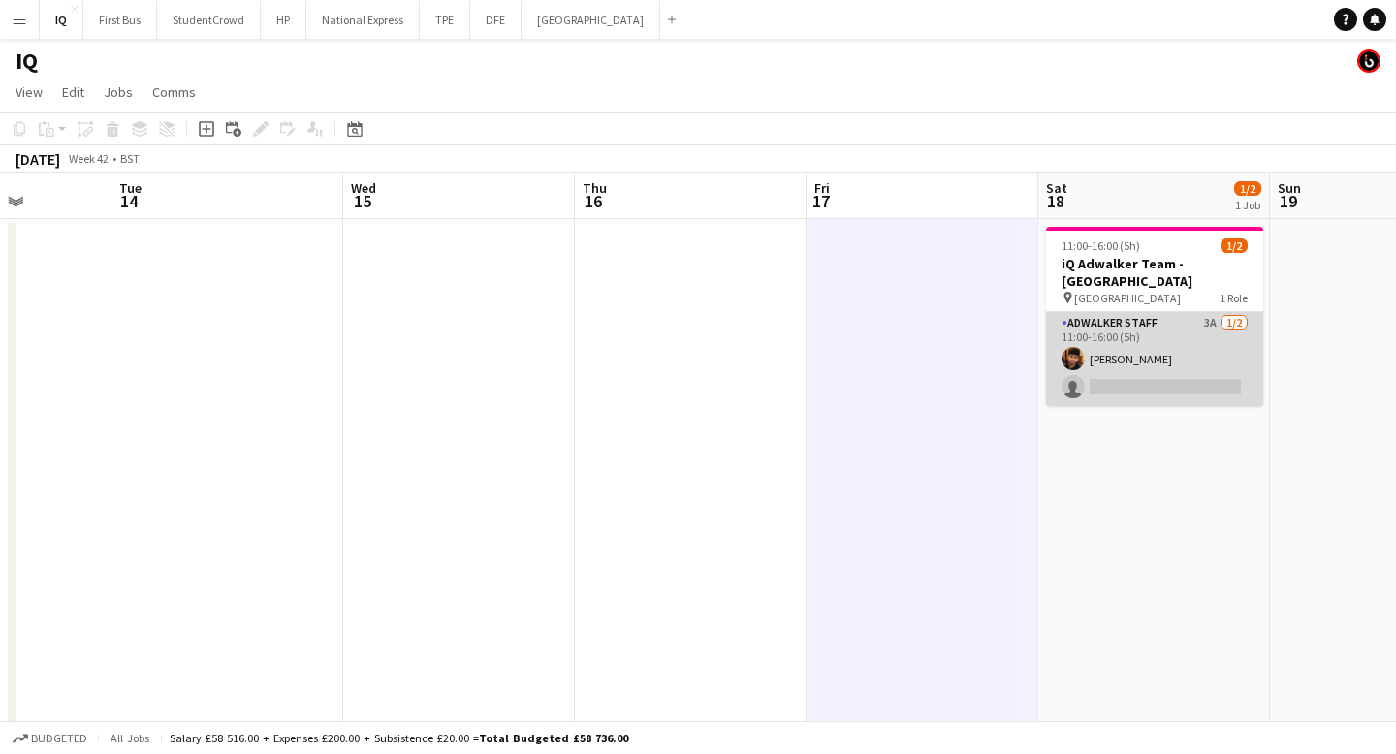
click at [1112, 373] on app-card-role "Adwalker Staff 3A 1/2 11:00-16:00 (5h) Sebastian Cardenas Jaramillo single-neut…" at bounding box center [1154, 359] width 217 height 94
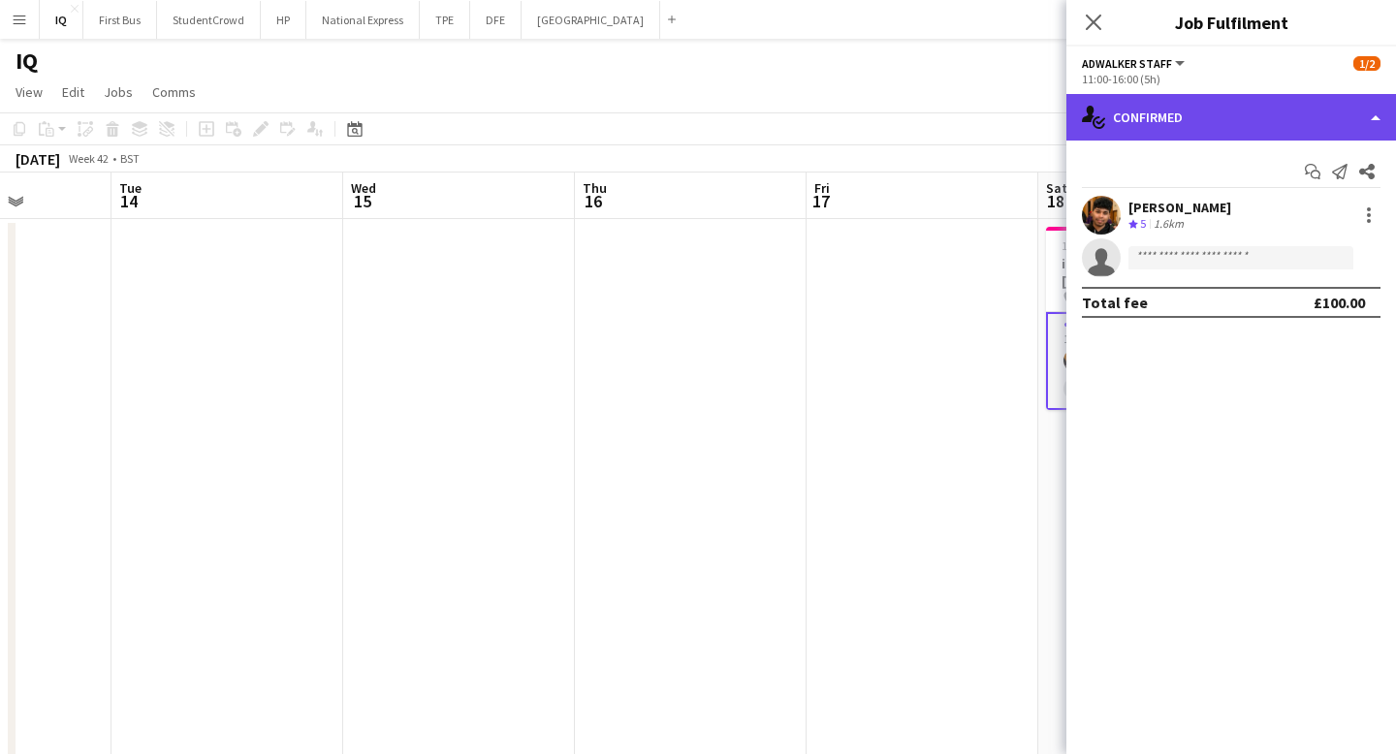
click at [1150, 103] on div "single-neutral-actions-check-2 Confirmed" at bounding box center [1231, 117] width 330 height 47
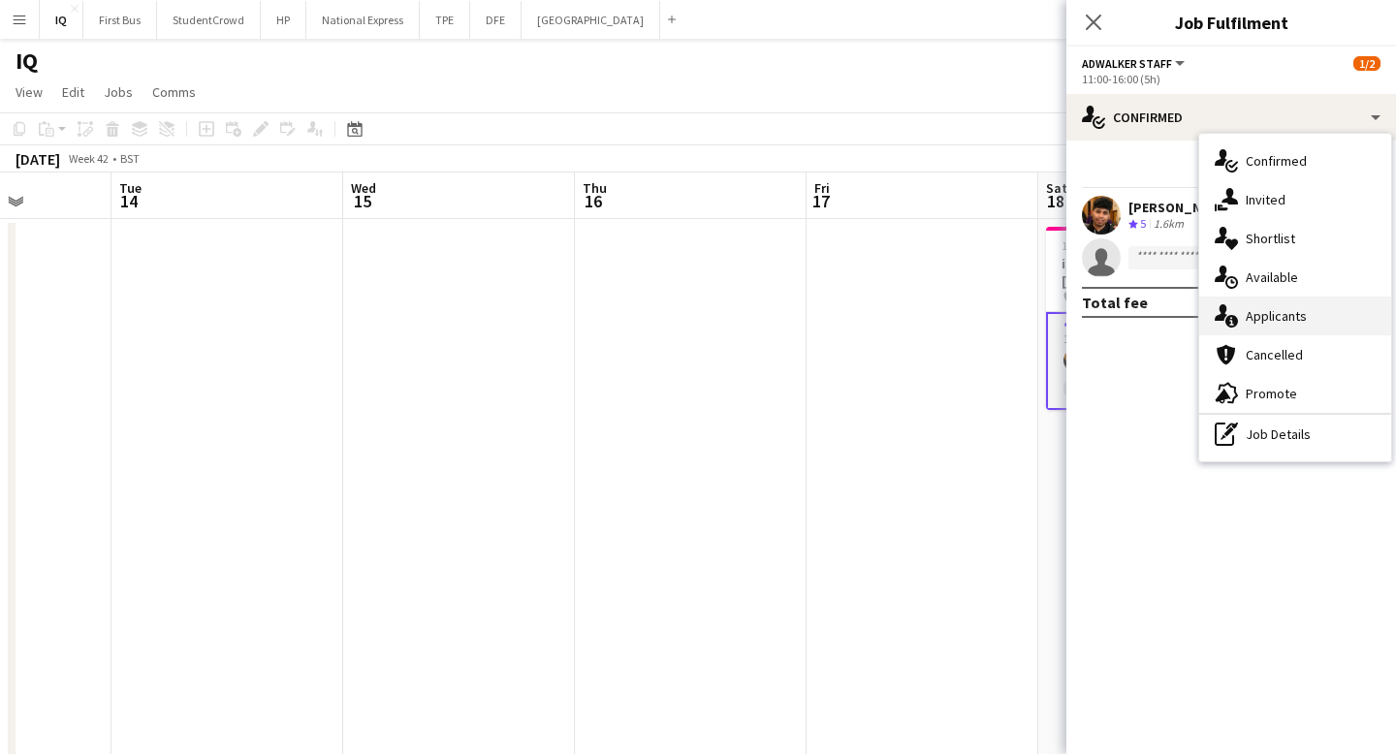
click at [1259, 327] on div "single-neutral-actions-information Applicants" at bounding box center [1295, 316] width 192 height 39
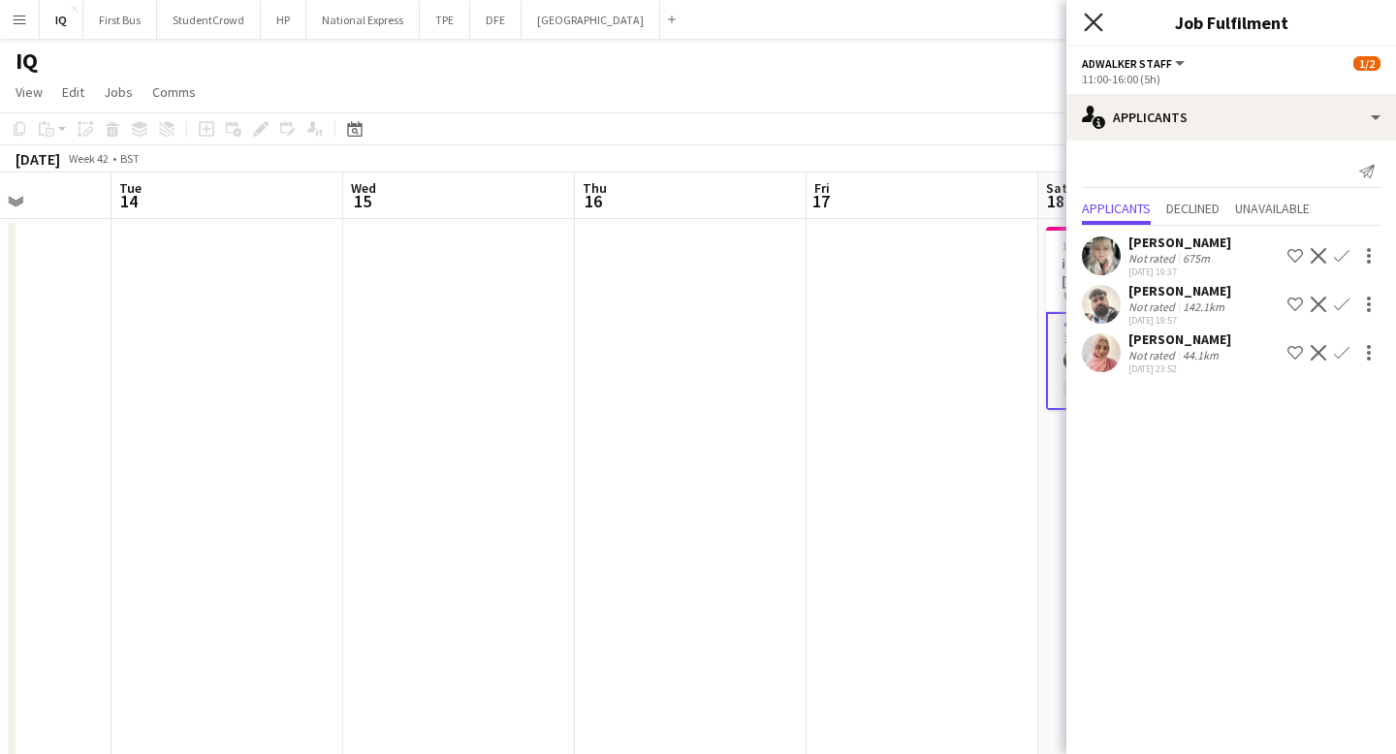
click at [1094, 16] on icon "Close pop-in" at bounding box center [1093, 22] width 18 height 18
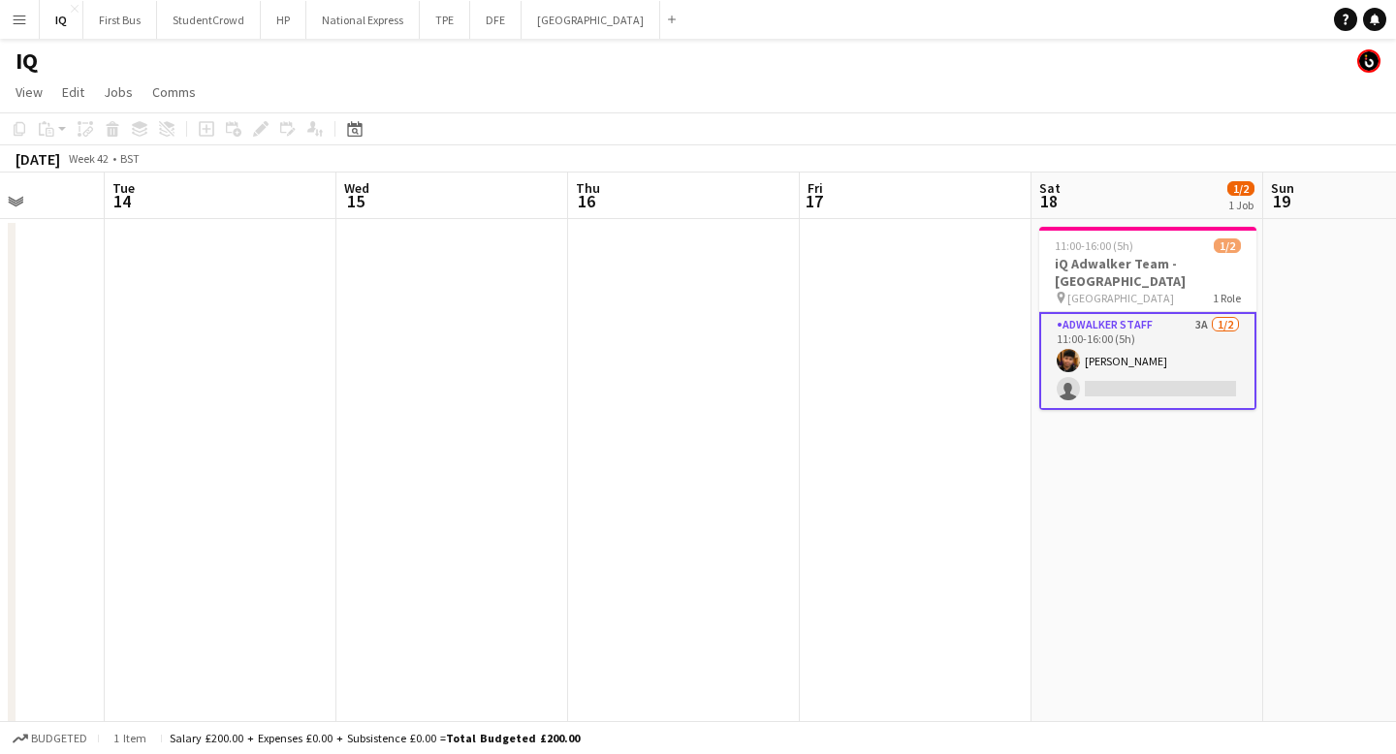
scroll to position [0, 537]
